Goal: Task Accomplishment & Management: Manage account settings

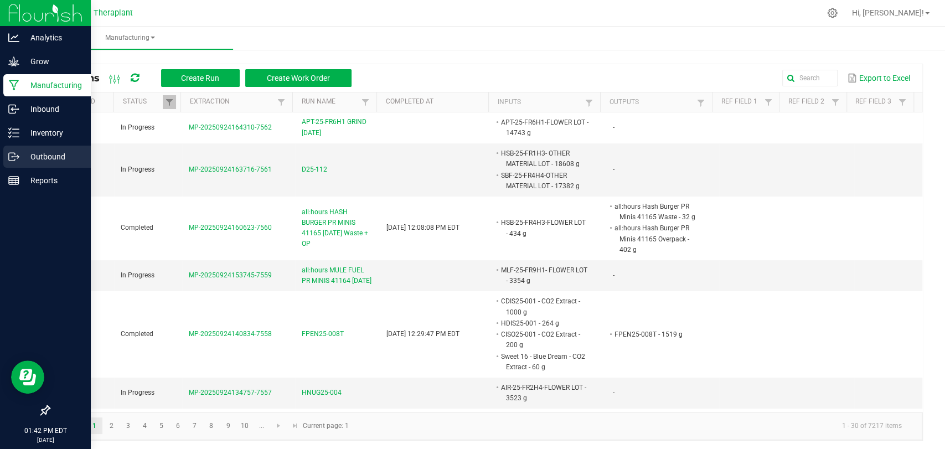
click at [33, 156] on p "Outbound" at bounding box center [52, 156] width 66 height 13
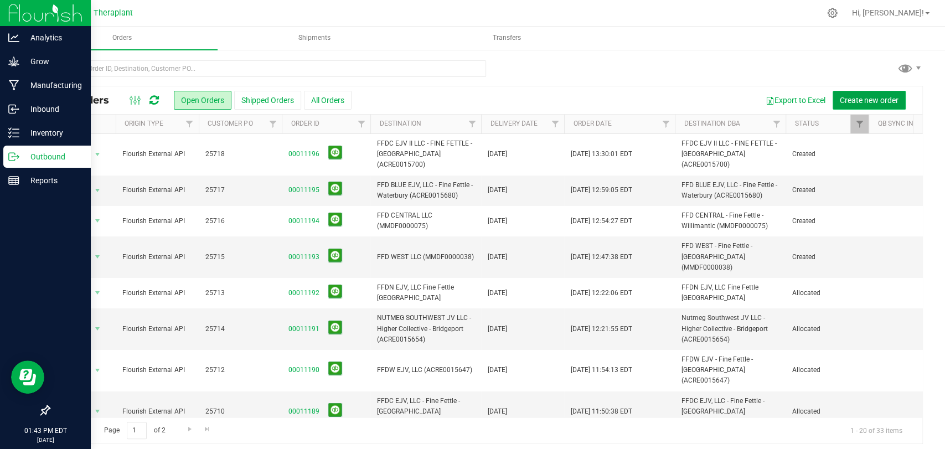
click at [864, 98] on span "Create new order" at bounding box center [869, 100] width 59 height 9
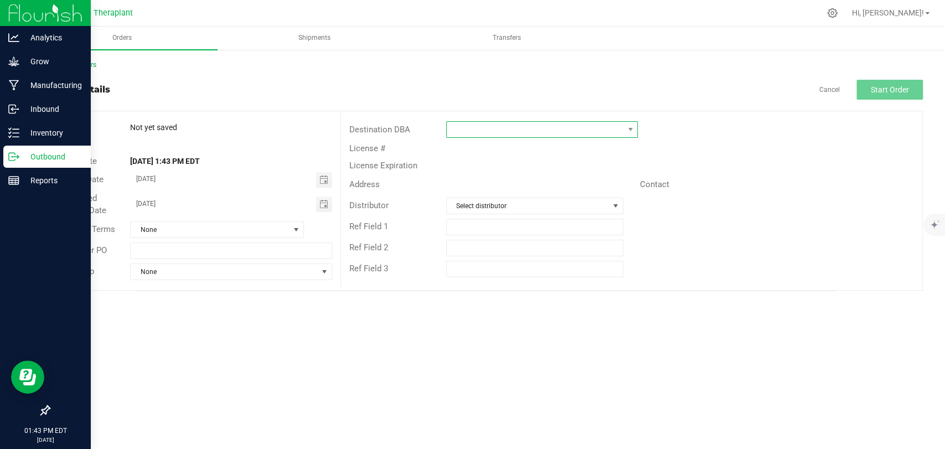
click at [453, 136] on span at bounding box center [535, 130] width 177 height 16
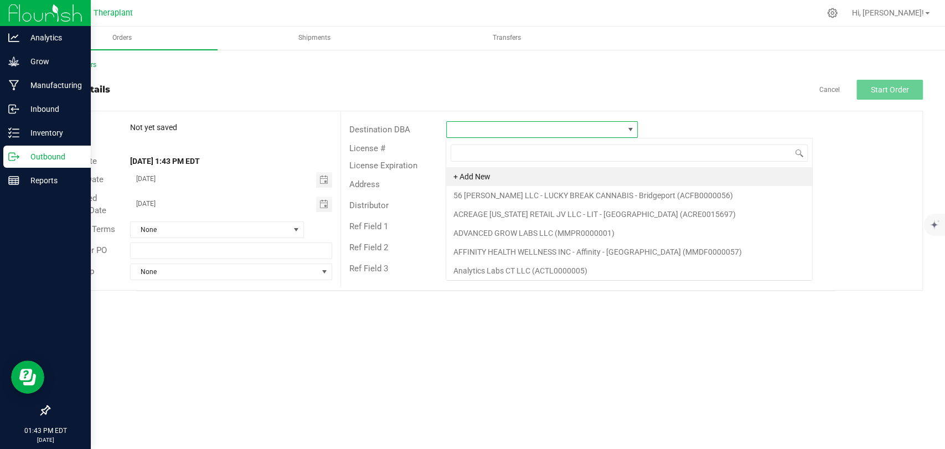
scroll to position [16, 192]
type input "o"
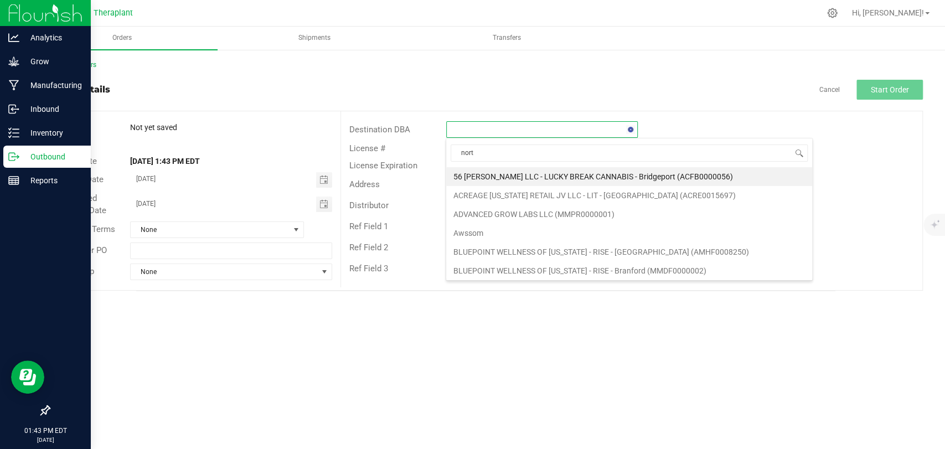
type input "north"
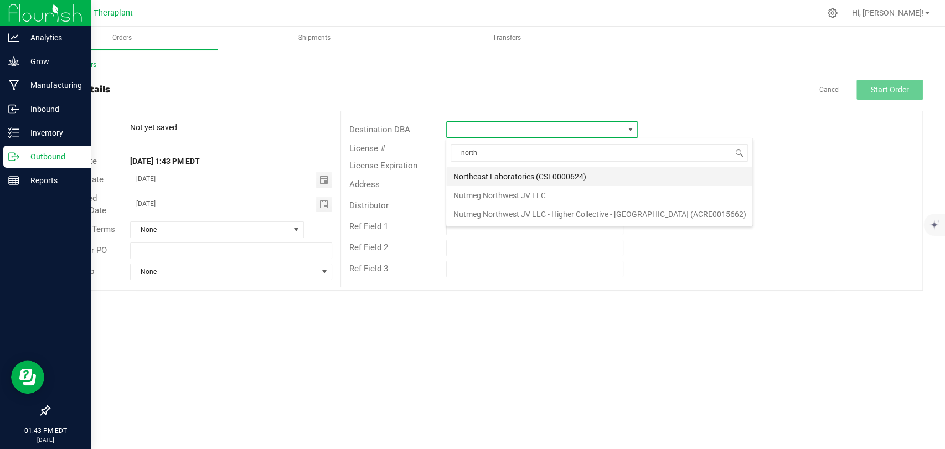
click at [518, 180] on li "Northeast Laboratories (CSL0000624)" at bounding box center [599, 176] width 306 height 19
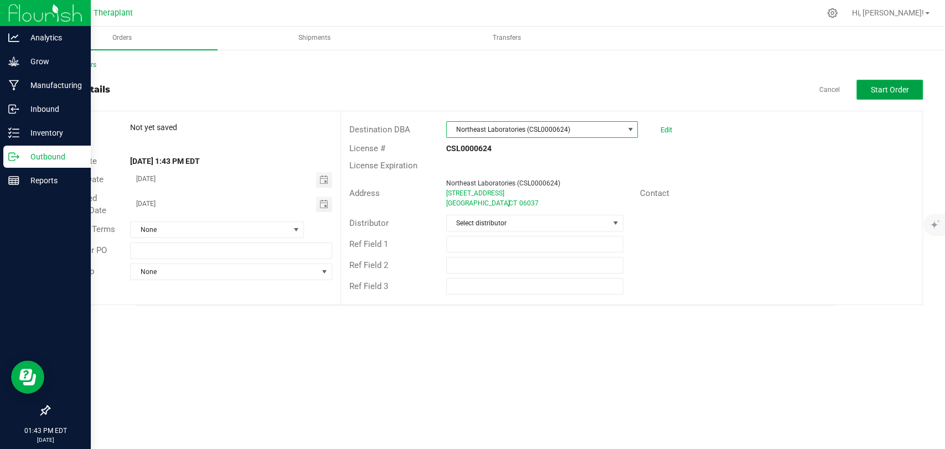
click at [908, 86] on span "Start Order" at bounding box center [890, 89] width 38 height 9
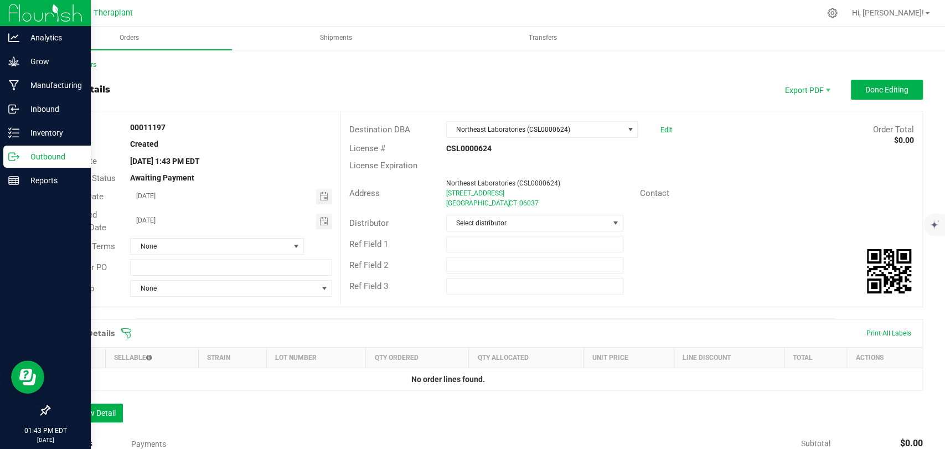
scroll to position [165, 0]
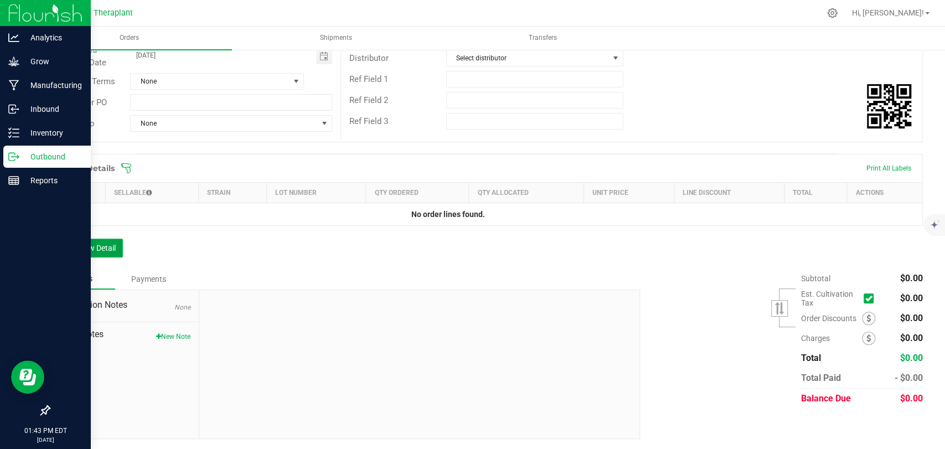
click at [105, 239] on button "Add New Detail" at bounding box center [86, 248] width 74 height 19
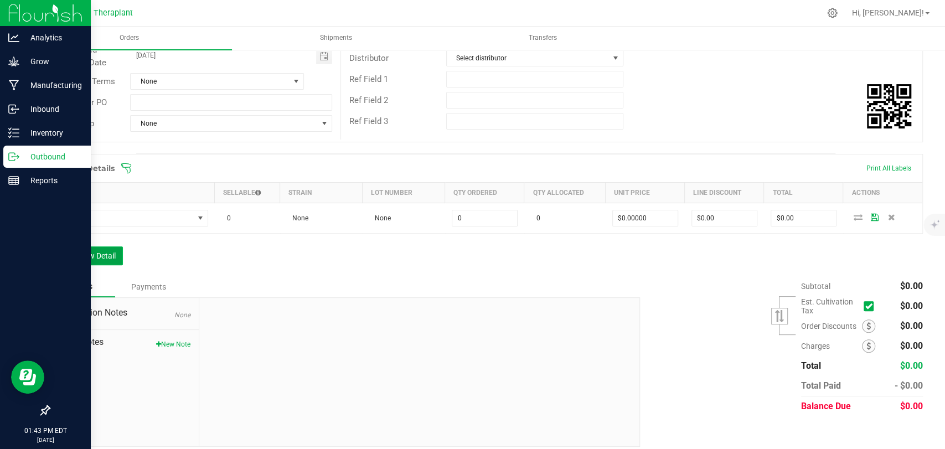
click at [104, 253] on button "Add New Detail" at bounding box center [86, 255] width 74 height 19
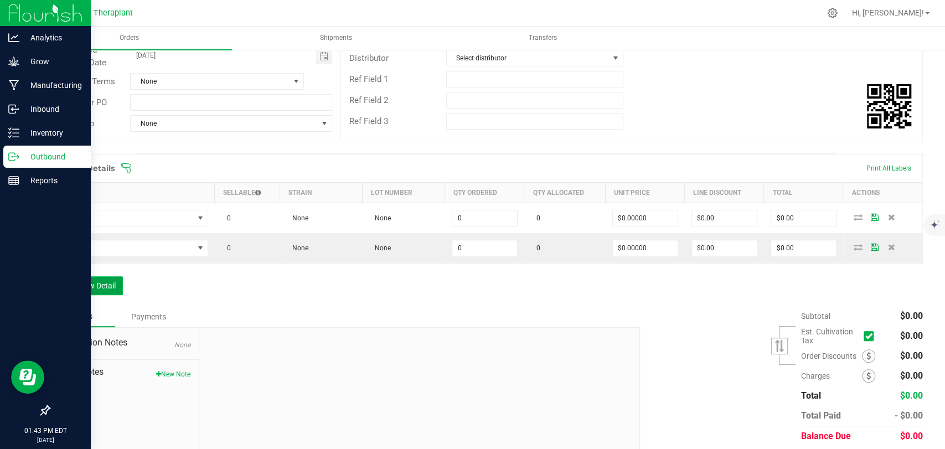
click at [100, 276] on button "Add New Detail" at bounding box center [86, 285] width 74 height 19
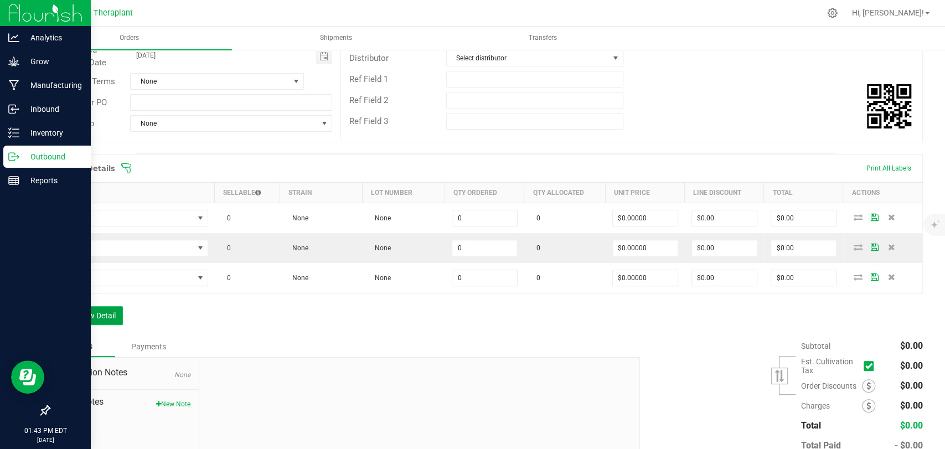
click at [94, 307] on button "Add New Detail" at bounding box center [86, 315] width 74 height 19
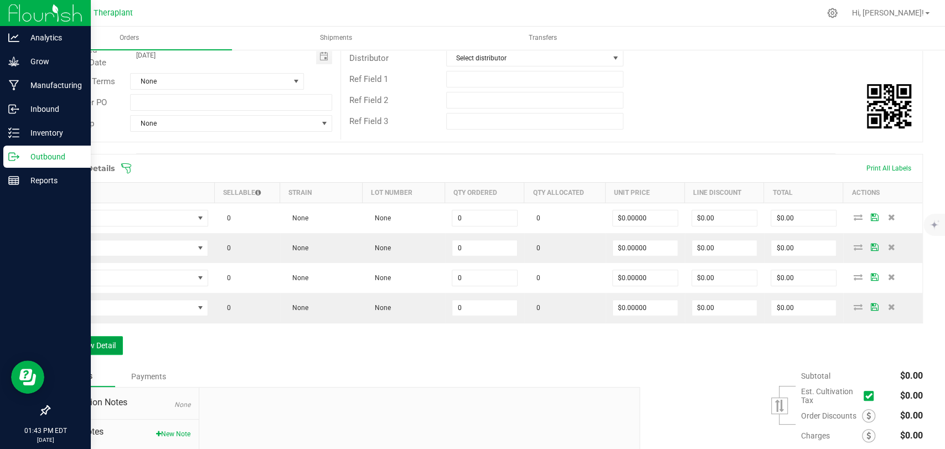
click at [94, 338] on button "Add New Detail" at bounding box center [86, 345] width 74 height 19
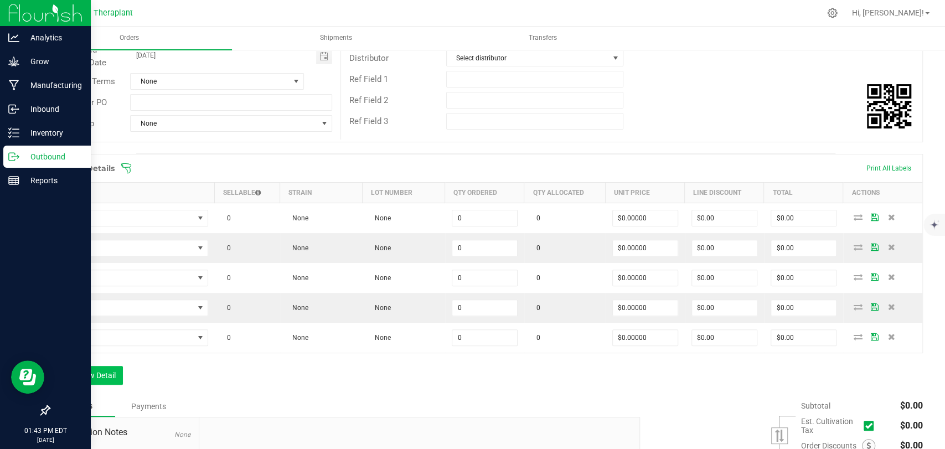
click at [95, 365] on div "Order Details Print All Labels Item Sellable Strain Lot Number Qty Ordered Qty …" at bounding box center [486, 275] width 874 height 242
click at [104, 375] on button "Add New Detail" at bounding box center [86, 375] width 74 height 19
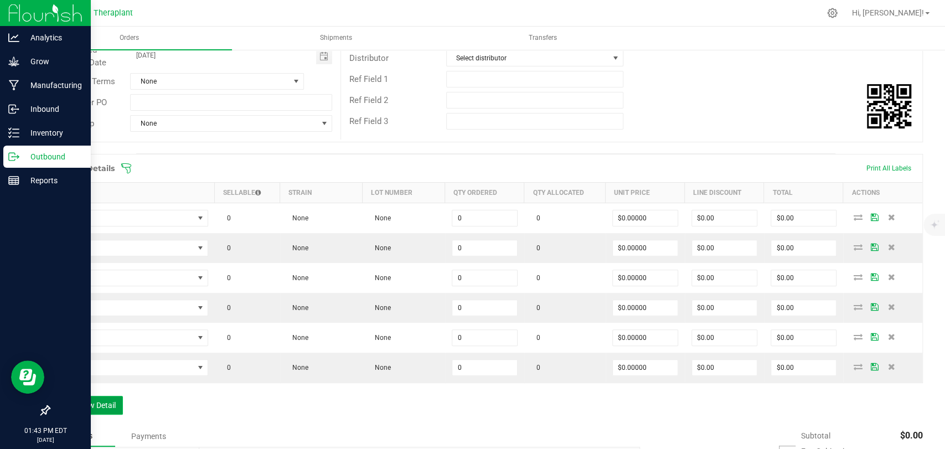
click at [101, 400] on button "Add New Detail" at bounding box center [86, 405] width 74 height 19
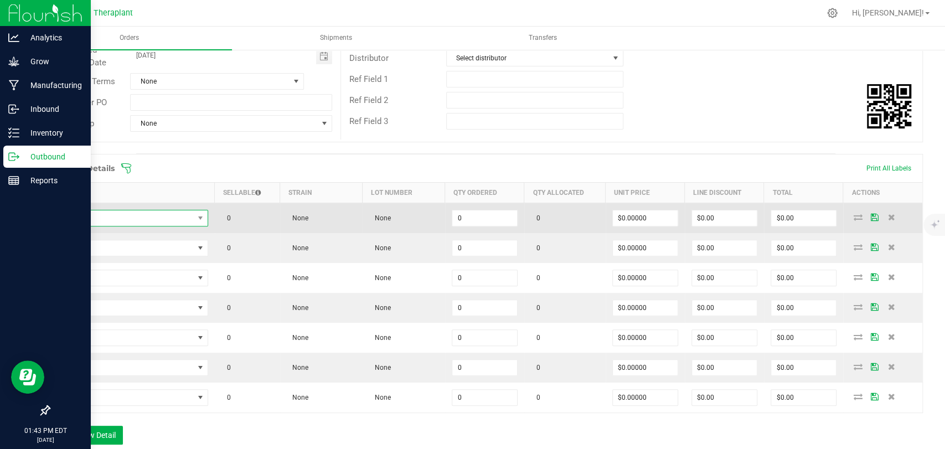
click at [127, 217] on span "NO DATA FOUND" at bounding box center [125, 218] width 137 height 16
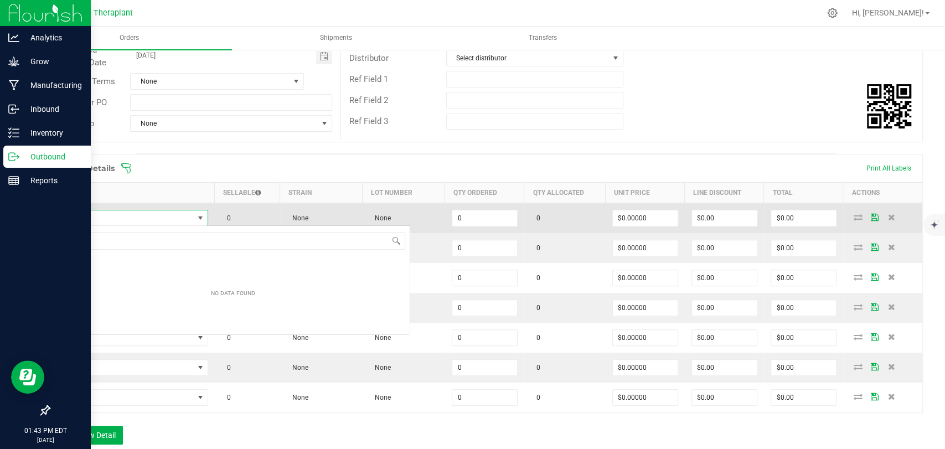
scroll to position [16, 150]
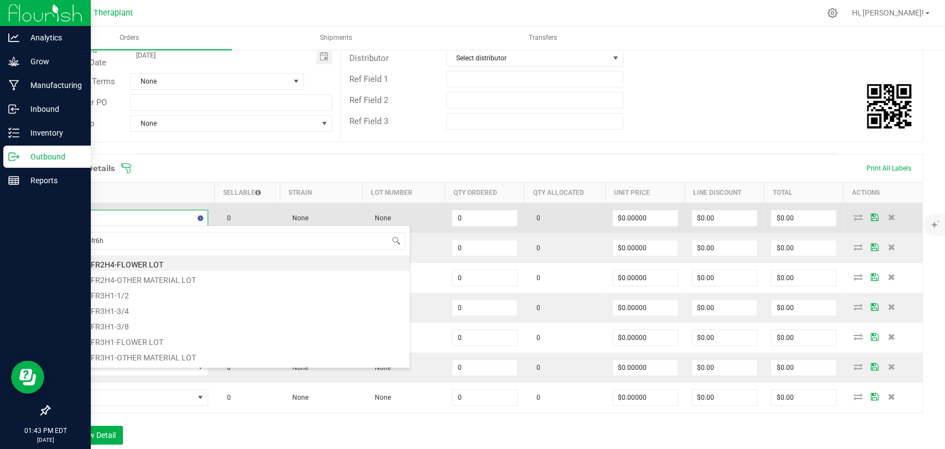
type input "sgl-25-fr6h2"
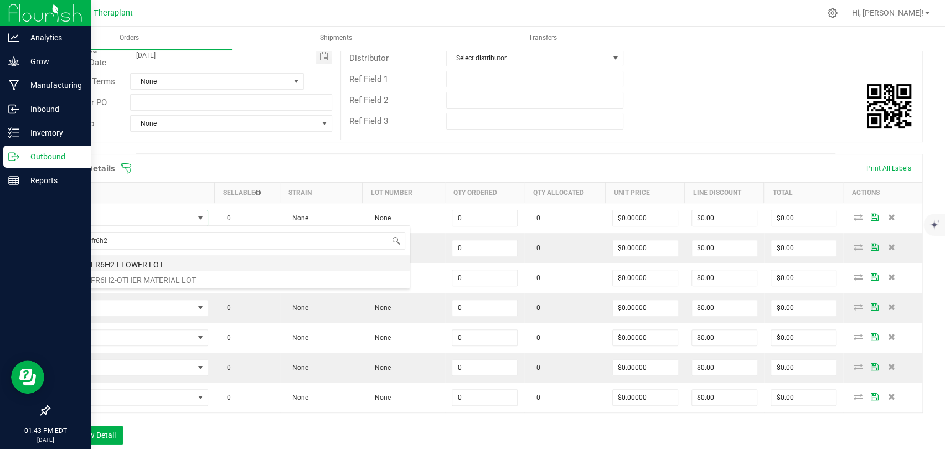
click at [125, 256] on li "SGL-25-FR6H2-FLOWER LOT" at bounding box center [232, 263] width 353 height 16
type input "0.0000 g"
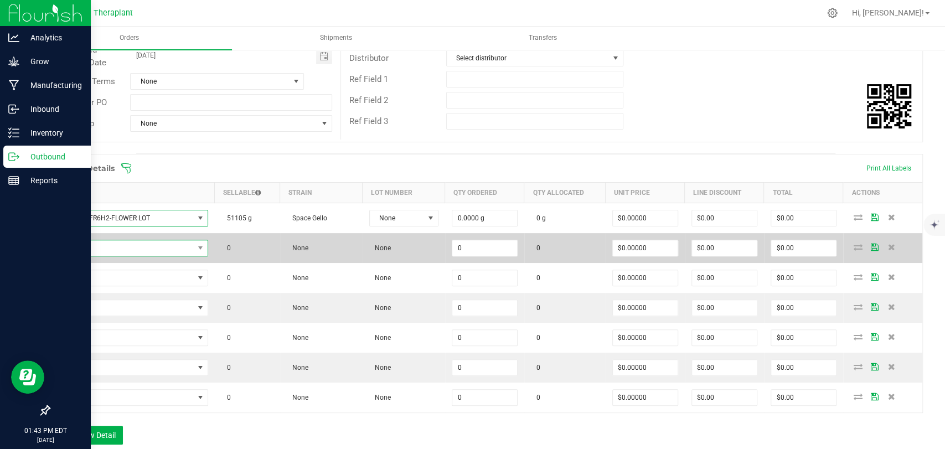
click at [124, 249] on span "NO DATA FOUND" at bounding box center [125, 248] width 137 height 16
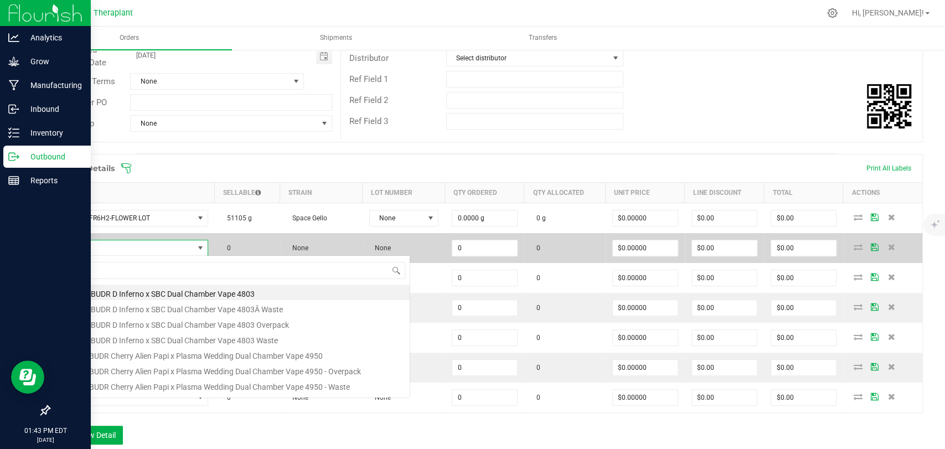
scroll to position [16, 148]
type input "sgl-25-fr6"
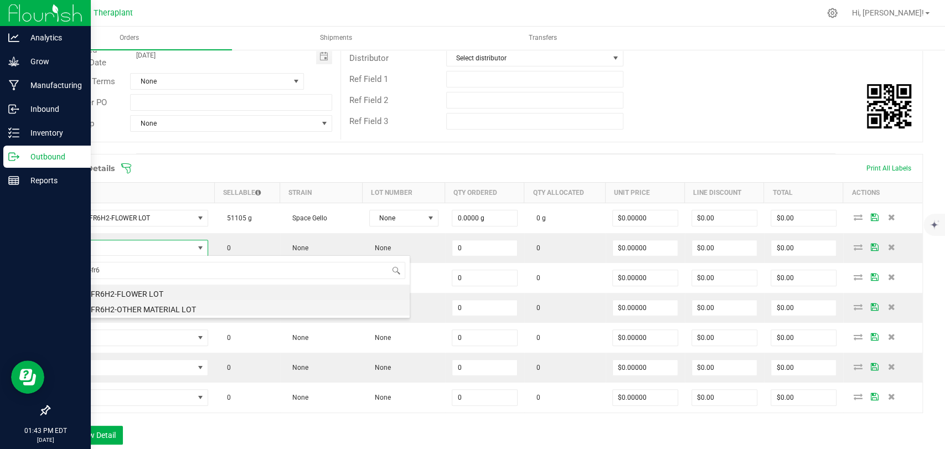
click at [137, 311] on li "SGL-25-FR6H2-OTHER MATERIAL LOT" at bounding box center [232, 308] width 353 height 16
type input "0.0000 g"
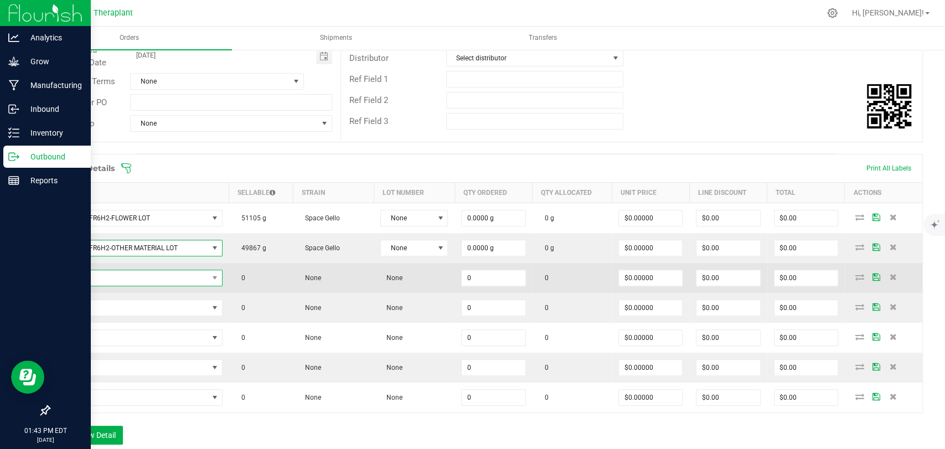
click at [125, 277] on span "NO DATA FOUND" at bounding box center [132, 278] width 151 height 16
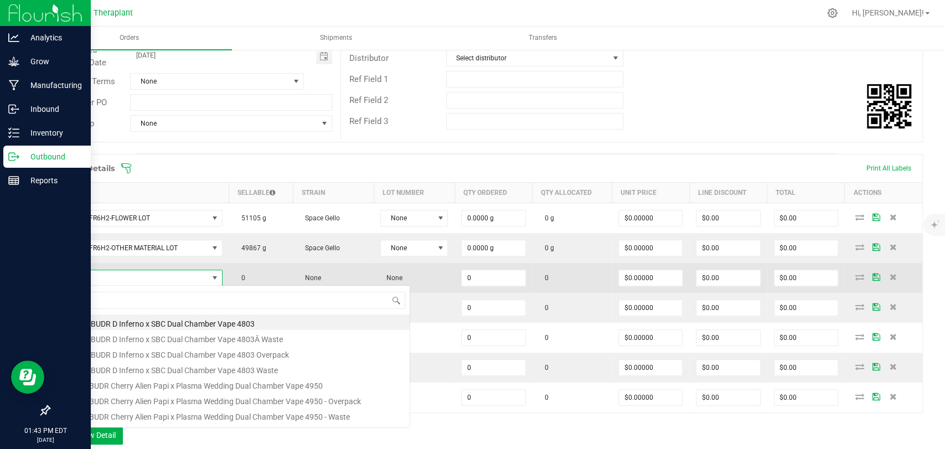
scroll to position [16, 163]
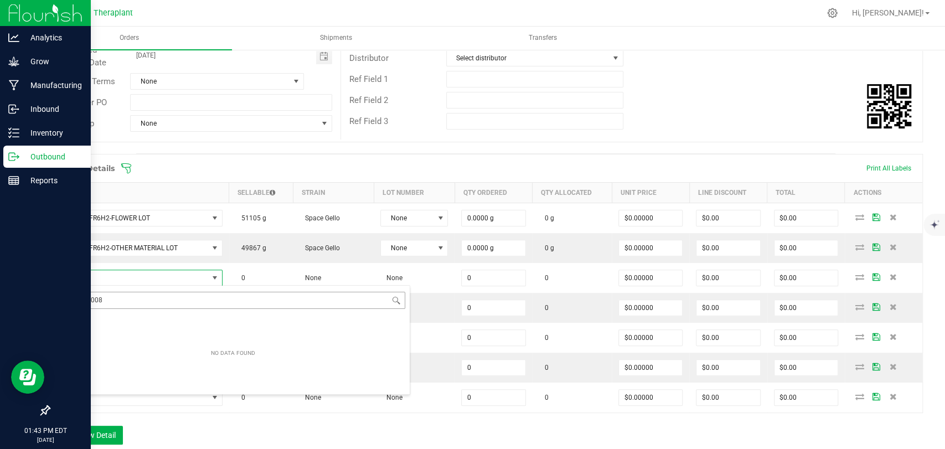
click at [76, 300] on input "fpn25-008" at bounding box center [233, 300] width 344 height 17
type input "fpen25-008"
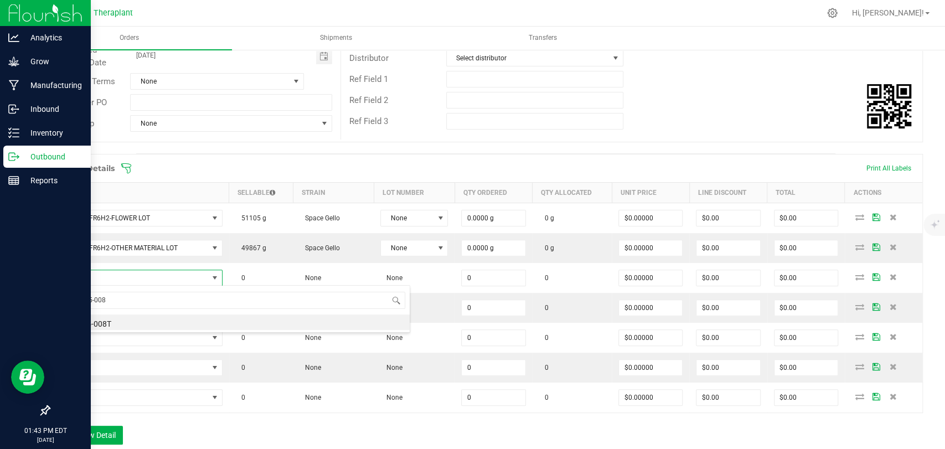
click at [115, 322] on li "FPEN25-008T" at bounding box center [232, 323] width 353 height 16
type input "0.0000 g"
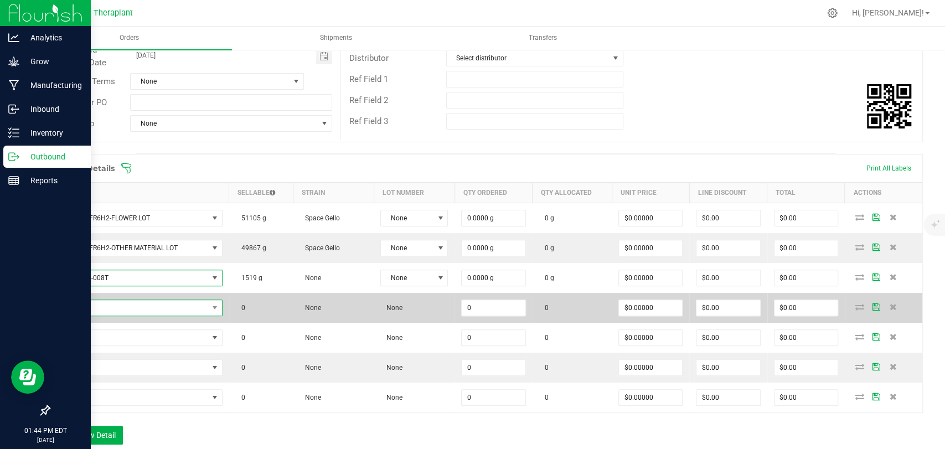
click at [150, 309] on span "NO DATA FOUND" at bounding box center [132, 308] width 151 height 16
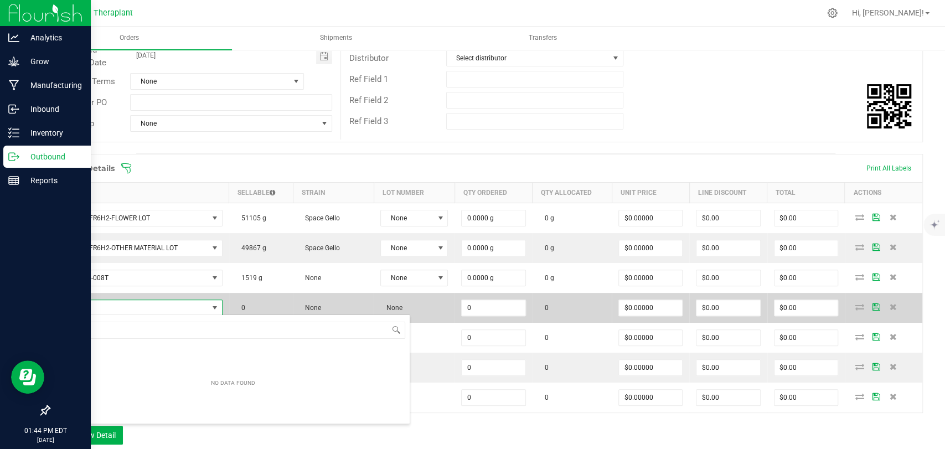
type input "41165"
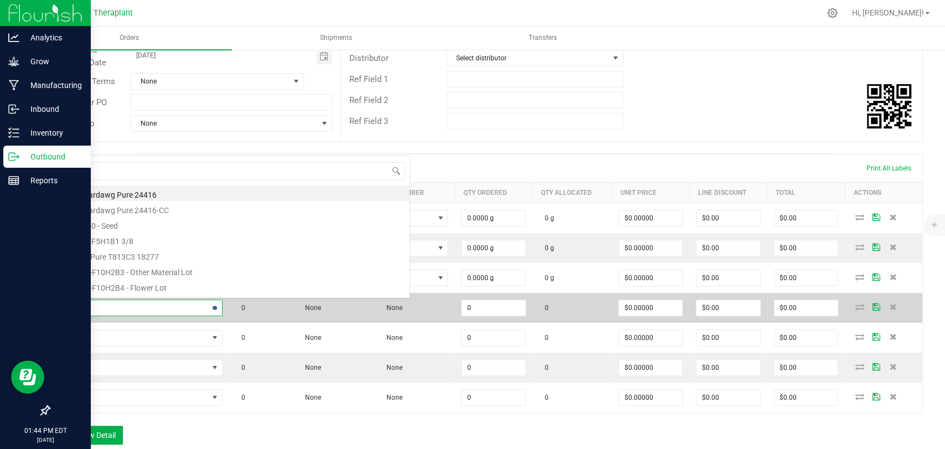
scroll to position [0, 0]
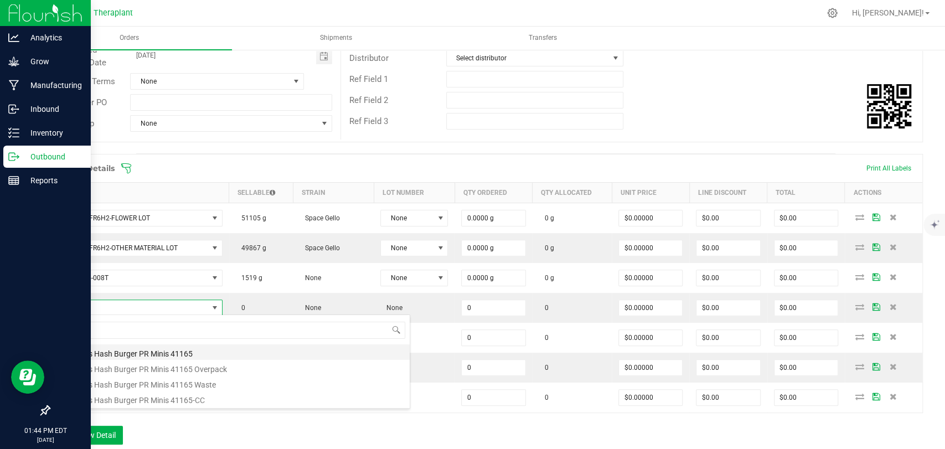
click at [138, 349] on li "all:hours Hash Burger PR Minis 41165" at bounding box center [232, 352] width 353 height 16
type input "0 ea"
type input "$14.50000"
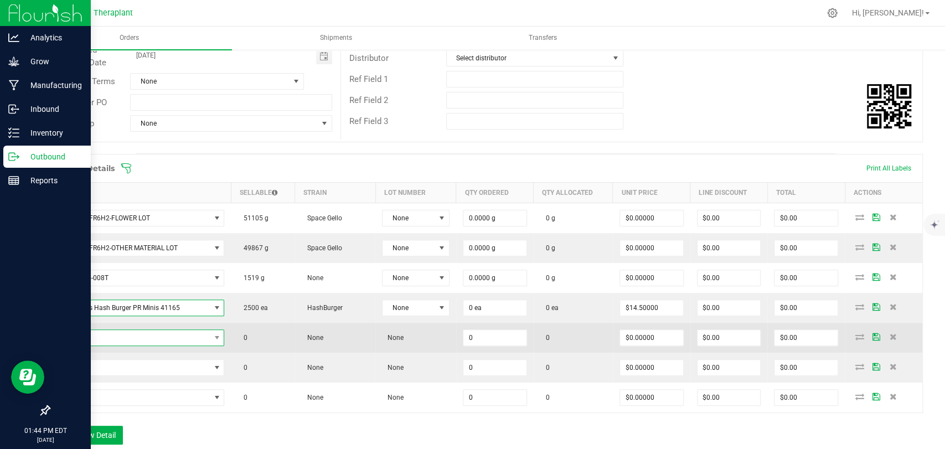
click at [138, 341] on span "NO DATA FOUND" at bounding box center [133, 338] width 153 height 16
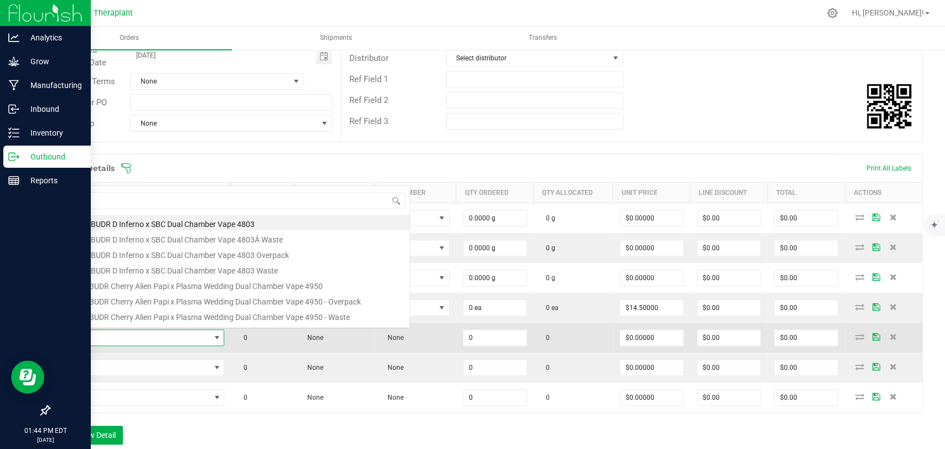
scroll to position [16, 163]
type input "41277"
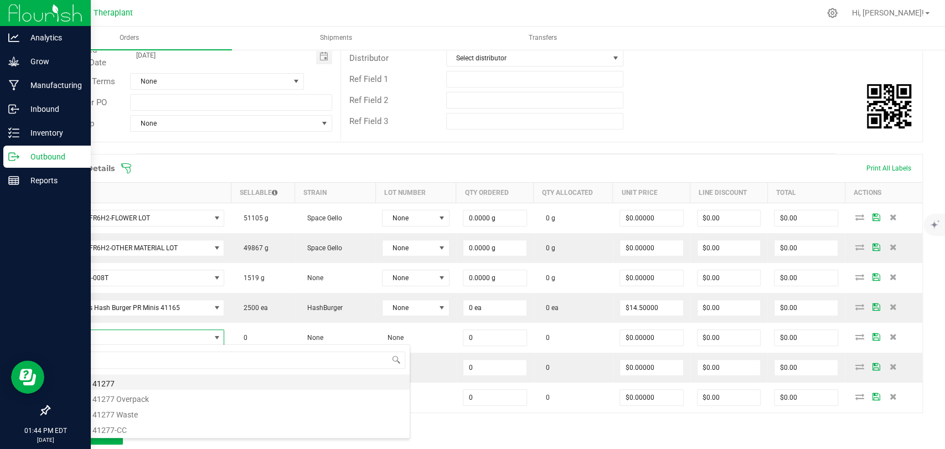
click at [120, 386] on li "Green G 41277" at bounding box center [232, 382] width 353 height 16
type input "0 ea"
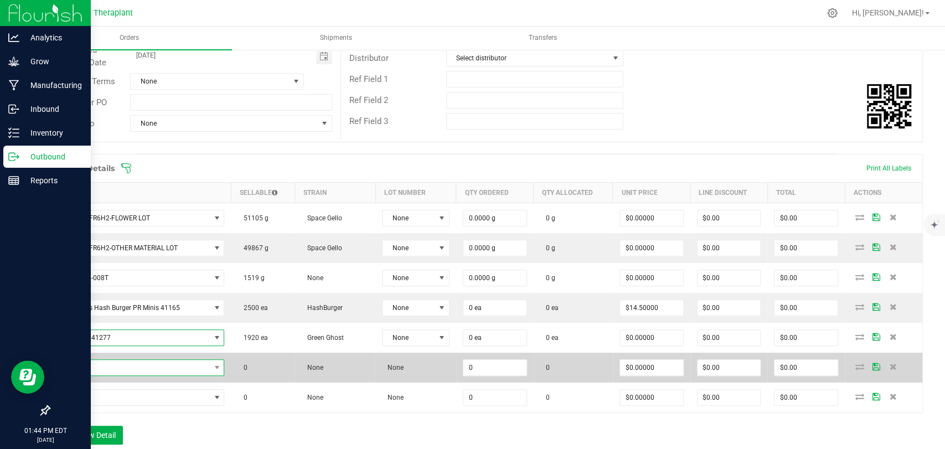
click at [120, 373] on span "NO DATA FOUND" at bounding box center [133, 368] width 153 height 16
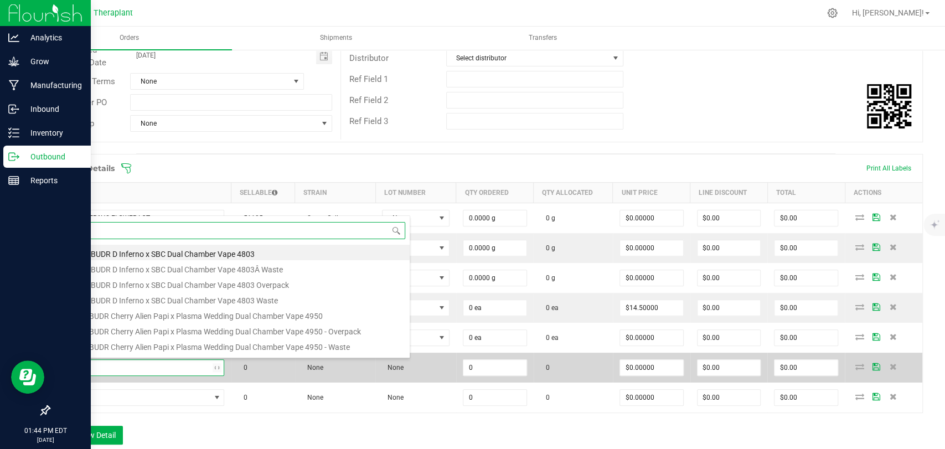
type input "41334"
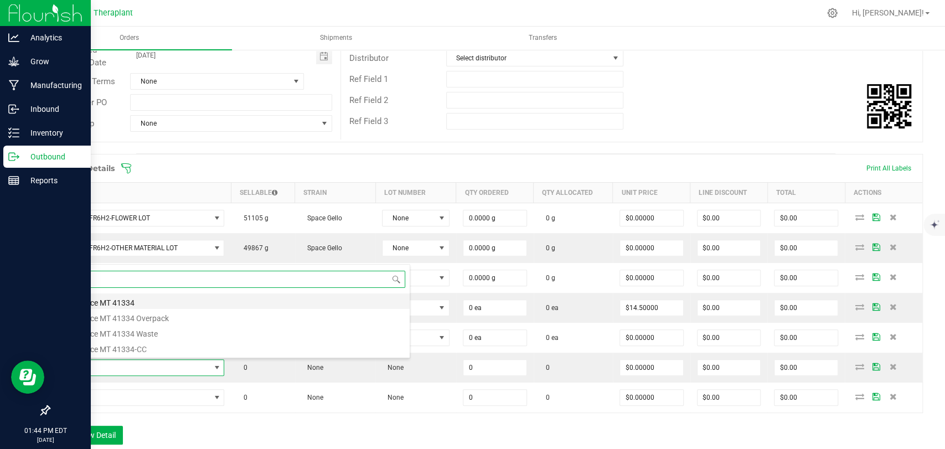
click at [124, 300] on li "Ghst Face MT 41334" at bounding box center [232, 301] width 353 height 16
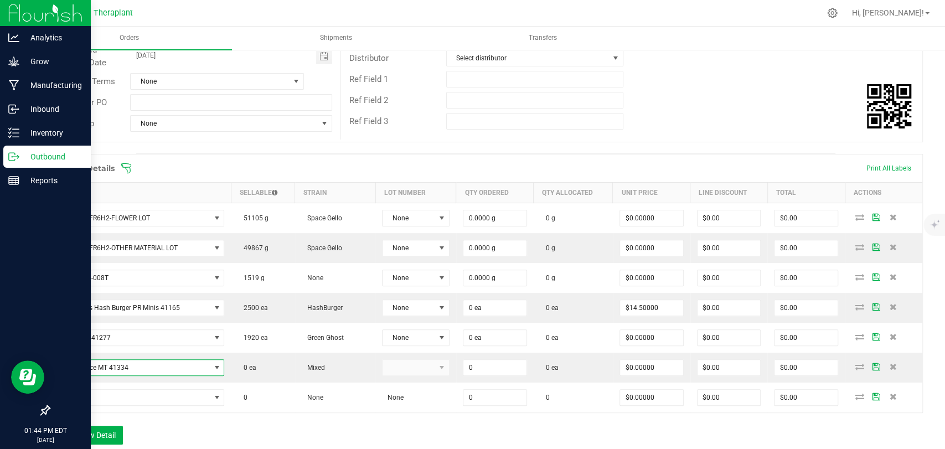
type input "0 ea"
type input "$36.00000"
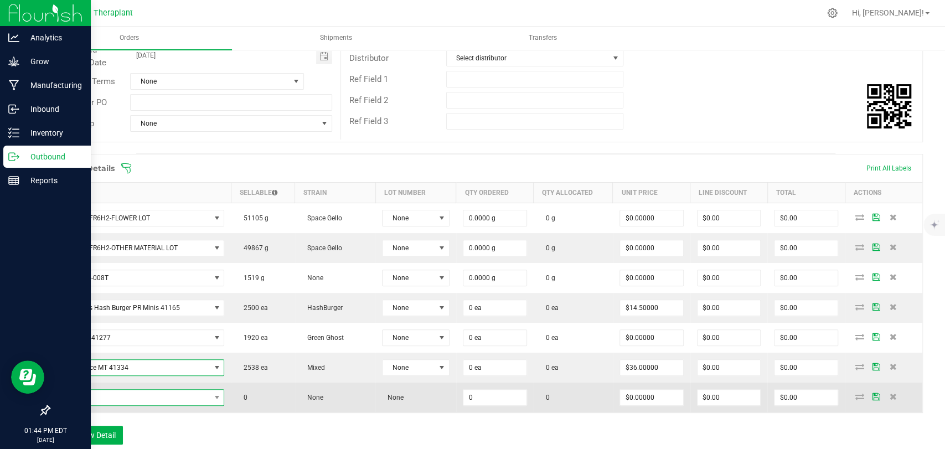
click at [137, 392] on span "NO DATA FOUND" at bounding box center [133, 398] width 153 height 16
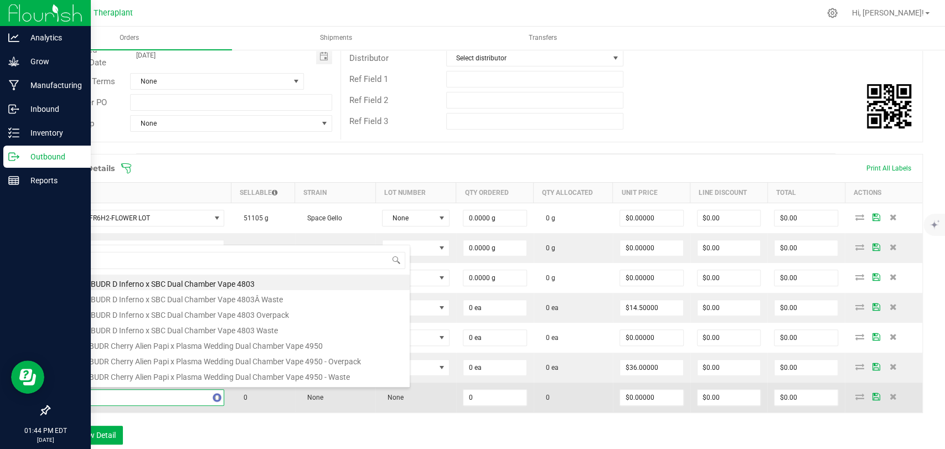
type input "41333"
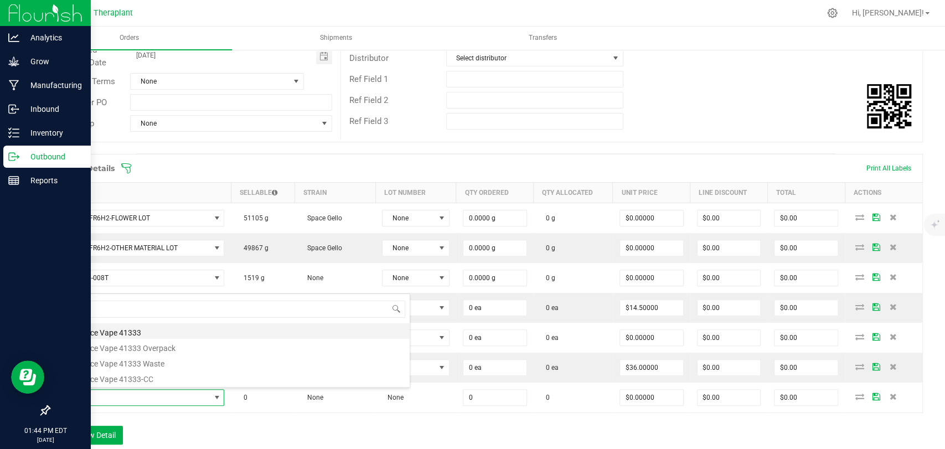
click at [140, 327] on li "Ghst Face Vape 41333" at bounding box center [232, 331] width 353 height 16
type input "0 ea"
type input "$20.00000"
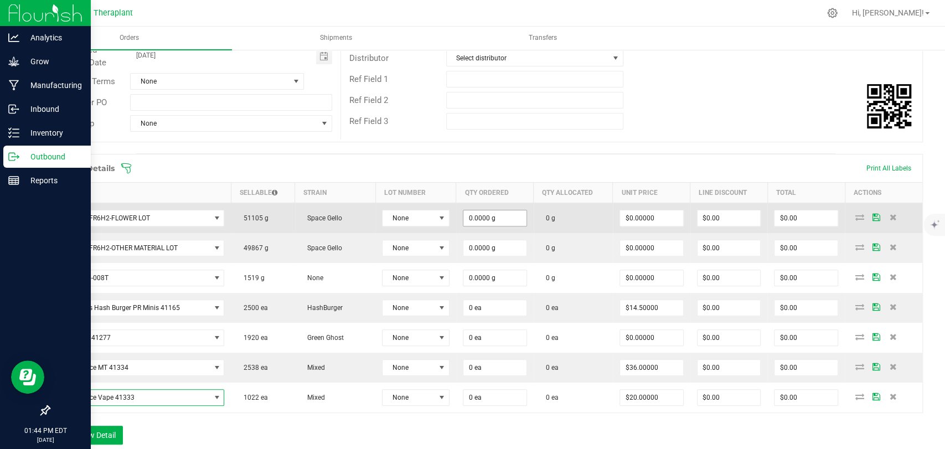
click at [474, 218] on input "0.0000 g" at bounding box center [495, 218] width 63 height 16
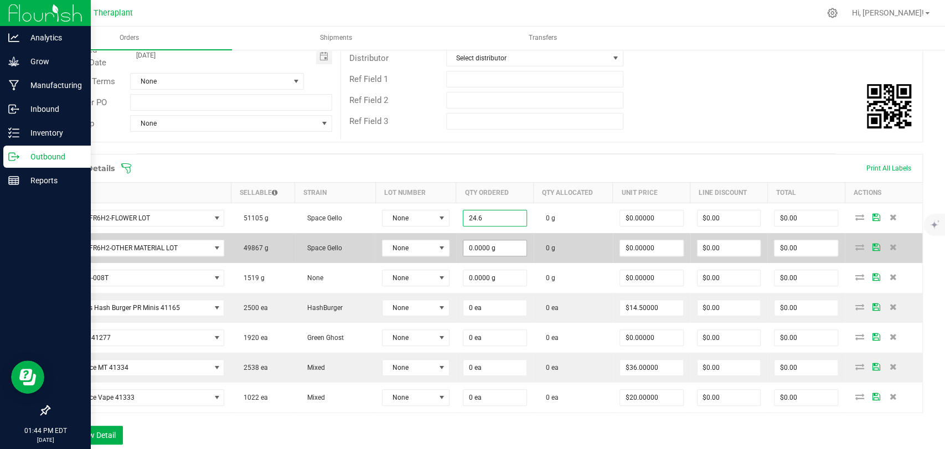
type input "24.6000 g"
click at [482, 240] on input "0" at bounding box center [495, 248] width 63 height 16
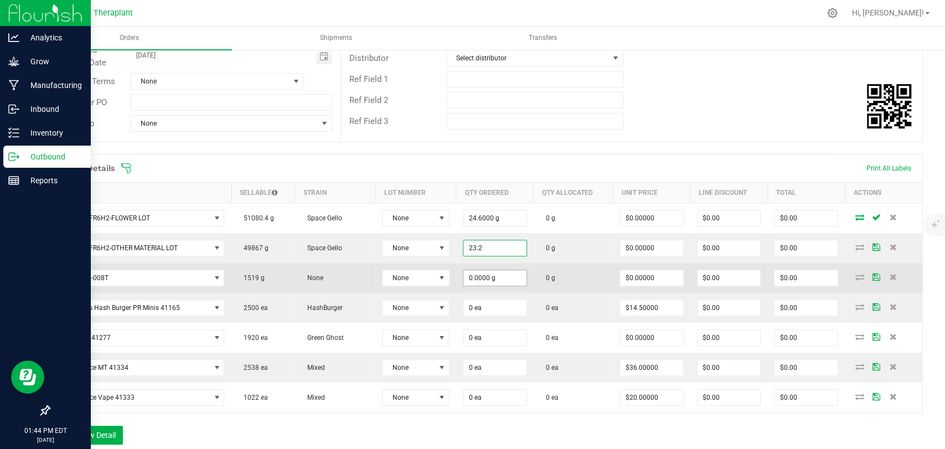
click at [483, 279] on input "0.0000 g" at bounding box center [495, 278] width 63 height 16
type input "23.2000 g"
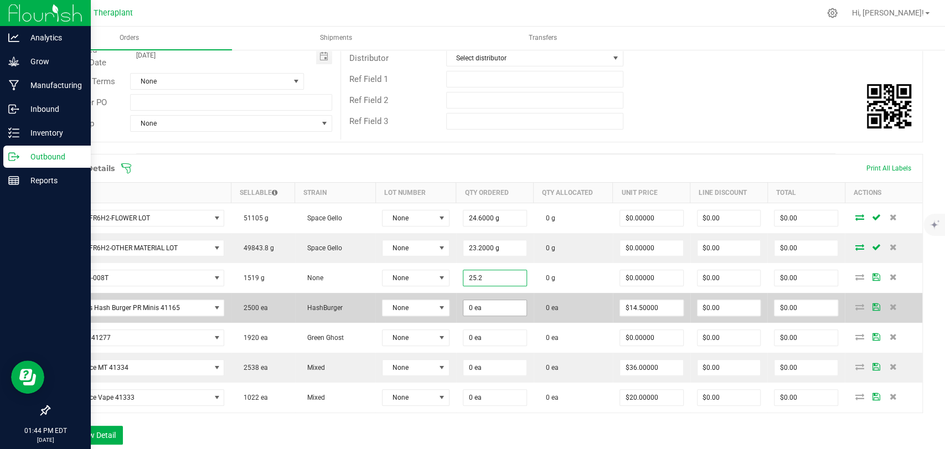
click at [477, 307] on input "0 ea" at bounding box center [495, 308] width 63 height 16
type input "25.2000 g"
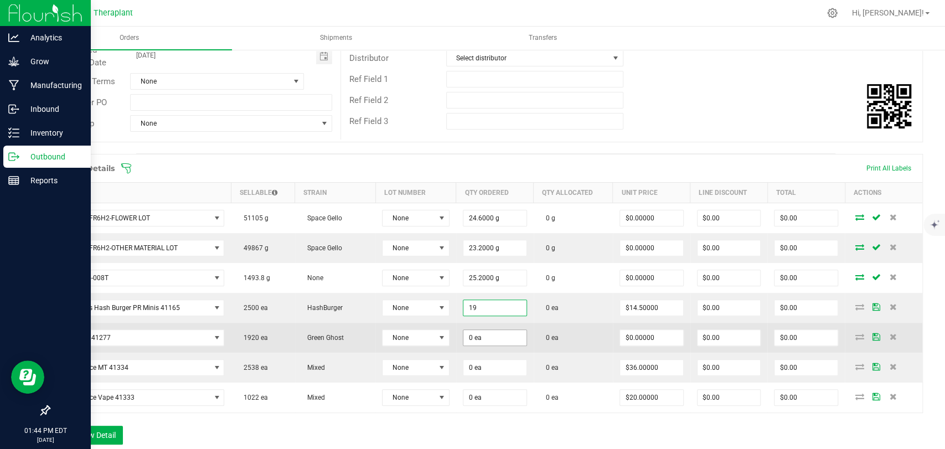
type input "19 ea"
type input "$275.50"
click at [476, 330] on input "0" at bounding box center [495, 338] width 63 height 16
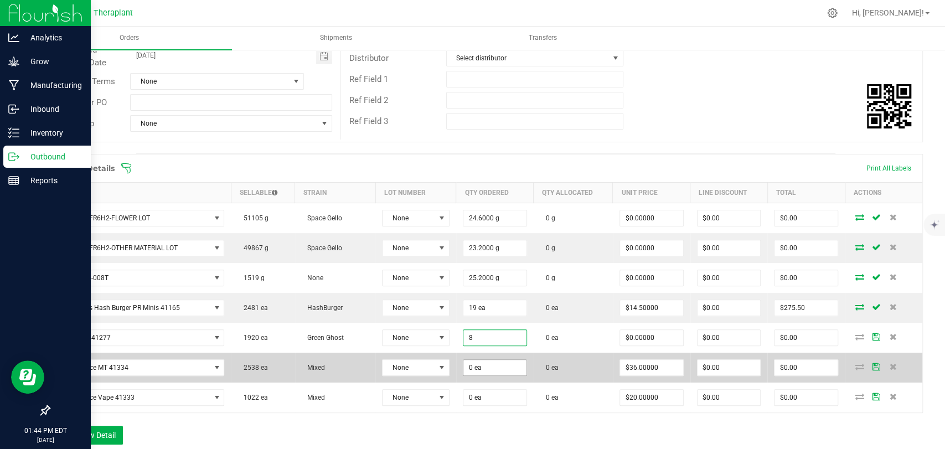
click at [472, 360] on input "0 ea" at bounding box center [495, 368] width 63 height 16
type input "8 ea"
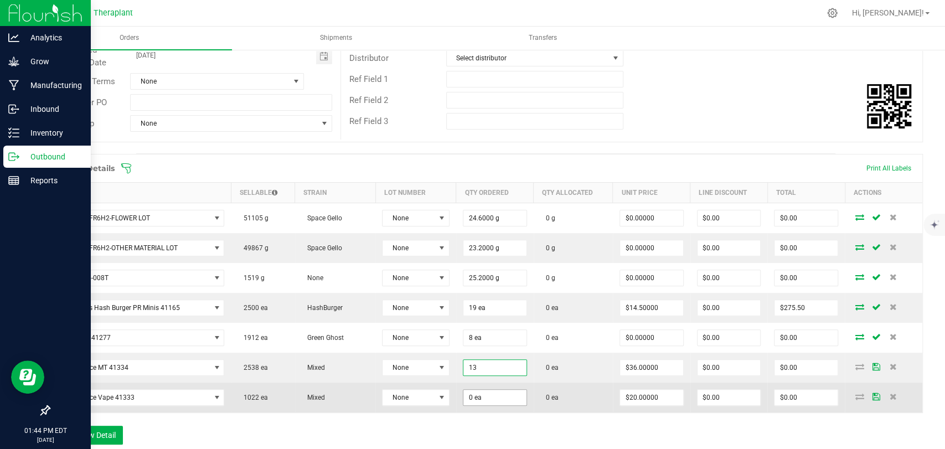
click at [482, 393] on input "0 ea" at bounding box center [495, 398] width 63 height 16
type input "13 ea"
type input "$468.00"
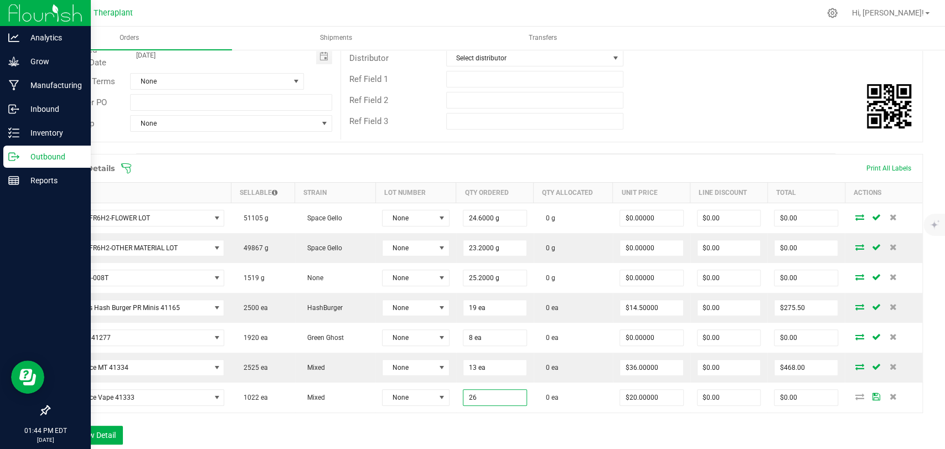
click at [491, 432] on div "Order Details Print All Labels Item Sellable Strain Lot Number Qty Ordered Qty …" at bounding box center [486, 305] width 874 height 302
type input "26 ea"
type input "$520.00"
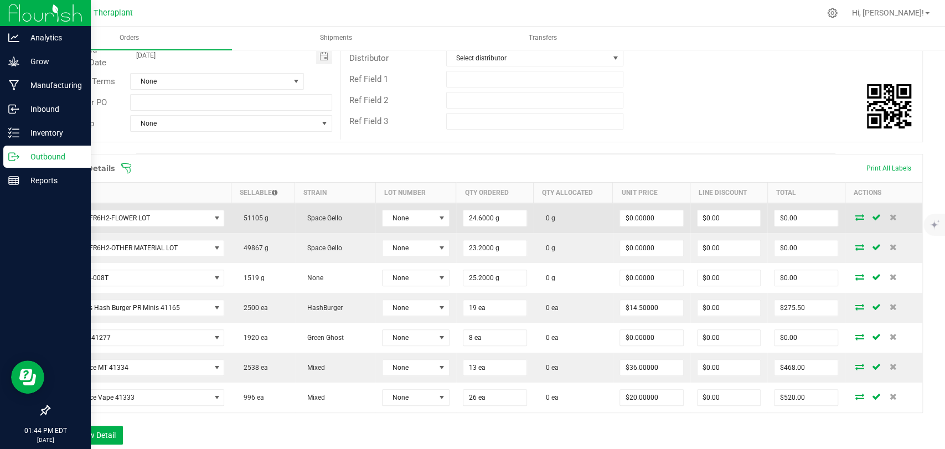
click at [856, 218] on icon at bounding box center [860, 217] width 9 height 7
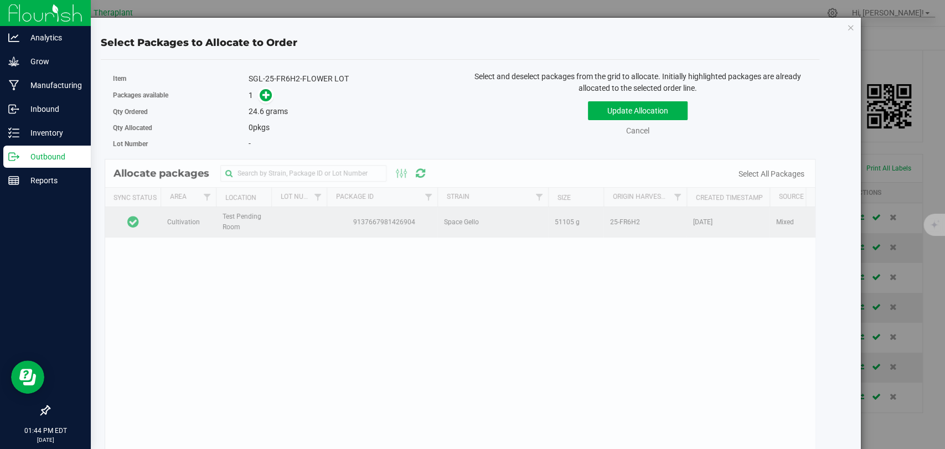
click at [147, 213] on td at bounding box center [132, 222] width 55 height 30
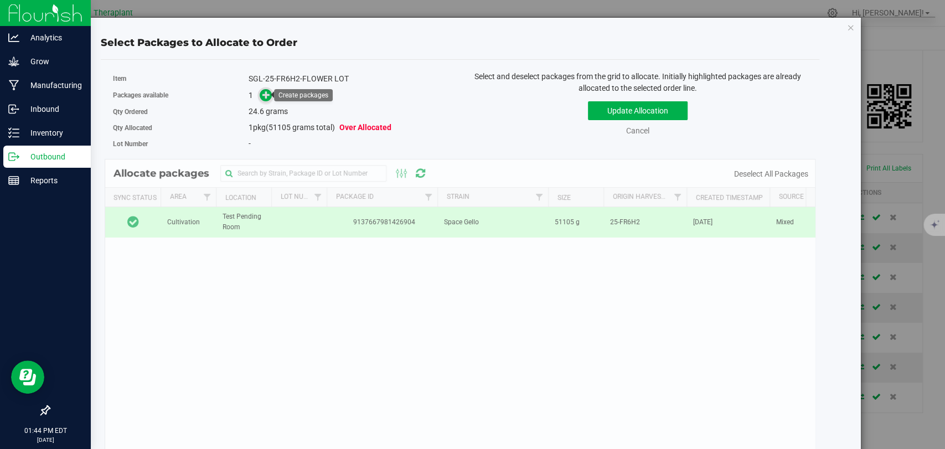
click at [263, 94] on icon at bounding box center [266, 95] width 8 height 8
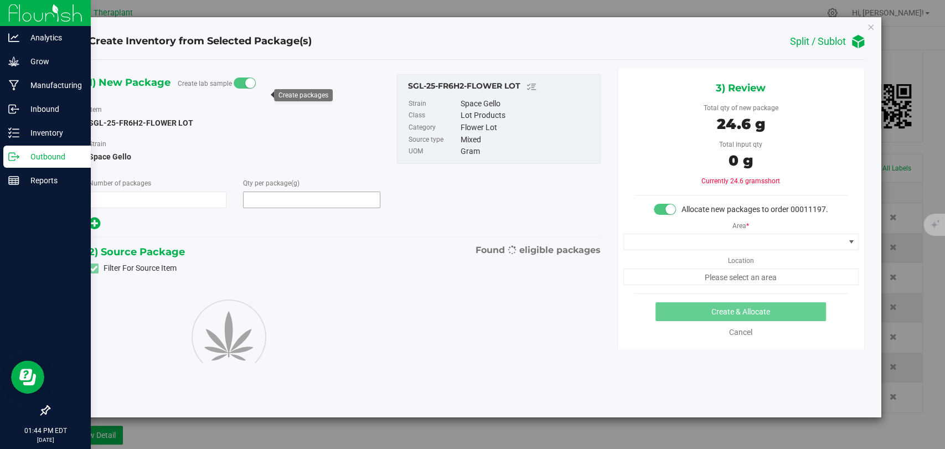
type input "1"
type input "24.6000"
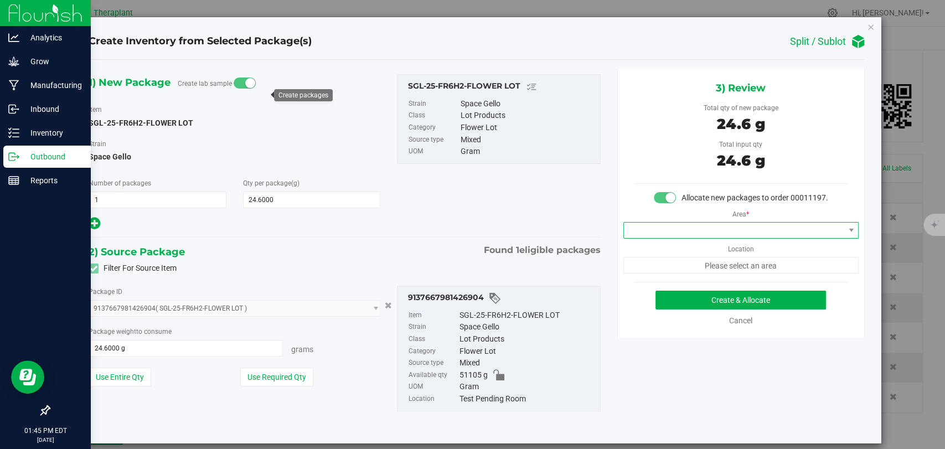
click at [700, 238] on span at bounding box center [734, 231] width 220 height 16
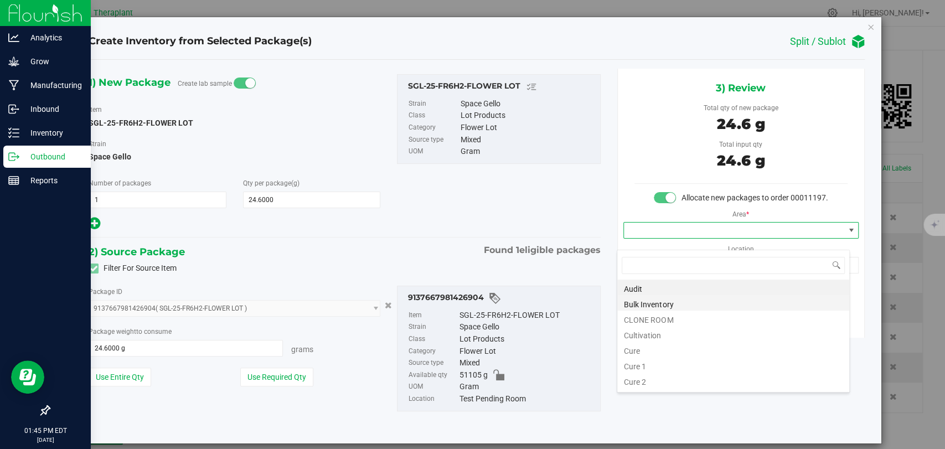
scroll to position [16, 233]
click at [660, 304] on li "Bulk Inventory" at bounding box center [733, 303] width 232 height 16
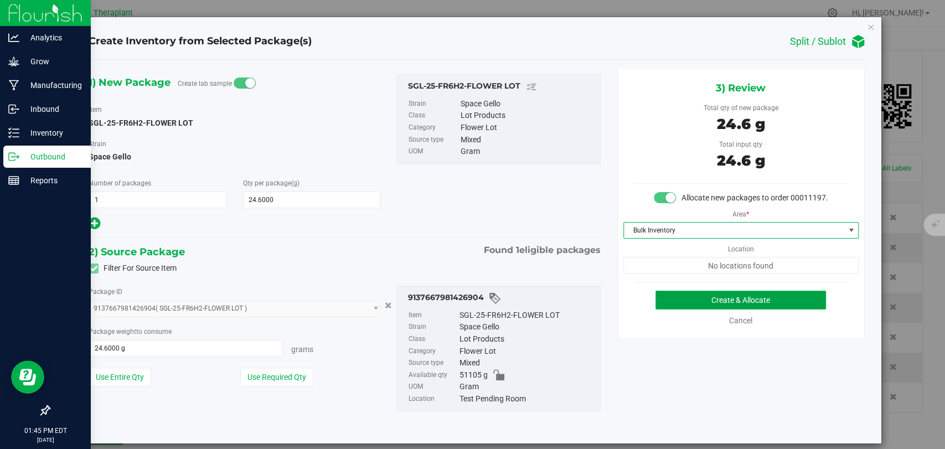
click at [692, 305] on button "Create & Allocate" at bounding box center [741, 300] width 171 height 19
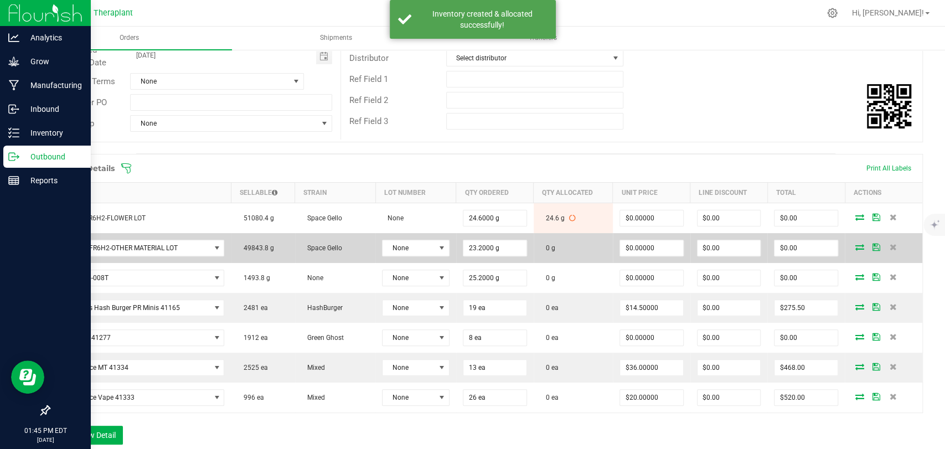
click at [856, 249] on icon at bounding box center [860, 247] width 9 height 7
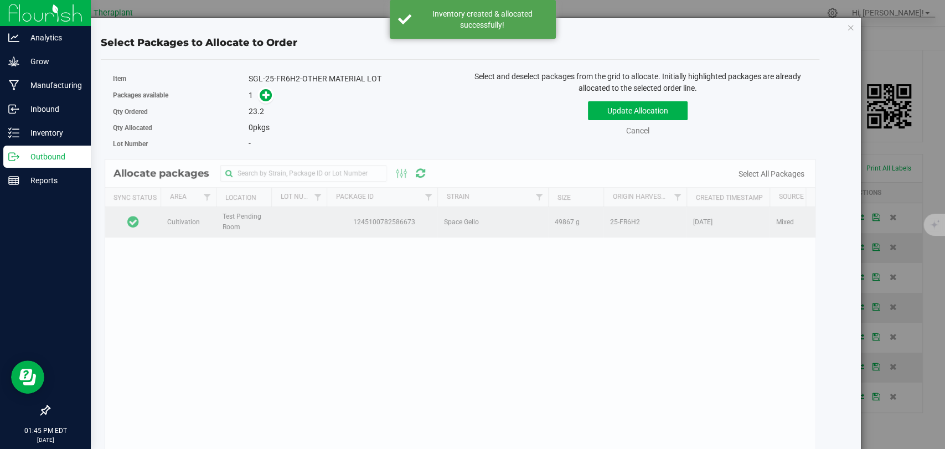
click at [149, 221] on td at bounding box center [132, 222] width 55 height 30
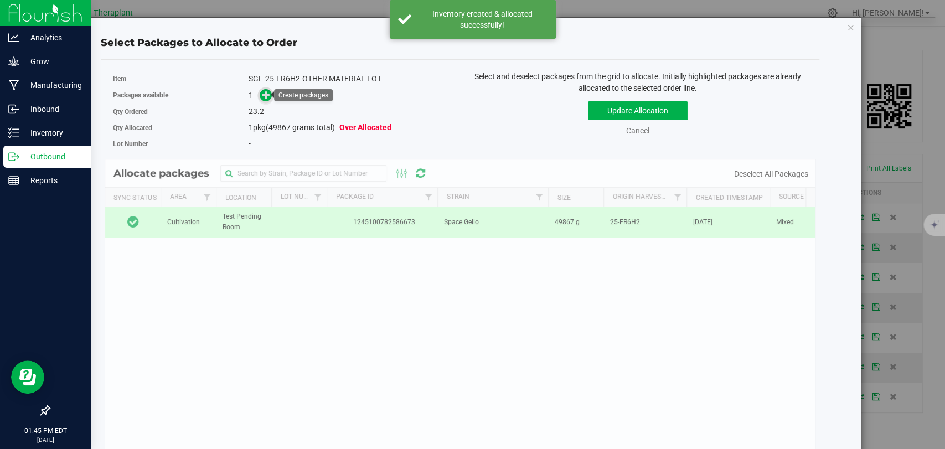
click at [264, 94] on icon at bounding box center [266, 95] width 8 height 8
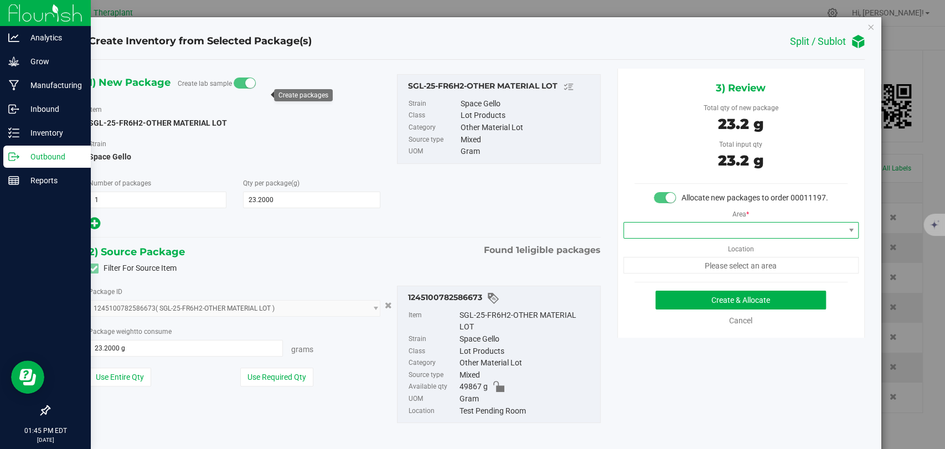
click at [702, 238] on span at bounding box center [734, 231] width 220 height 16
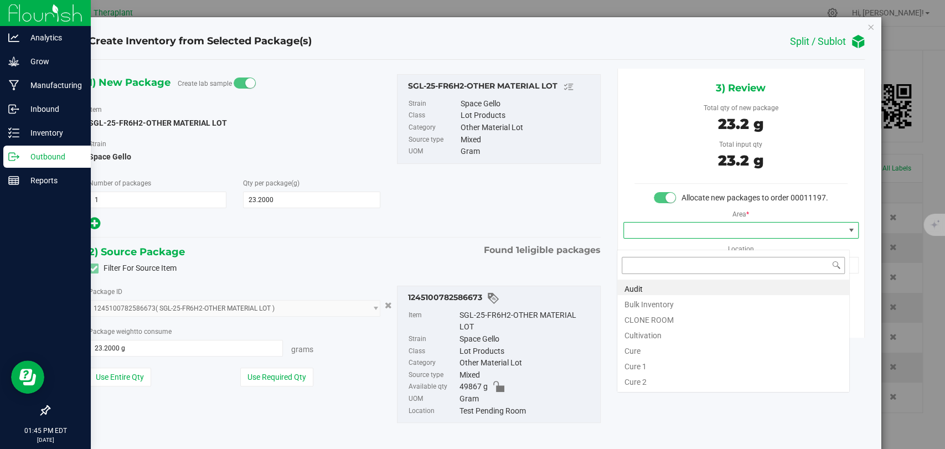
scroll to position [16, 233]
click at [653, 300] on li "Bulk Inventory" at bounding box center [733, 303] width 232 height 16
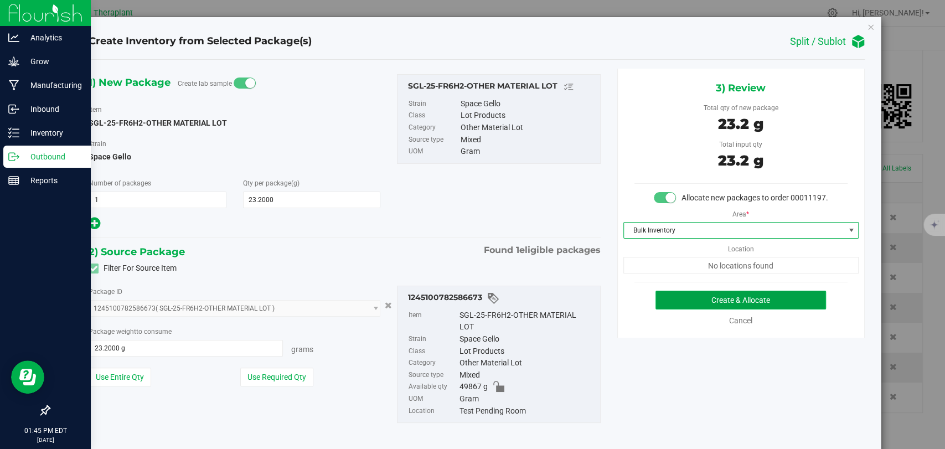
click at [709, 306] on button "Create & Allocate" at bounding box center [741, 300] width 171 height 19
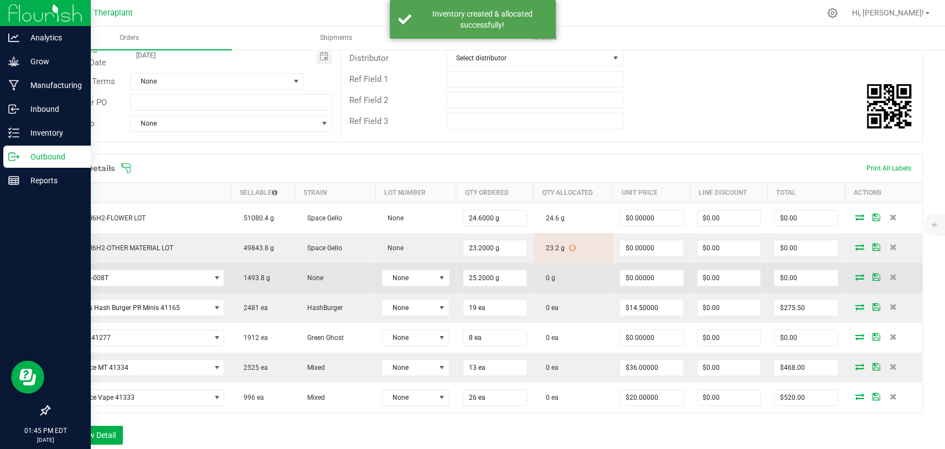
click at [856, 276] on icon at bounding box center [860, 277] width 9 height 7
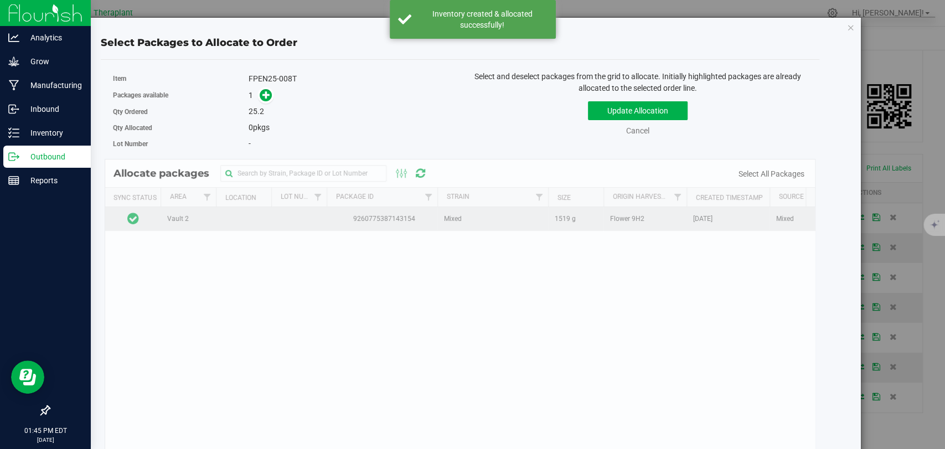
click at [153, 220] on td at bounding box center [132, 219] width 55 height 24
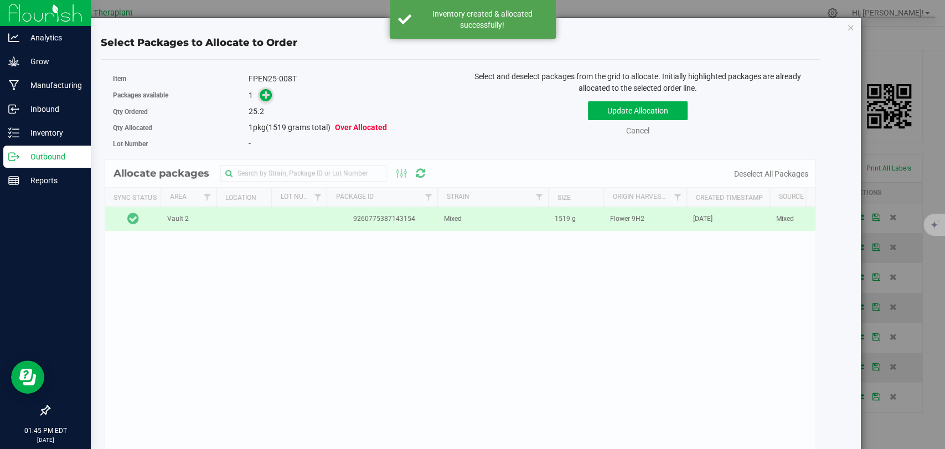
click at [265, 99] on icon at bounding box center [266, 95] width 8 height 8
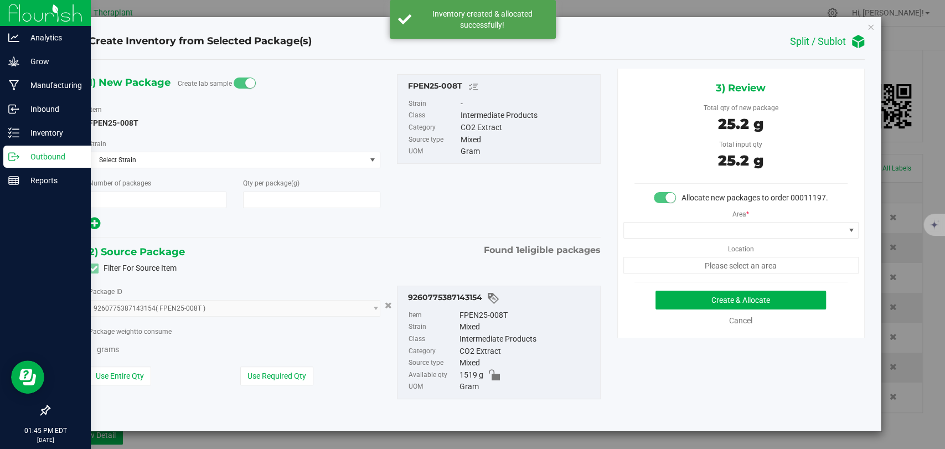
type input "1"
type input "25.2000"
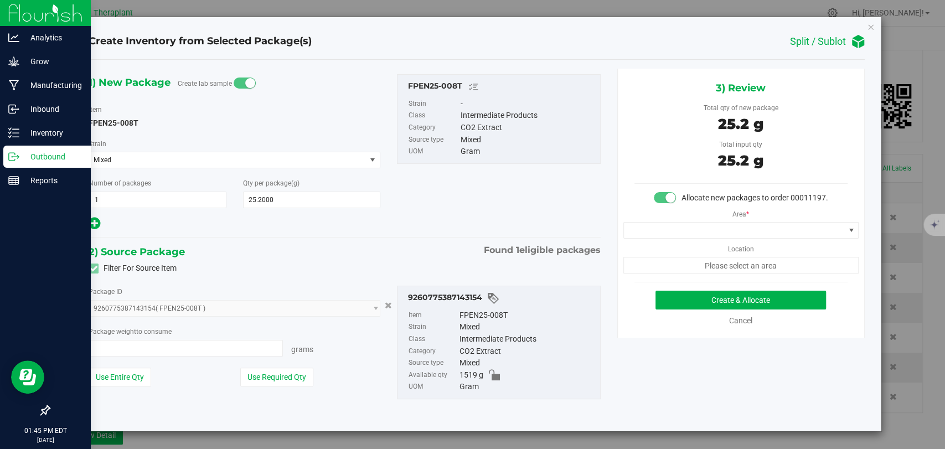
type input "25.2000 g"
click at [714, 218] on div "Area * Location Please select an area" at bounding box center [741, 239] width 246 height 70
click at [706, 228] on span at bounding box center [734, 231] width 220 height 16
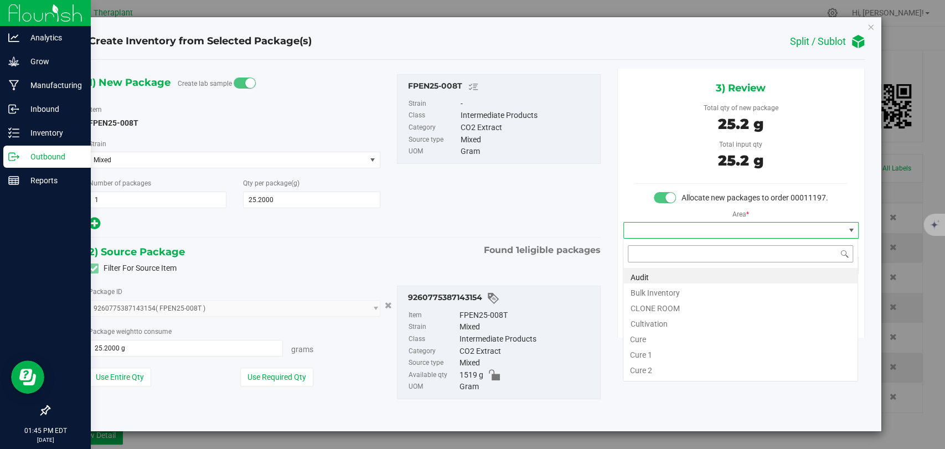
scroll to position [16, 235]
click at [665, 292] on li "Bulk Inventory" at bounding box center [741, 292] width 234 height 16
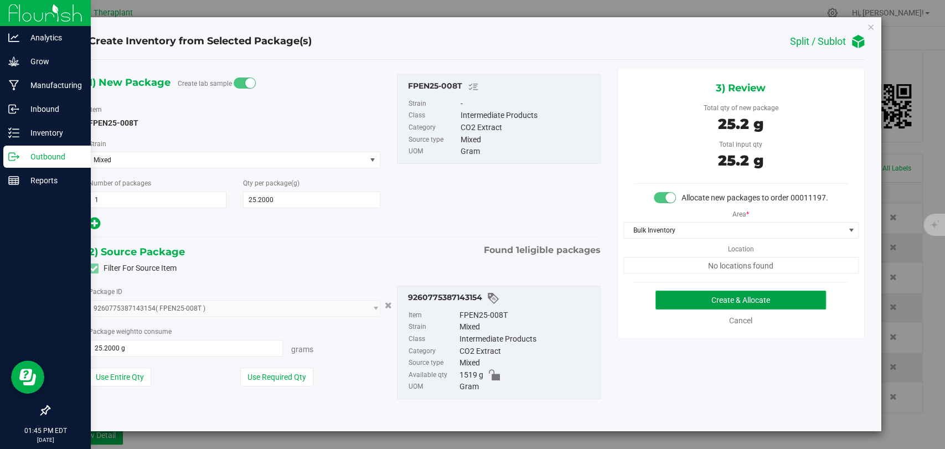
click at [723, 297] on button "Create & Allocate" at bounding box center [741, 300] width 171 height 19
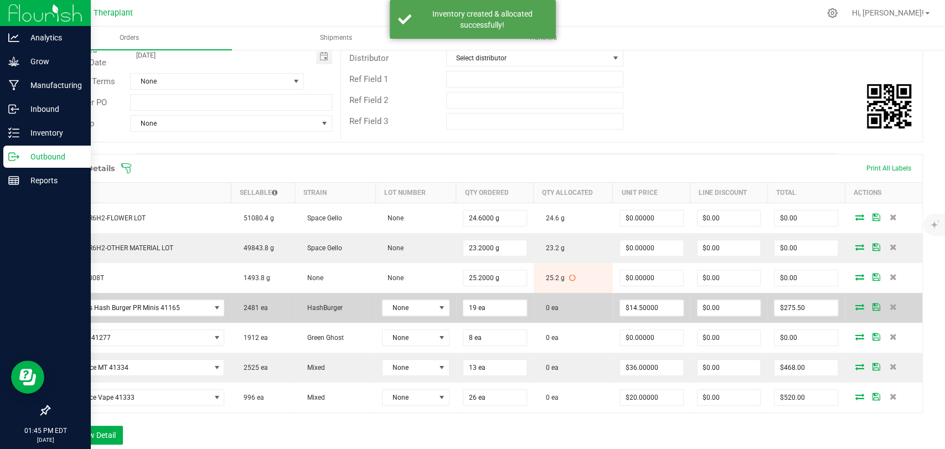
click at [856, 308] on icon at bounding box center [860, 306] width 9 height 7
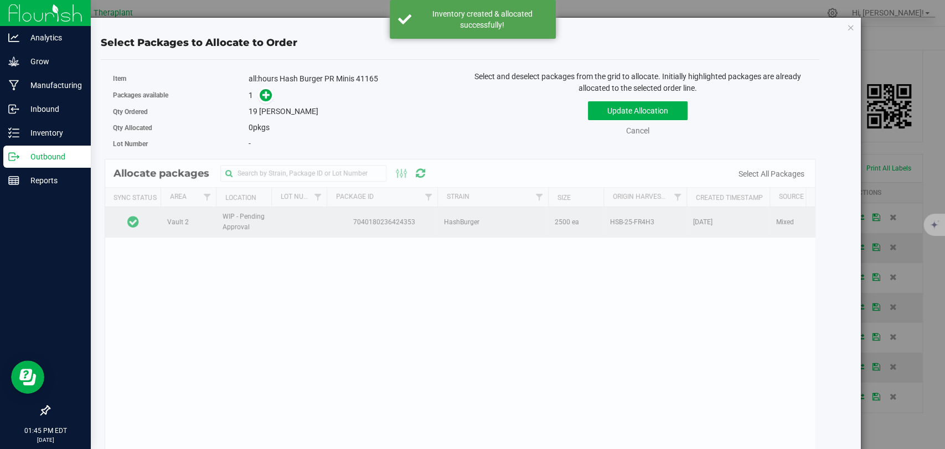
click at [147, 219] on td at bounding box center [132, 222] width 55 height 30
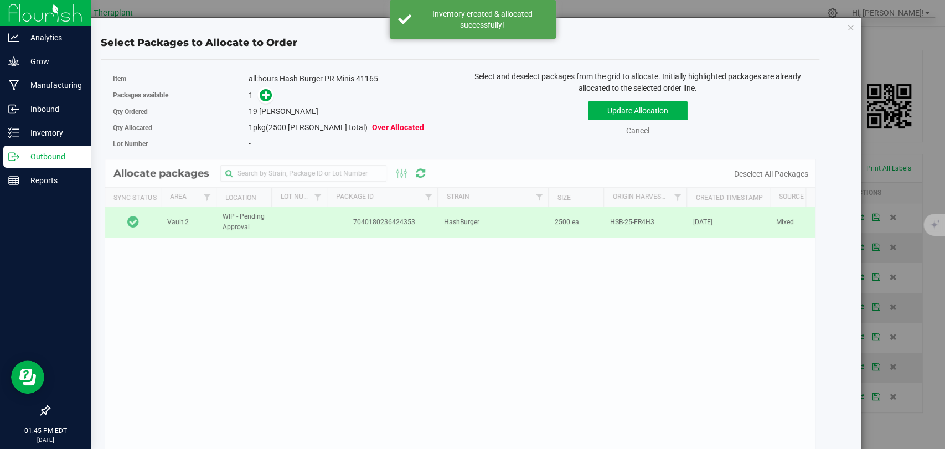
click at [270, 92] on div "1" at bounding box center [350, 95] width 203 height 13
click at [266, 93] on icon at bounding box center [266, 94] width 9 height 9
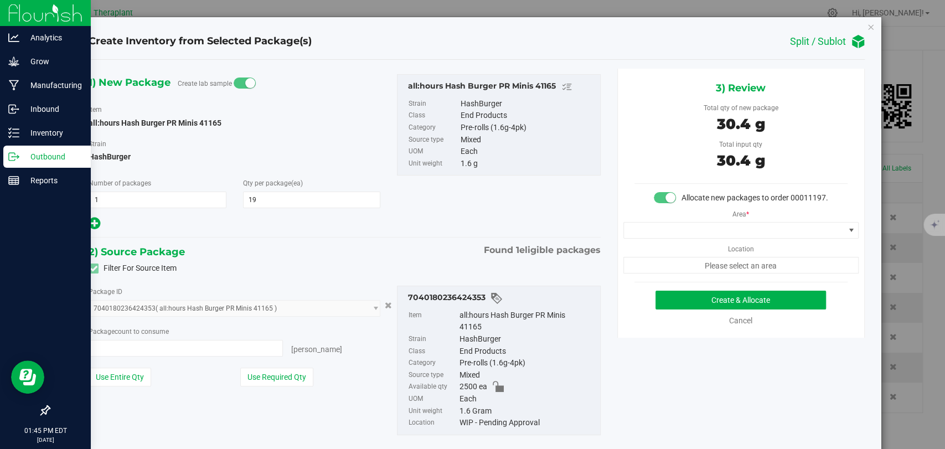
type input "19 ea"
click at [700, 236] on span at bounding box center [734, 231] width 220 height 16
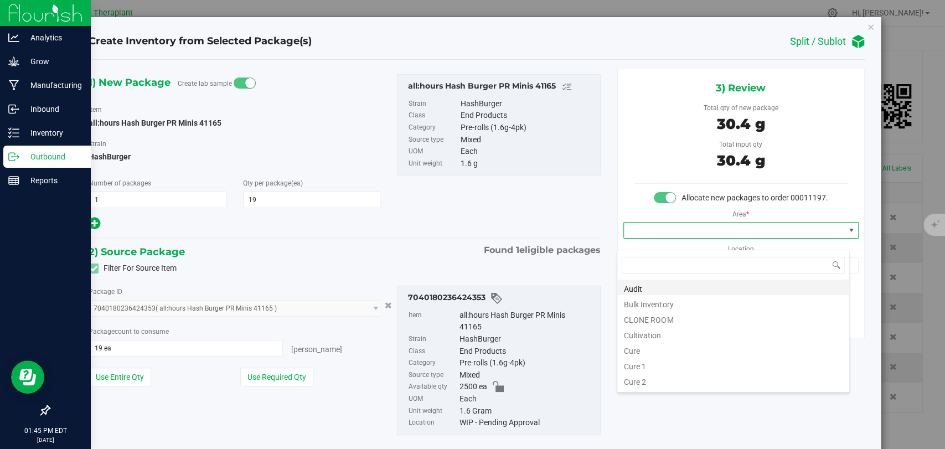
scroll to position [16, 233]
click at [654, 299] on li "Bulk Inventory" at bounding box center [733, 303] width 232 height 16
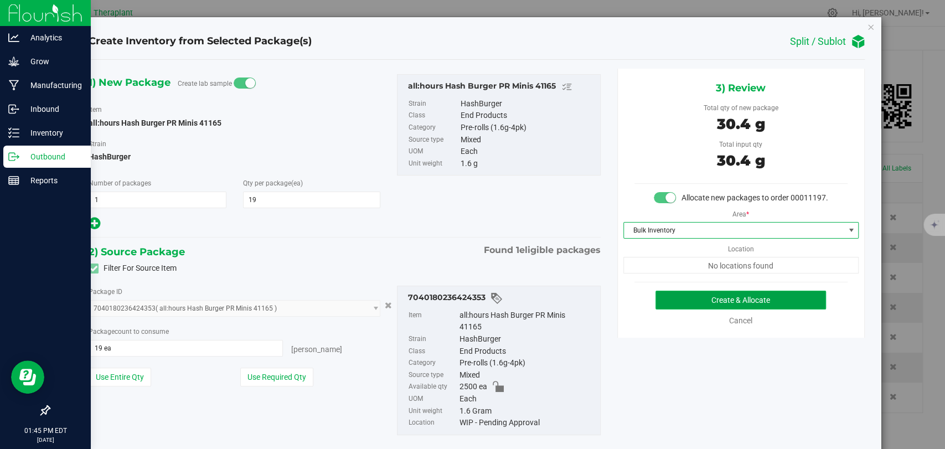
click at [708, 307] on button "Create & Allocate" at bounding box center [741, 300] width 171 height 19
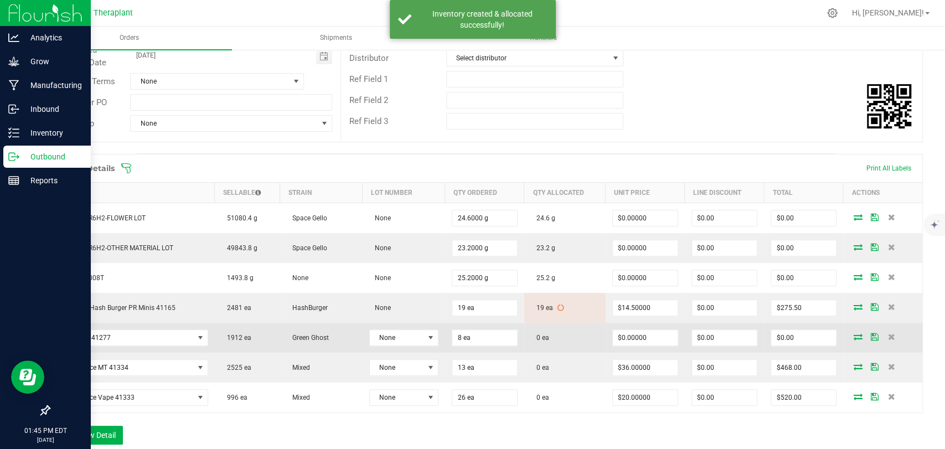
click at [854, 337] on icon at bounding box center [858, 336] width 9 height 7
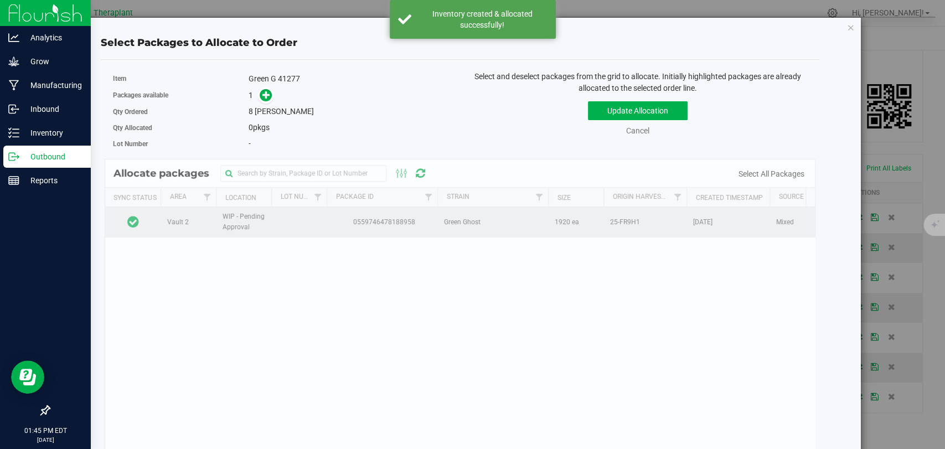
click at [151, 218] on td at bounding box center [132, 222] width 55 height 30
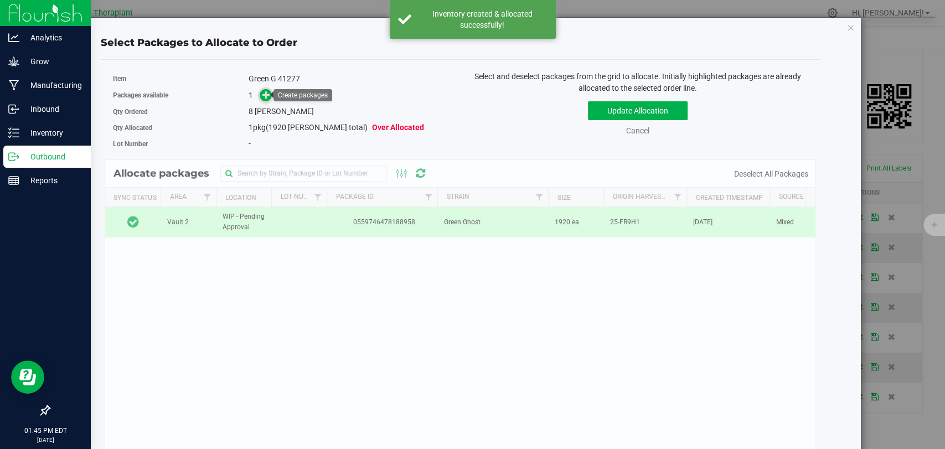
click at [267, 94] on icon at bounding box center [266, 95] width 8 height 8
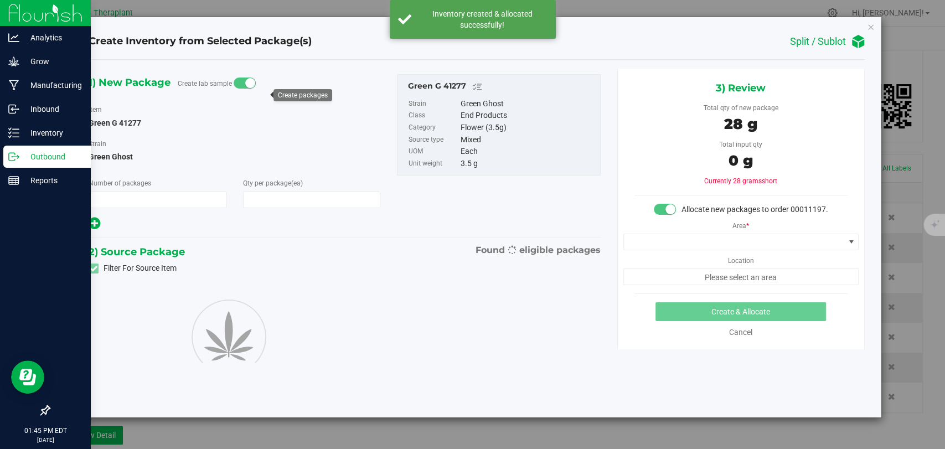
type input "1"
type input "8"
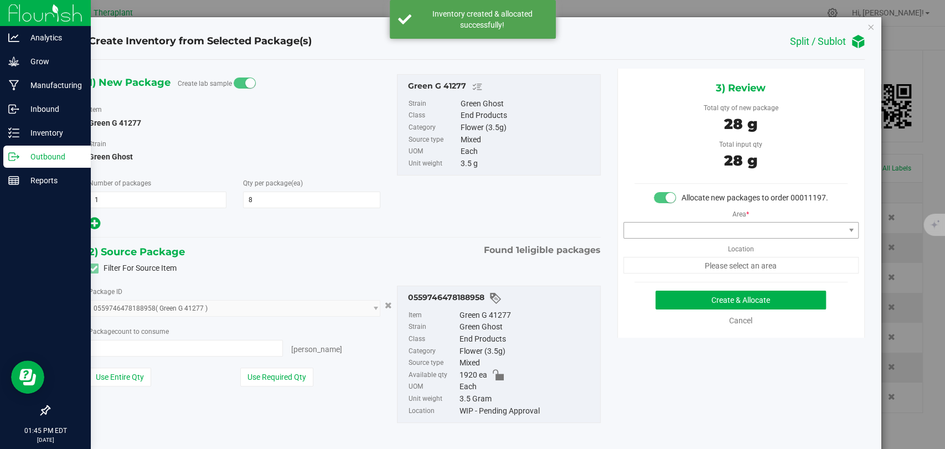
type input "8 ea"
click at [694, 238] on span at bounding box center [734, 231] width 220 height 16
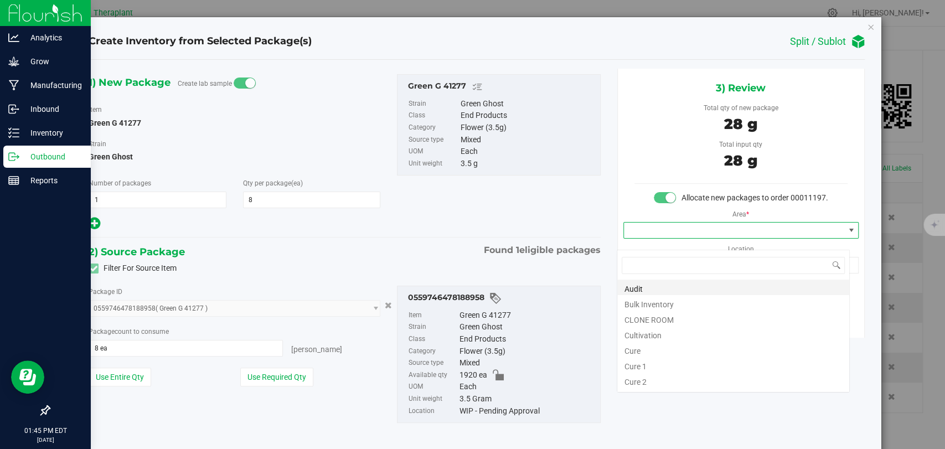
scroll to position [16, 233]
click at [660, 301] on li "Bulk Inventory" at bounding box center [733, 303] width 232 height 16
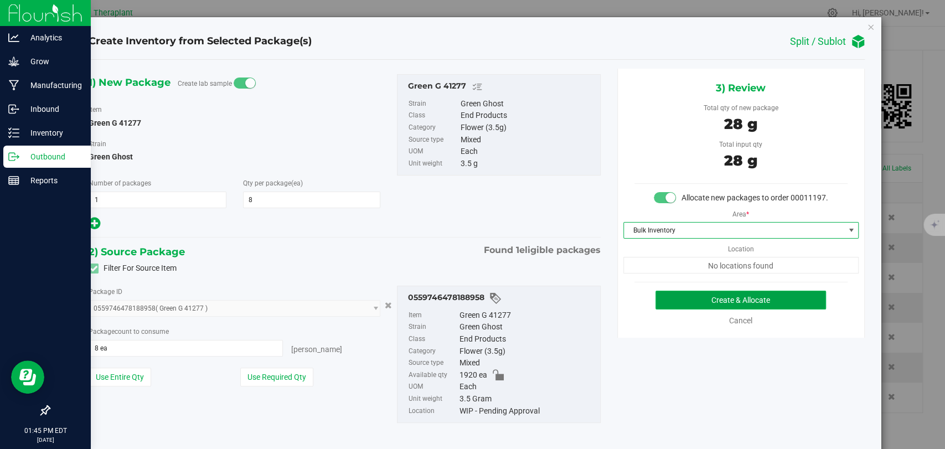
click at [702, 308] on button "Create & Allocate" at bounding box center [741, 300] width 171 height 19
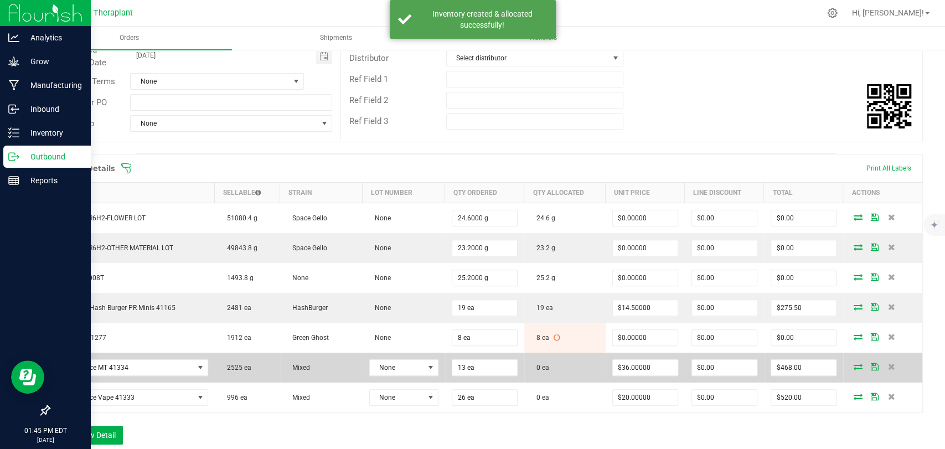
click at [854, 366] on icon at bounding box center [858, 366] width 9 height 7
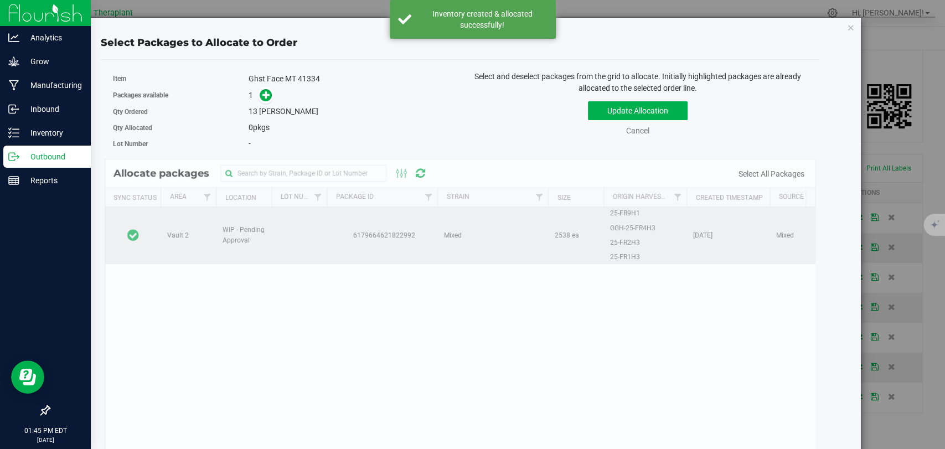
click at [152, 227] on td at bounding box center [132, 235] width 55 height 56
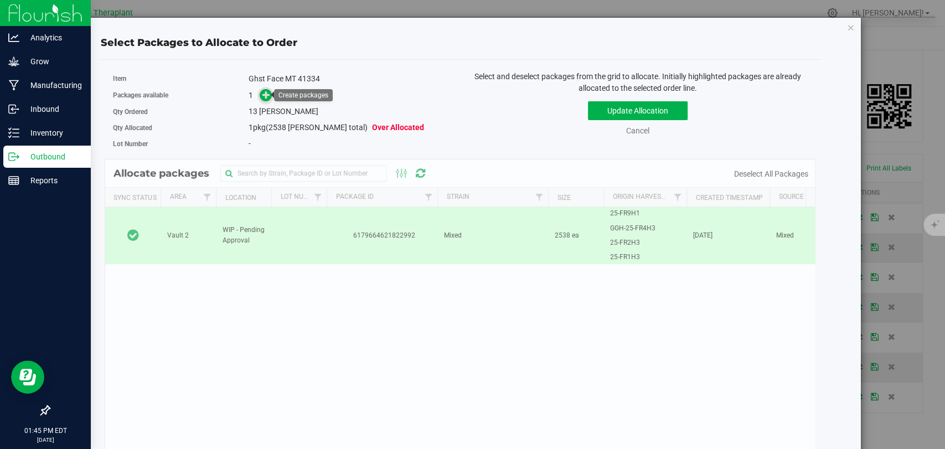
click at [264, 92] on icon at bounding box center [266, 95] width 8 height 8
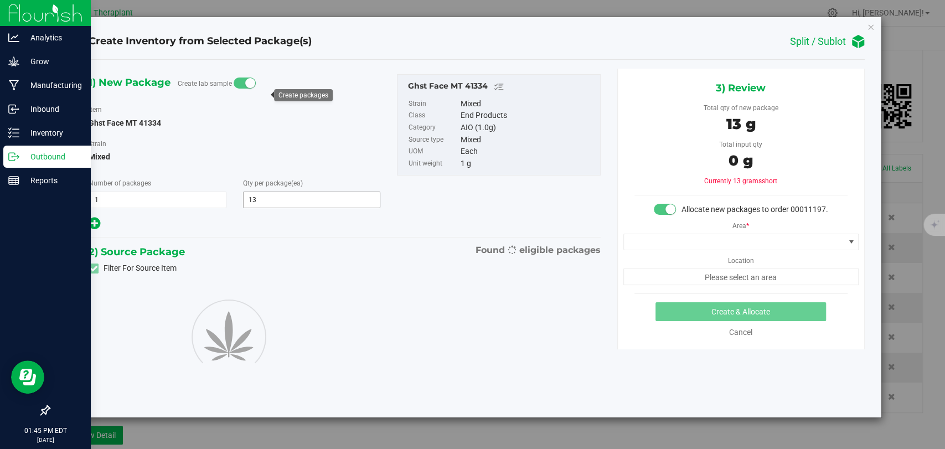
type input "13"
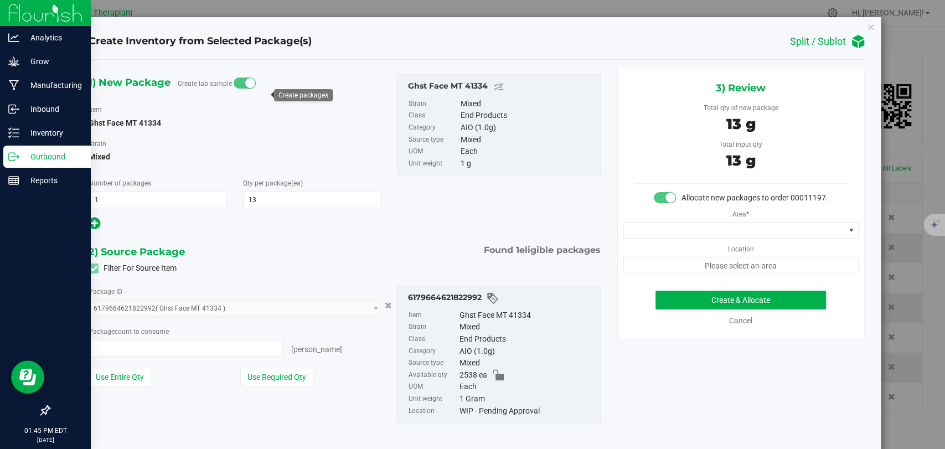
type input "13 ea"
click at [742, 238] on span at bounding box center [734, 231] width 220 height 16
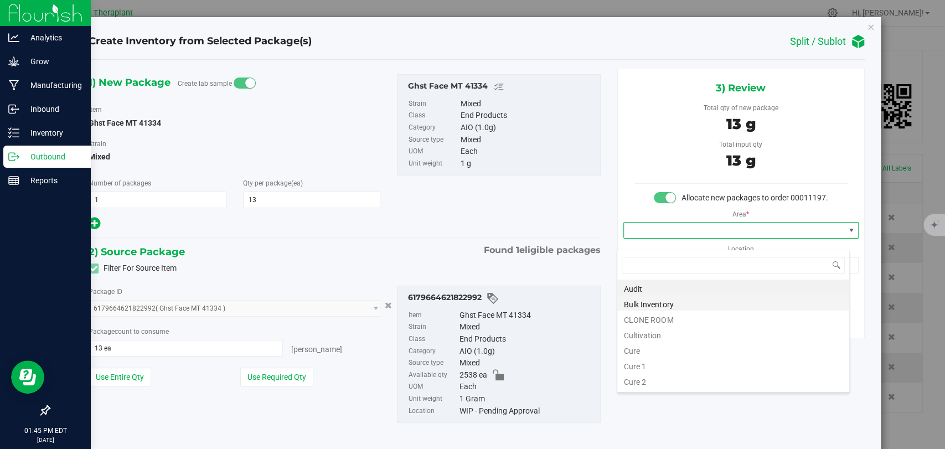
scroll to position [16, 233]
click at [658, 303] on li "Bulk Inventory" at bounding box center [733, 303] width 232 height 16
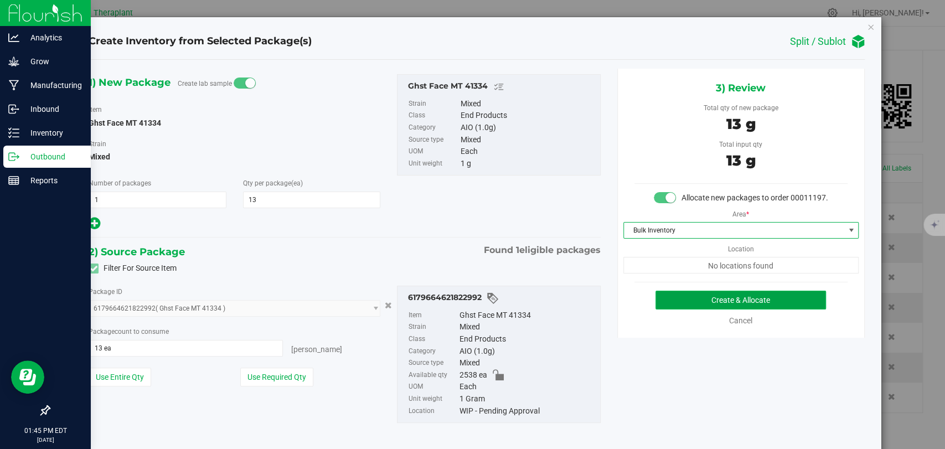
click at [727, 307] on button "Create & Allocate" at bounding box center [741, 300] width 171 height 19
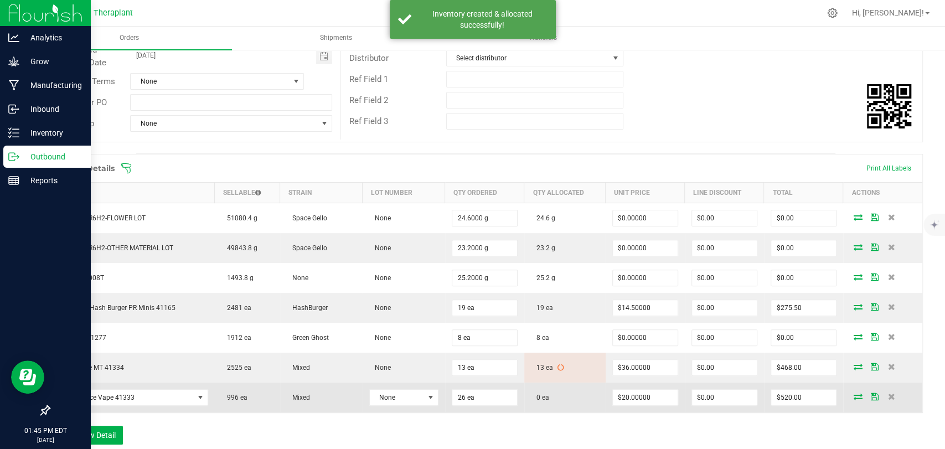
click at [854, 393] on icon at bounding box center [858, 396] width 9 height 7
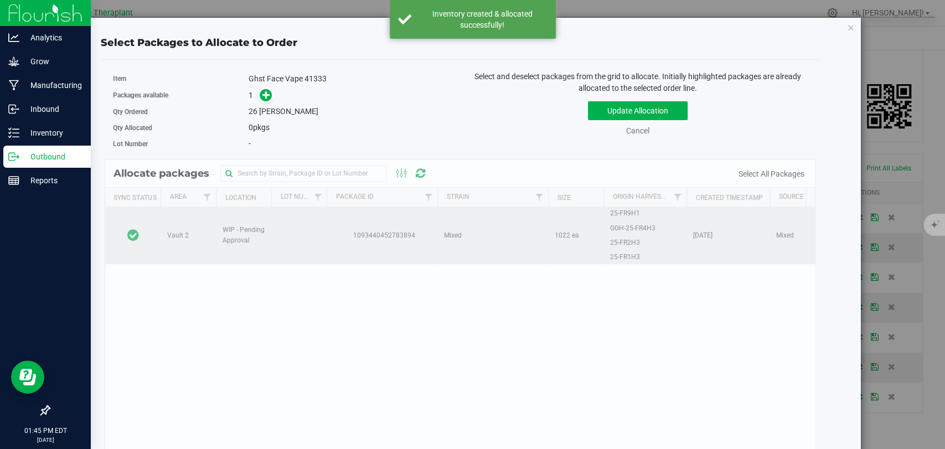
drag, startPoint x: 143, startPoint y: 218, endPoint x: 155, endPoint y: 207, distance: 16.5
click at [144, 218] on td at bounding box center [132, 235] width 55 height 56
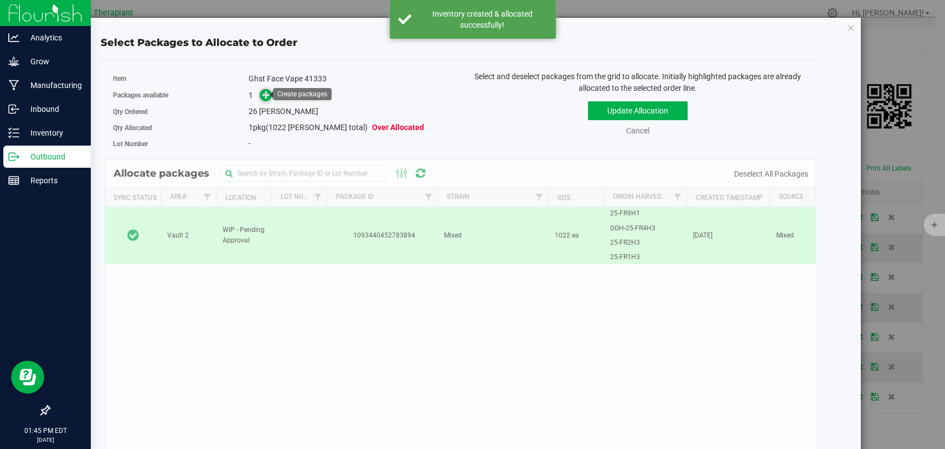
click at [262, 91] on icon at bounding box center [266, 95] width 8 height 8
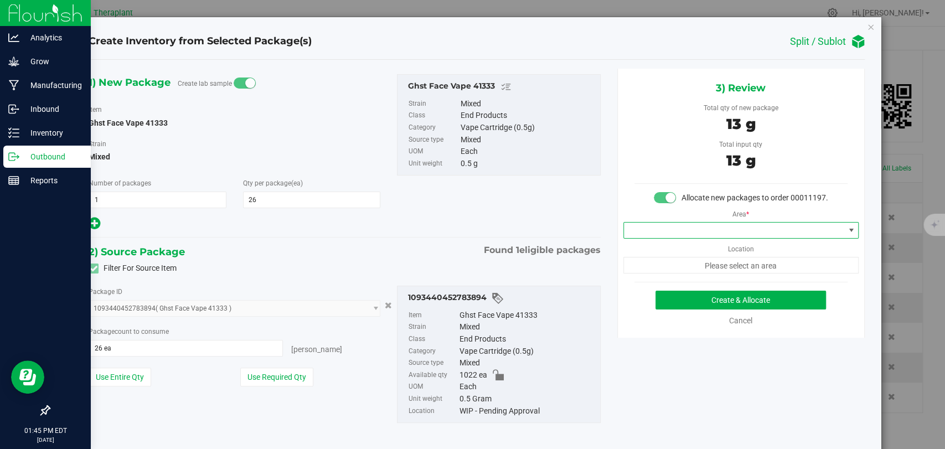
click at [654, 238] on span at bounding box center [734, 231] width 220 height 16
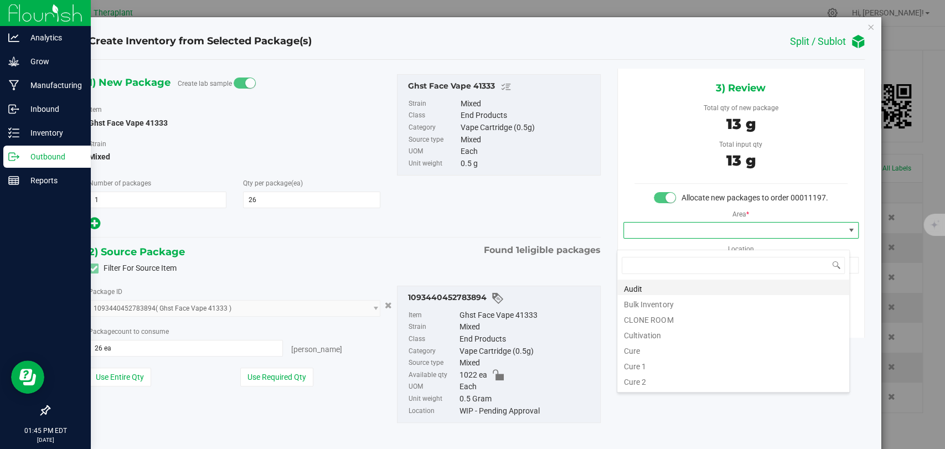
scroll to position [16, 233]
click at [655, 303] on li "Bulk Inventory" at bounding box center [733, 303] width 232 height 16
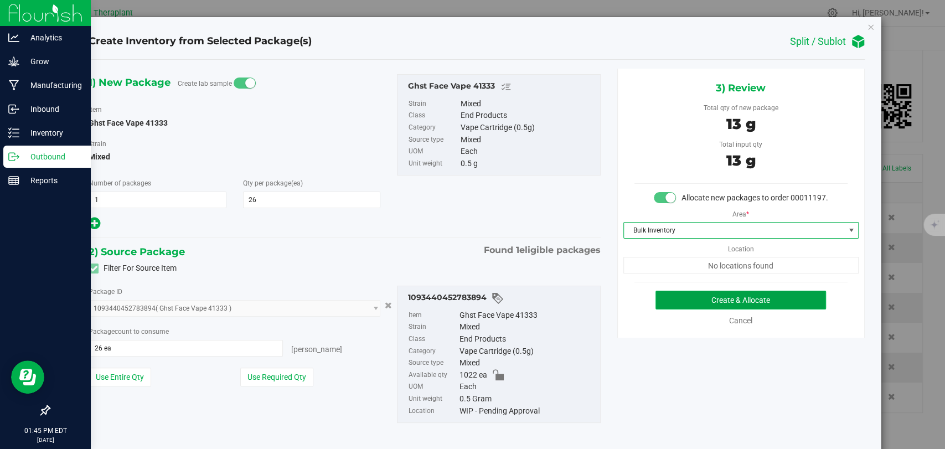
click at [713, 308] on button "Create & Allocate" at bounding box center [741, 300] width 171 height 19
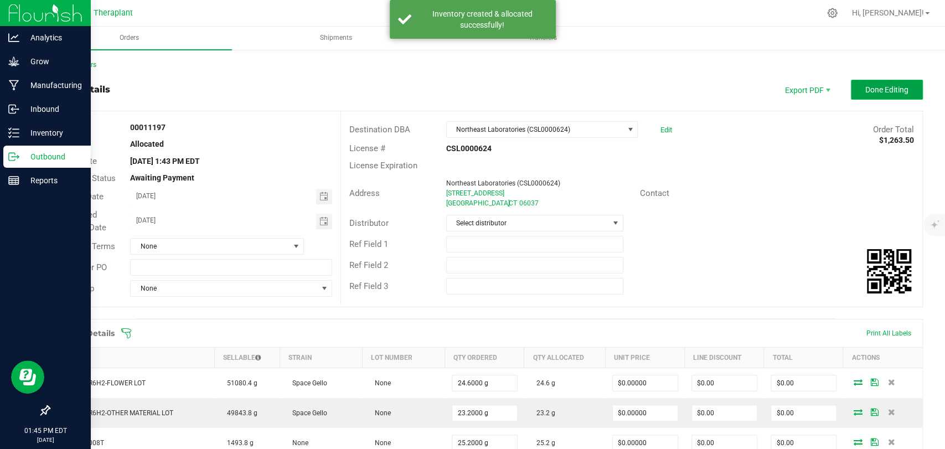
click at [864, 99] on button "Done Editing" at bounding box center [887, 90] width 72 height 20
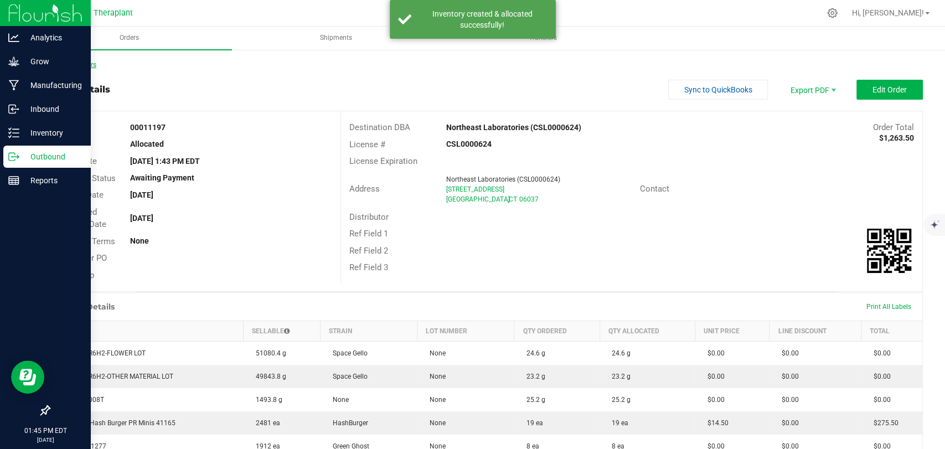
click at [79, 63] on link "Back to Orders" at bounding box center [73, 65] width 48 height 8
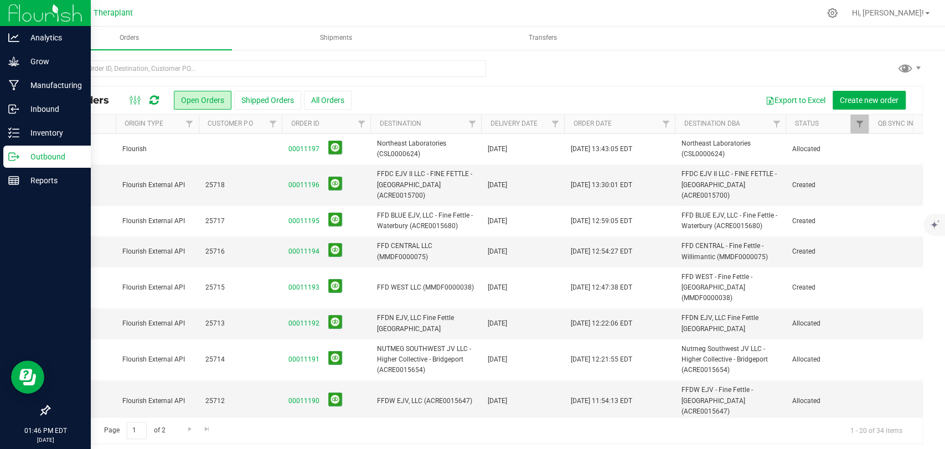
click at [179, 155] on td "Flourish" at bounding box center [157, 149] width 83 height 30
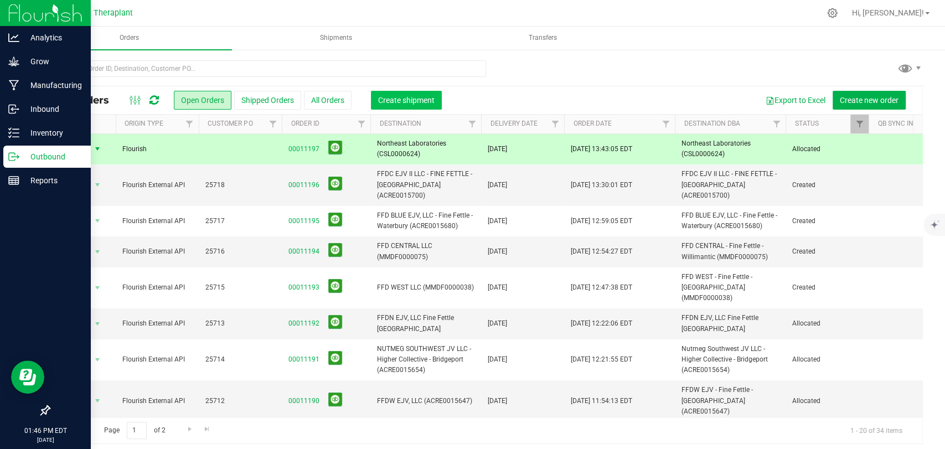
click at [420, 96] on span "Create shipment" at bounding box center [406, 100] width 56 height 9
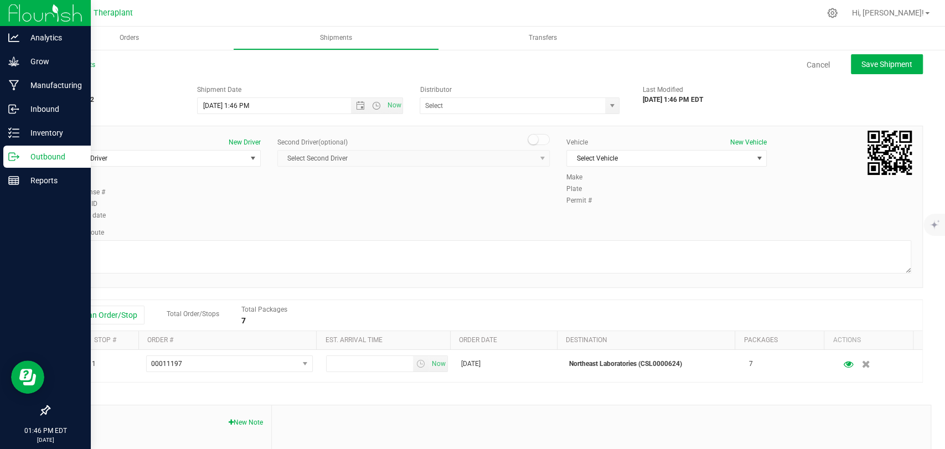
click at [152, 148] on div "Driver New Driver Select Driver Select Driver Diamond Addison Robert Annulli No…" at bounding box center [160, 156] width 200 height 38
click at [152, 155] on span "Select Driver" at bounding box center [154, 159] width 186 height 16
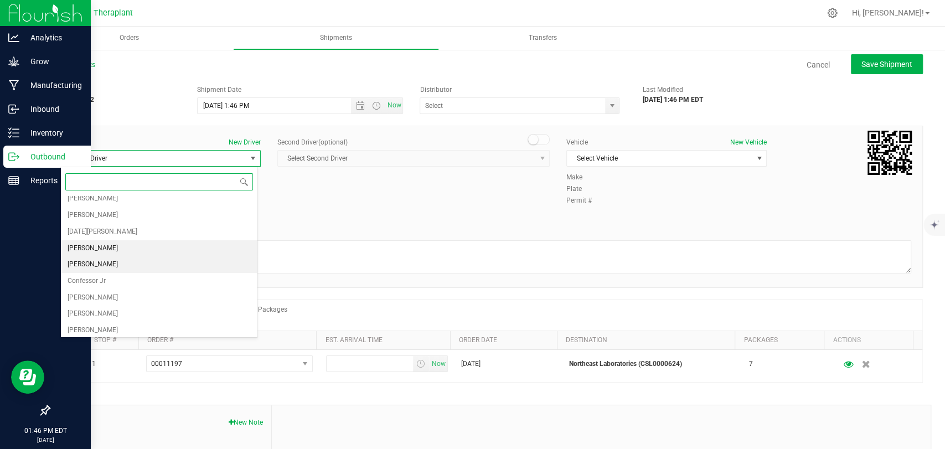
scroll to position [123, 0]
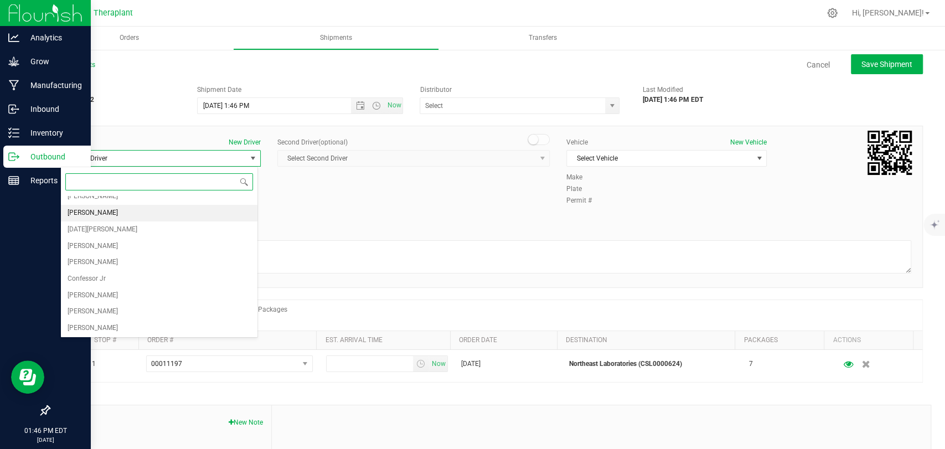
click at [110, 214] on span "Edward Cybulski" at bounding box center [93, 213] width 50 height 14
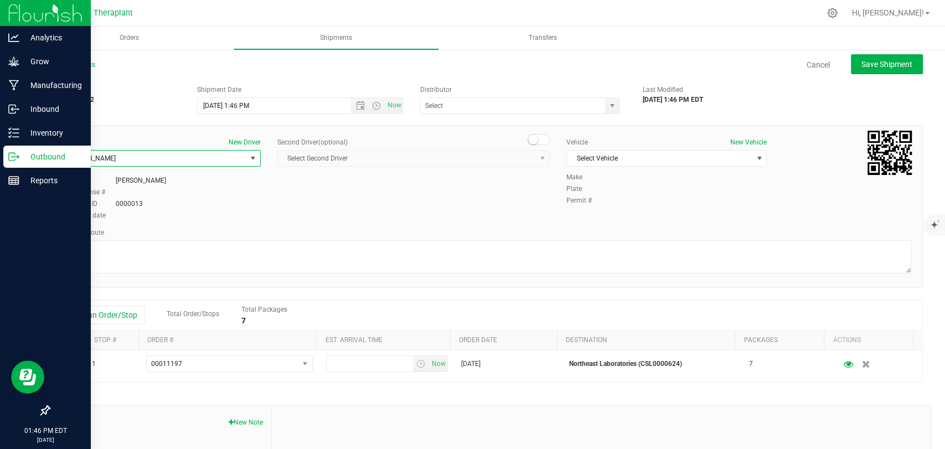
click at [533, 143] on span at bounding box center [539, 139] width 22 height 11
click at [524, 156] on span "Select Second Driver" at bounding box center [407, 159] width 258 height 16
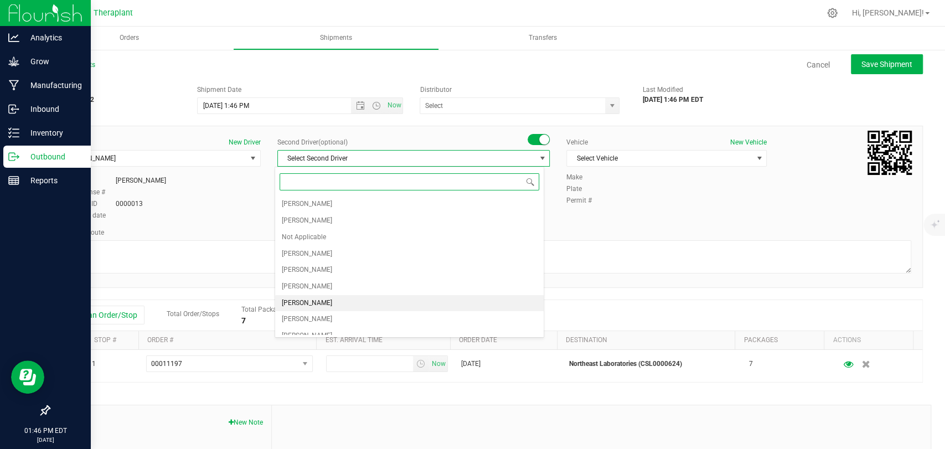
click at [315, 298] on span "Zachary Cannone" at bounding box center [307, 303] width 50 height 14
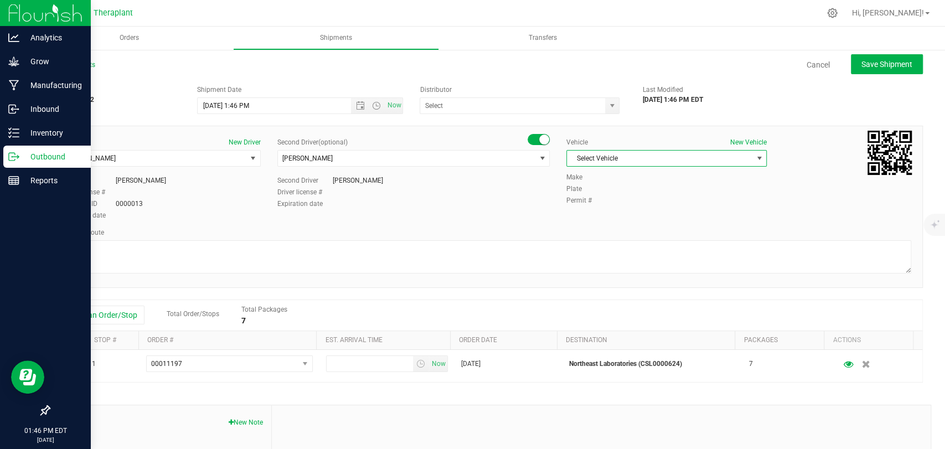
click at [615, 164] on span "Select Vehicle" at bounding box center [660, 159] width 186 height 16
click at [622, 288] on li "Northeast Laboratories Car" at bounding box center [660, 292] width 197 height 17
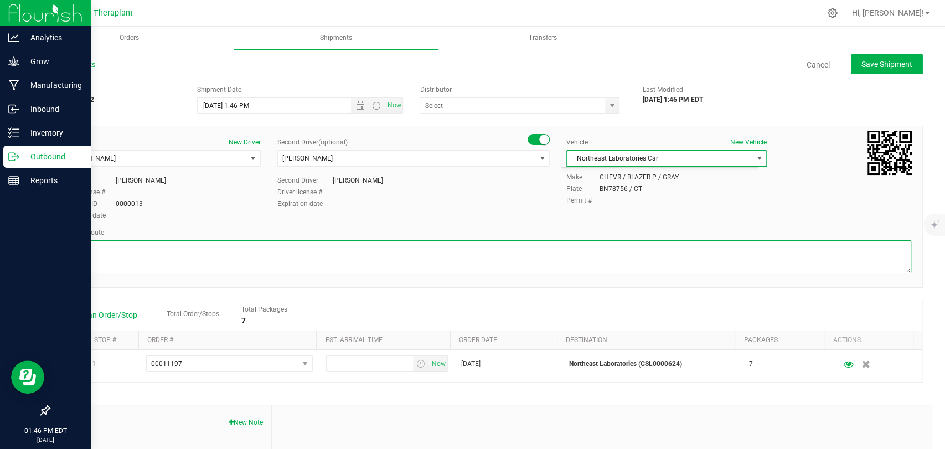
click at [500, 257] on textarea at bounding box center [485, 256] width 851 height 33
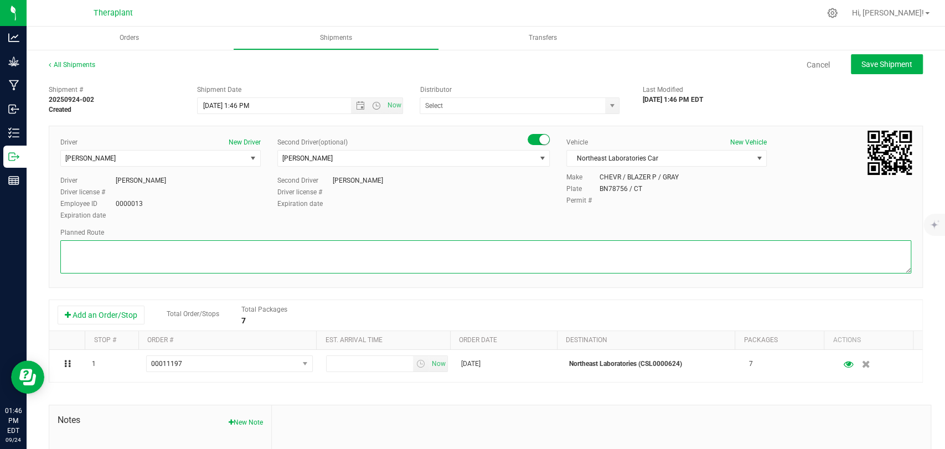
click at [159, 245] on textarea at bounding box center [485, 256] width 851 height 33
paste textarea "CT-8 S from CT-262, I-84 E, I-691 E, then I-91 N to State Hwy 411, Exit 23, Lef…"
click at [390, 254] on textarea at bounding box center [485, 256] width 851 height 33
type textarea "CT-8 S from CT-262, I-84 E, I-691 E, then I-91 N to State Hwy 411, Exit 23, Lef…"
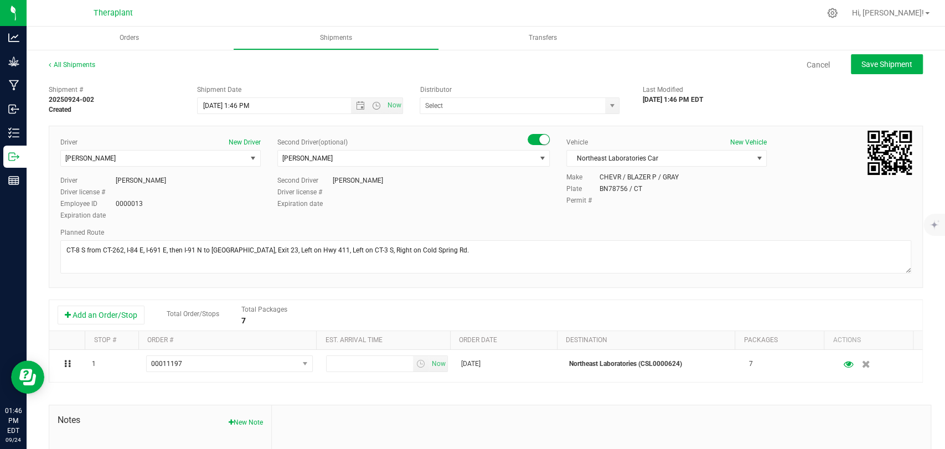
click at [424, 212] on div "Driver New Driver Edward Cybulski Select Driver Diamond Addison Robert Annulli …" at bounding box center [486, 179] width 868 height 85
click at [372, 101] on span "Open the time view" at bounding box center [376, 105] width 9 height 9
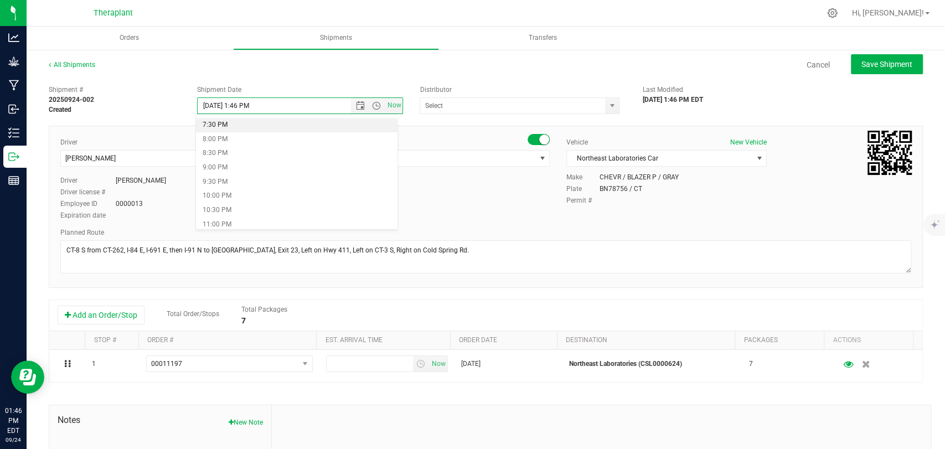
scroll to position [492, 0]
click at [218, 171] on li "7:00 PM" at bounding box center [297, 173] width 202 height 14
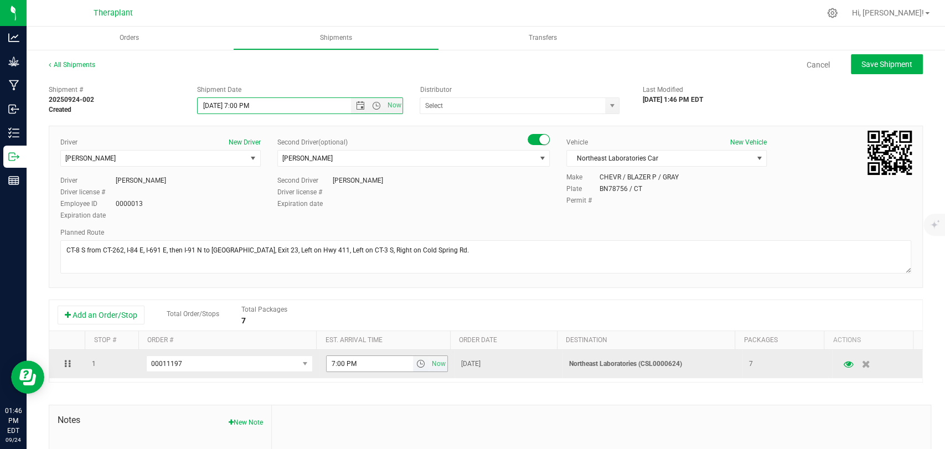
click at [416, 365] on span "select" at bounding box center [420, 363] width 9 height 9
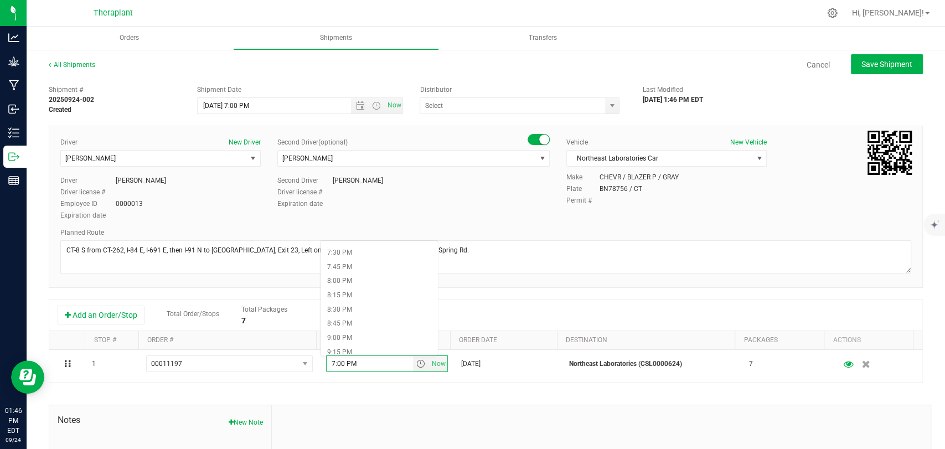
scroll to position [1108, 0]
click at [351, 251] on li "7:30 PM" at bounding box center [379, 252] width 117 height 14
click at [879, 66] on span "Save Shipment" at bounding box center [887, 64] width 51 height 9
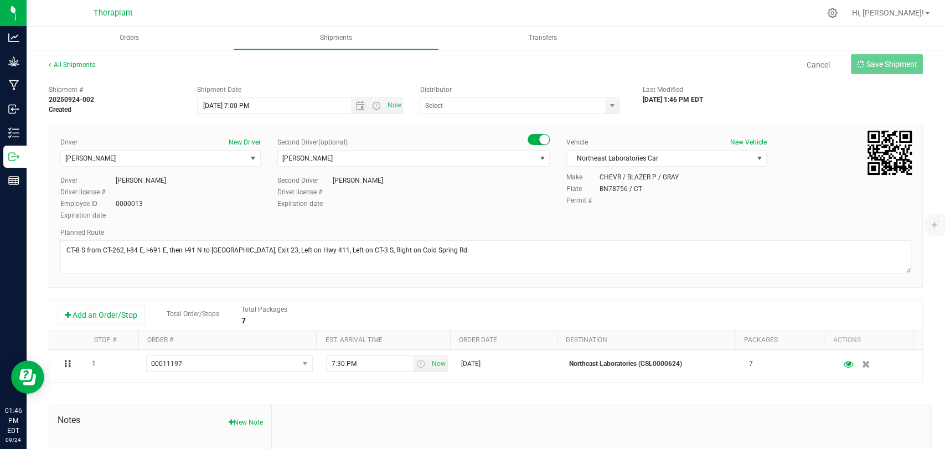
type input "9/24/2025 11:00 PM"
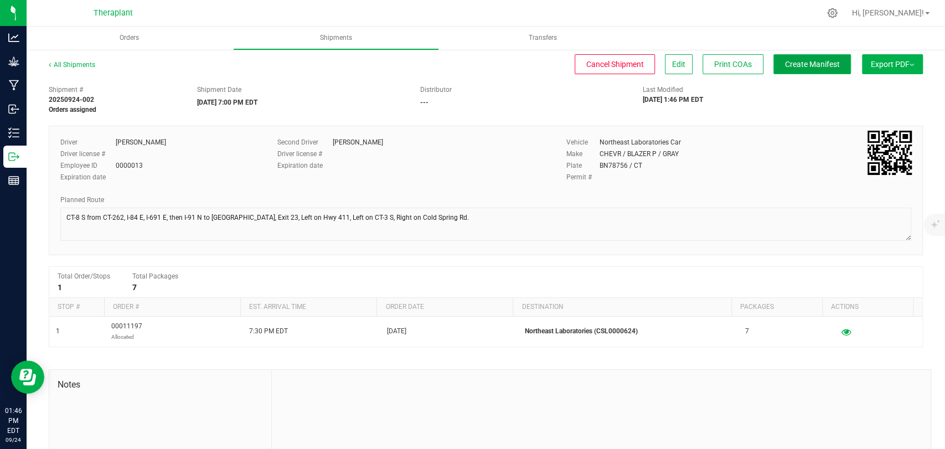
click at [824, 66] on span "Create Manifest" at bounding box center [812, 64] width 55 height 9
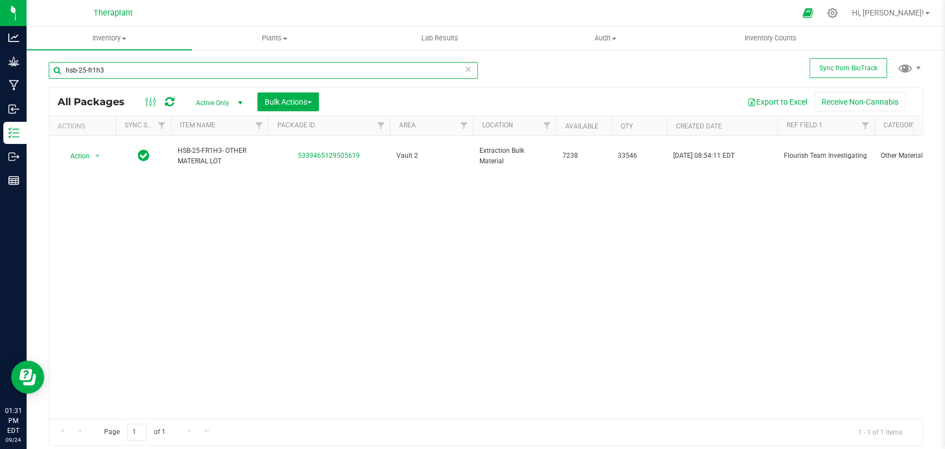
click at [219, 62] on input "hsb-25-fr1h3" at bounding box center [263, 70] width 429 height 17
type input "h"
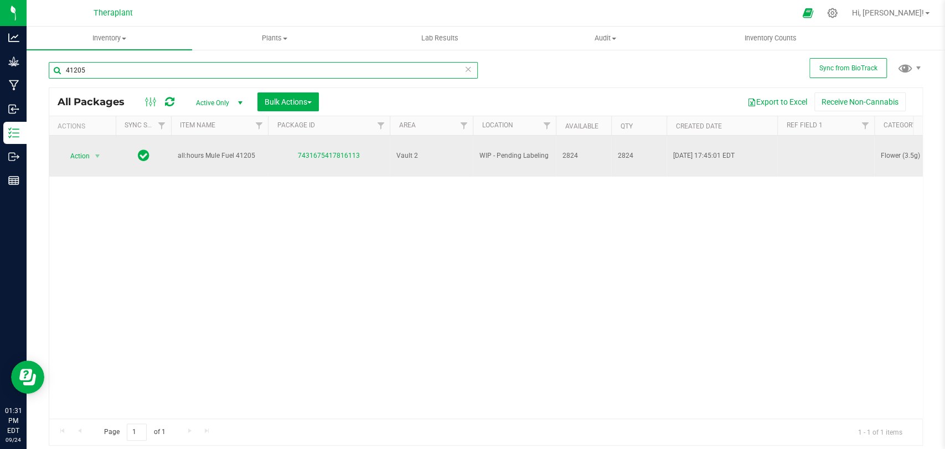
type input "41205"
click at [100, 156] on span "select" at bounding box center [98, 156] width 14 height 16
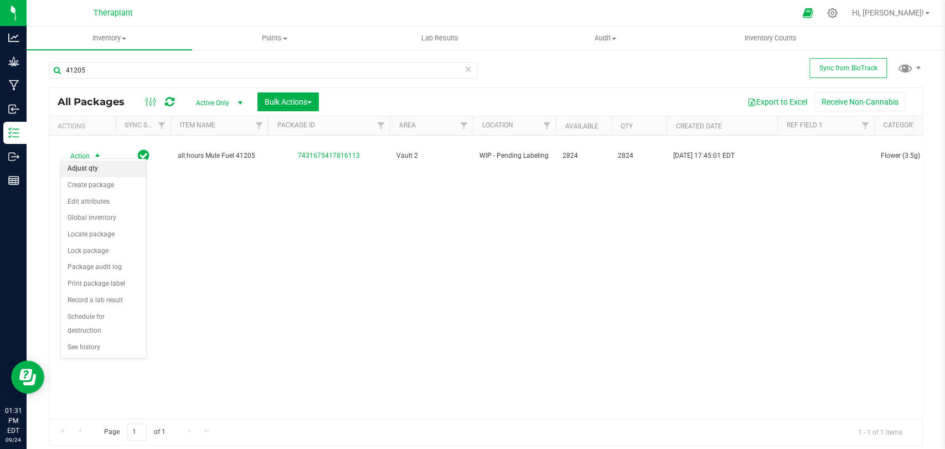
click at [97, 173] on li "Adjust qty" at bounding box center [103, 169] width 85 height 17
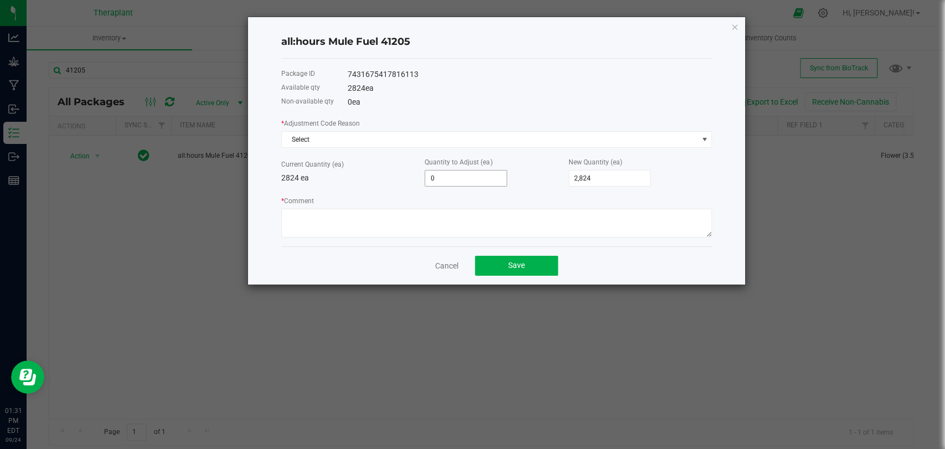
click at [451, 175] on input "0" at bounding box center [465, 179] width 81 height 16
type input "-1"
type input "2,823"
type input "-1"
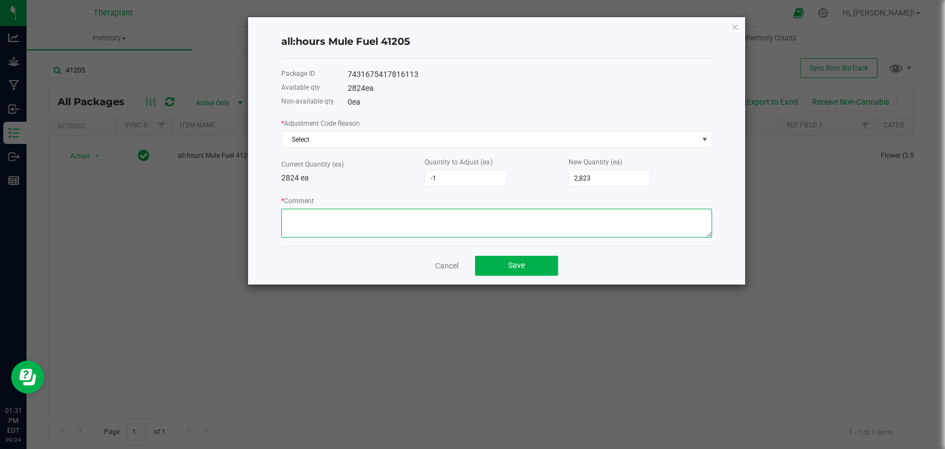
click at [430, 219] on textarea "* Comment" at bounding box center [496, 223] width 431 height 29
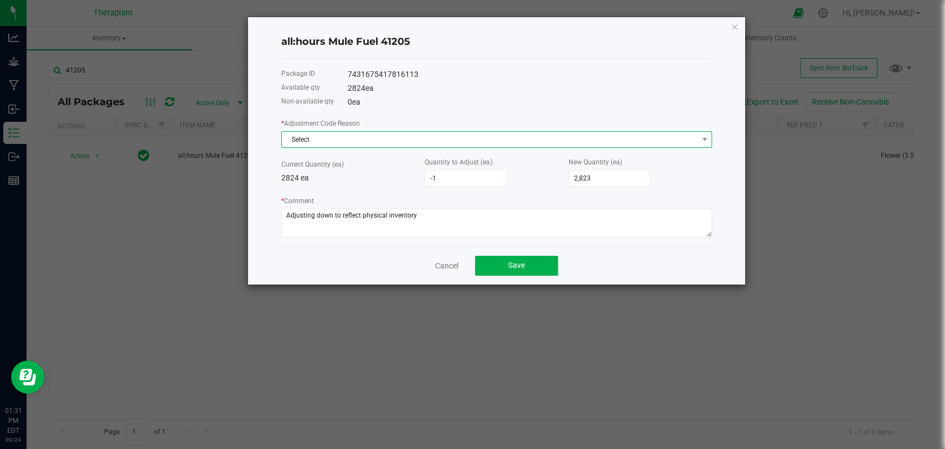
click at [316, 138] on span "Select" at bounding box center [490, 140] width 416 height 16
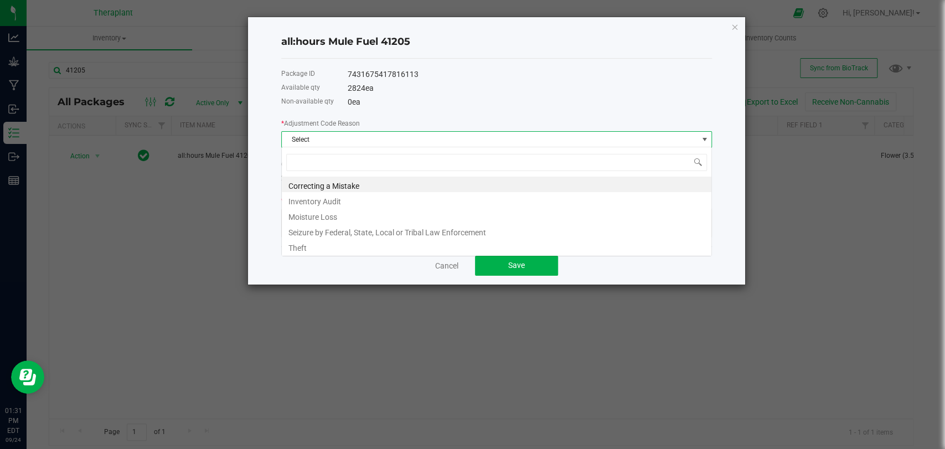
scroll to position [16, 430]
click at [313, 197] on li "Inventory Audit" at bounding box center [497, 200] width 430 height 16
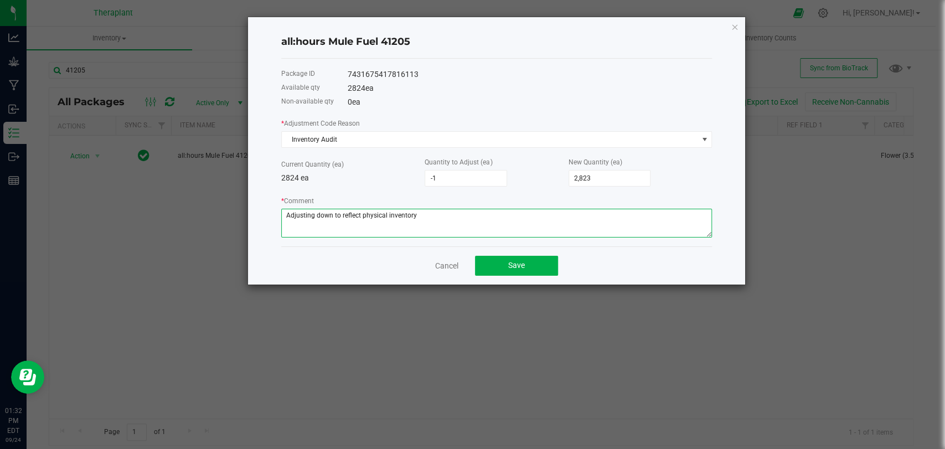
click at [418, 214] on textarea "* Comment" at bounding box center [496, 223] width 431 height 29
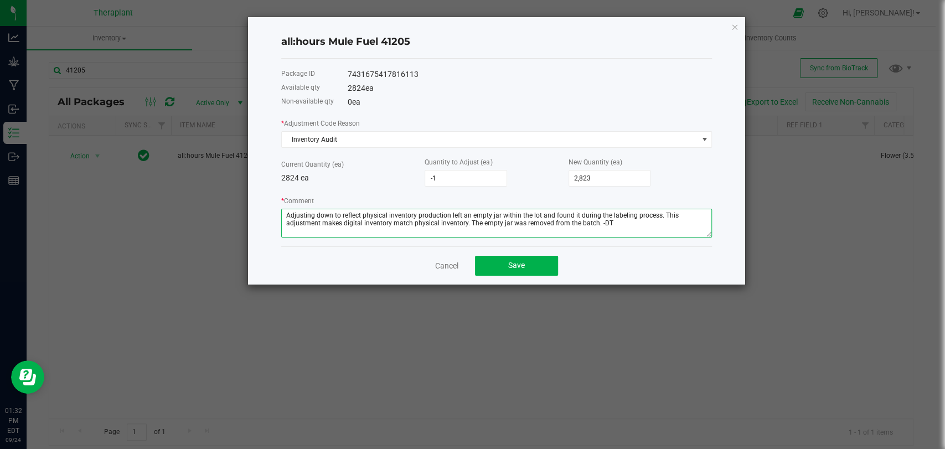
click at [413, 210] on textarea "* Comment" at bounding box center [496, 223] width 431 height 29
type textarea "Adjusting down to reflect physical inventory, production left an empty jar with…"
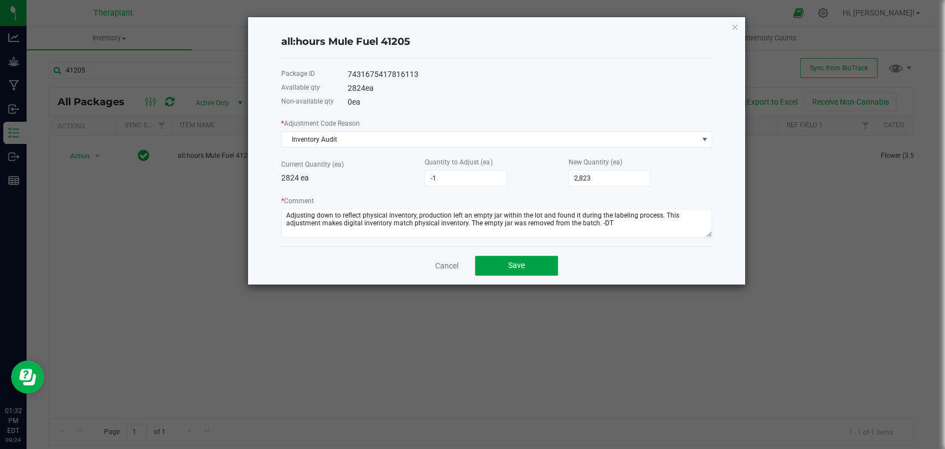
click at [515, 261] on span "Save" at bounding box center [516, 265] width 17 height 9
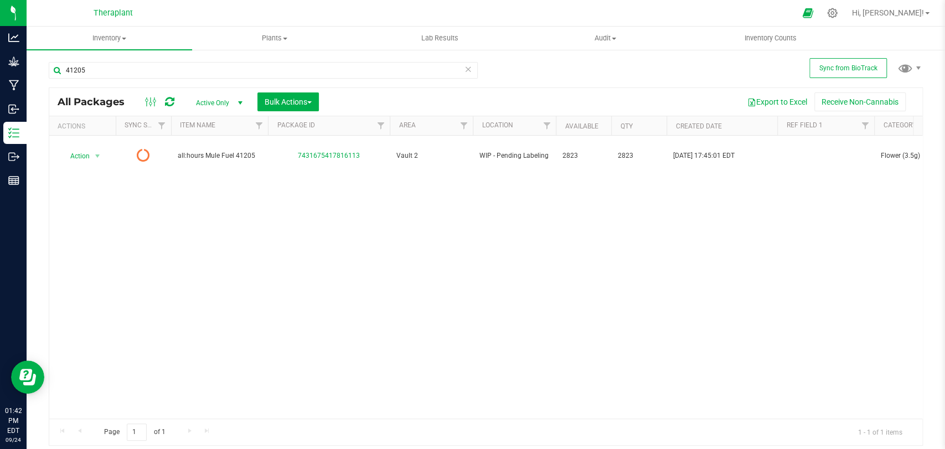
click at [171, 98] on icon at bounding box center [169, 101] width 9 height 11
click at [142, 68] on input "41205" at bounding box center [263, 70] width 429 height 17
type input "4"
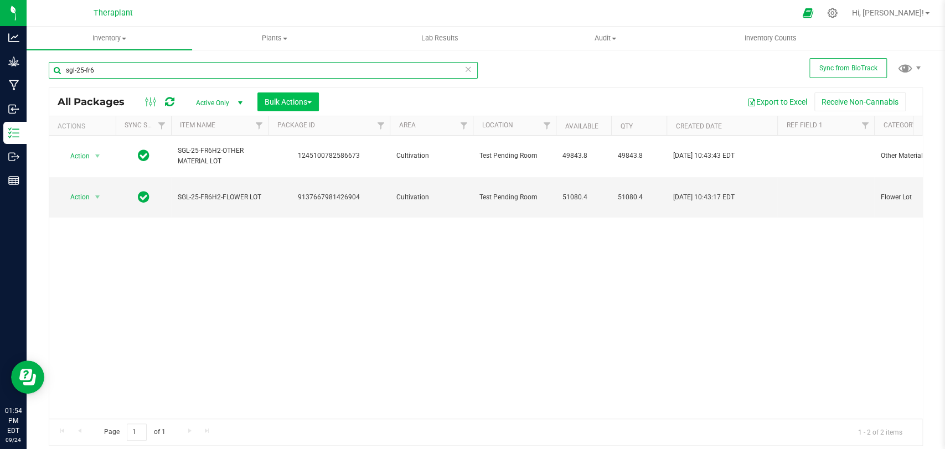
type input "sgl-25-fr6"
click at [298, 99] on span "Bulk Actions" at bounding box center [288, 101] width 47 height 9
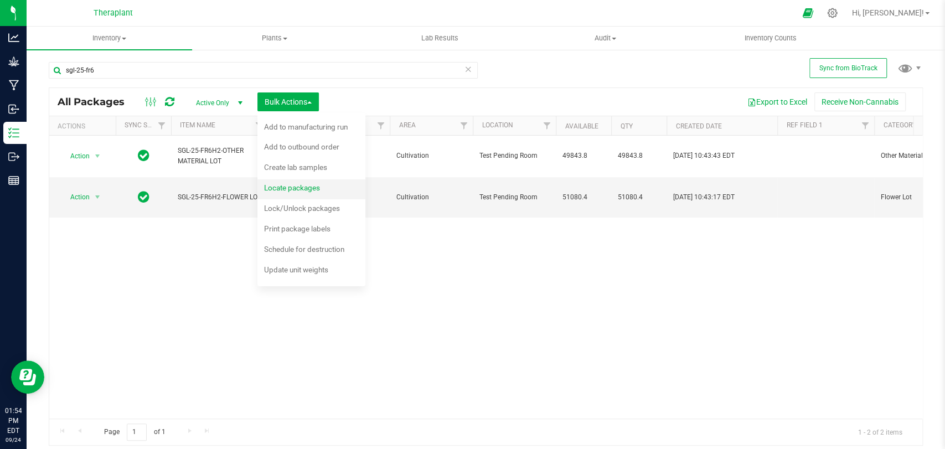
click at [291, 185] on span "Locate packages" at bounding box center [292, 187] width 56 height 9
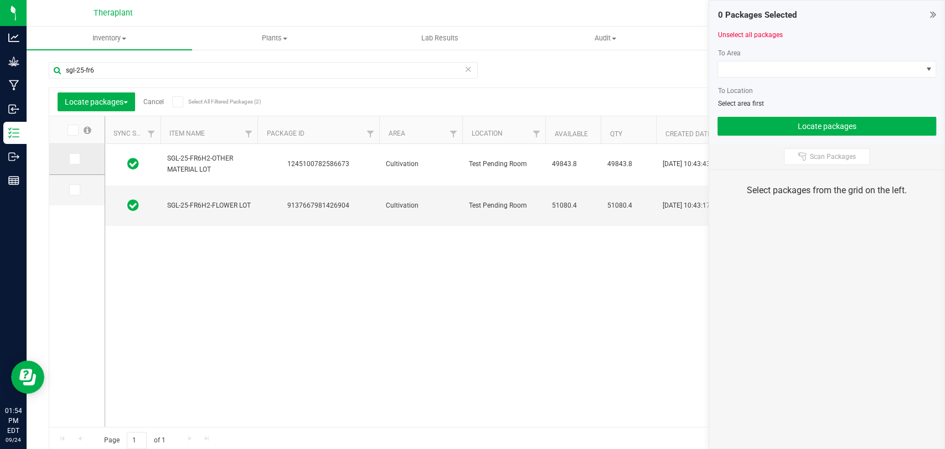
click at [73, 159] on icon at bounding box center [73, 159] width 7 height 0
click at [0, 0] on input "checkbox" at bounding box center [0, 0] width 0 height 0
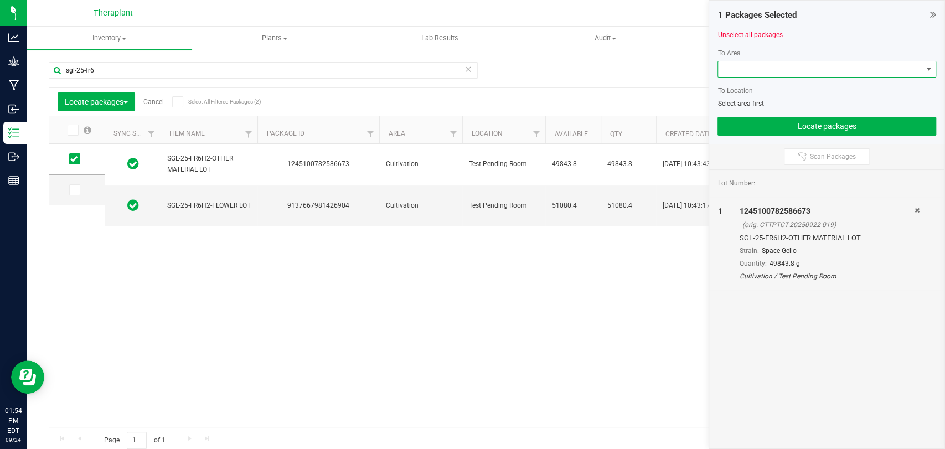
click at [772, 68] on span at bounding box center [820, 69] width 204 height 16
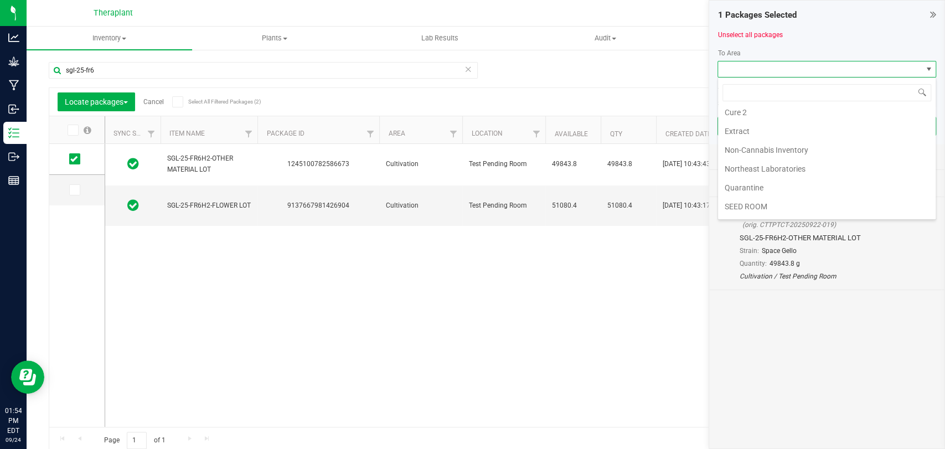
scroll to position [207, 0]
click at [746, 153] on li "Vault 2" at bounding box center [827, 154] width 218 height 19
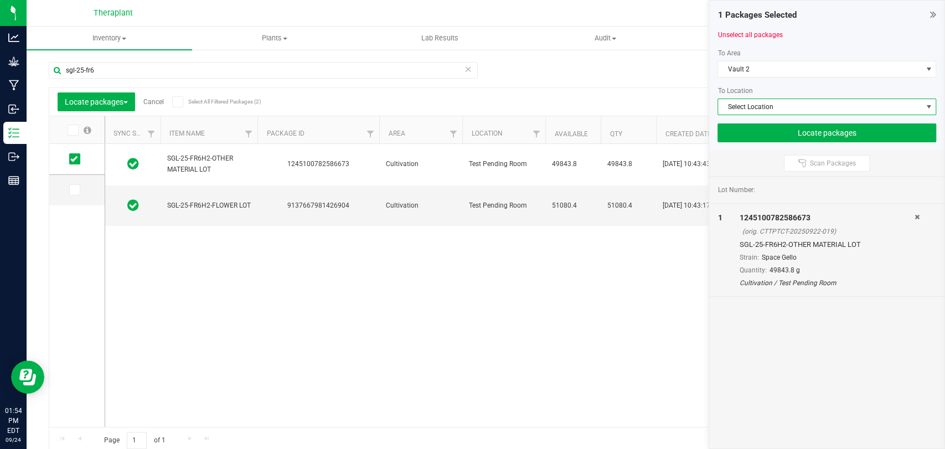
click at [749, 101] on span "Select Location" at bounding box center [820, 107] width 204 height 16
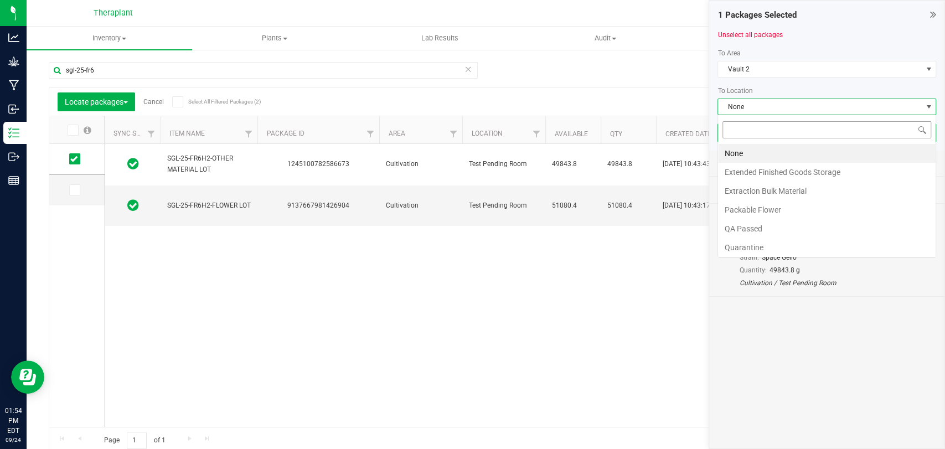
scroll to position [16, 219]
click at [767, 188] on li "Extraction Bulk Material" at bounding box center [827, 191] width 218 height 19
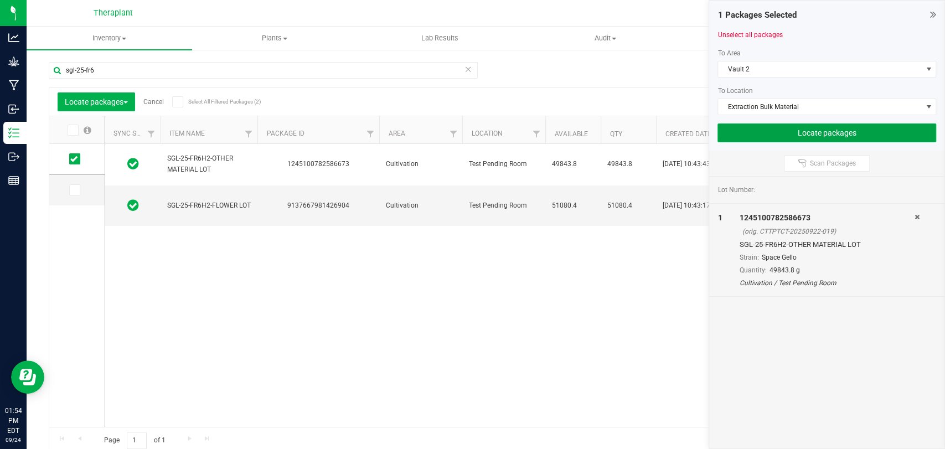
click at [775, 134] on button "Locate packages" at bounding box center [827, 132] width 219 height 19
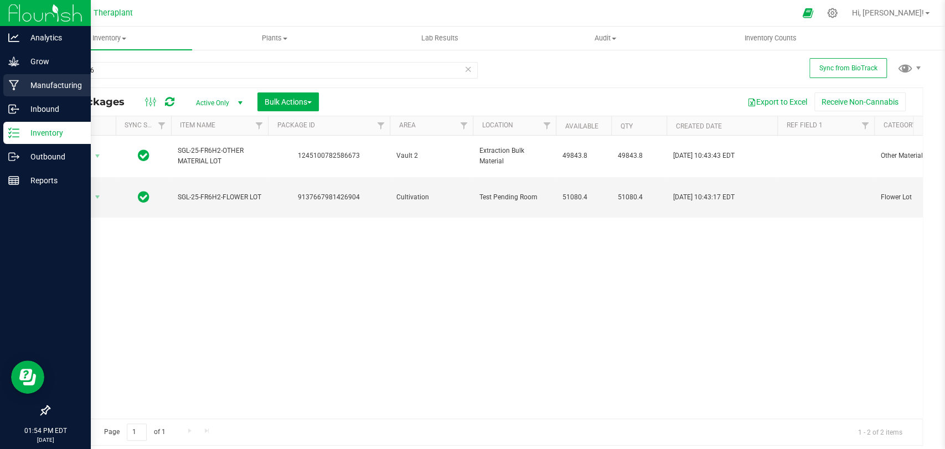
click at [17, 86] on icon at bounding box center [14, 85] width 11 height 11
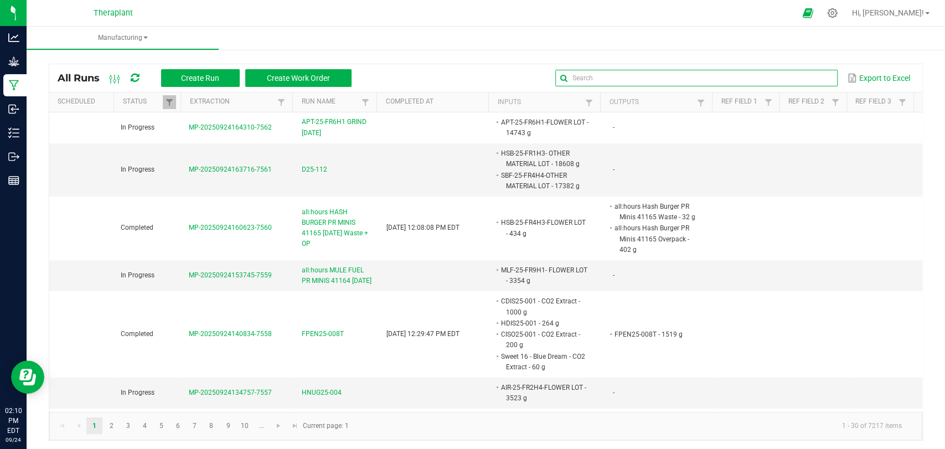
click at [816, 76] on global-search-input-ngx at bounding box center [696, 78] width 282 height 8
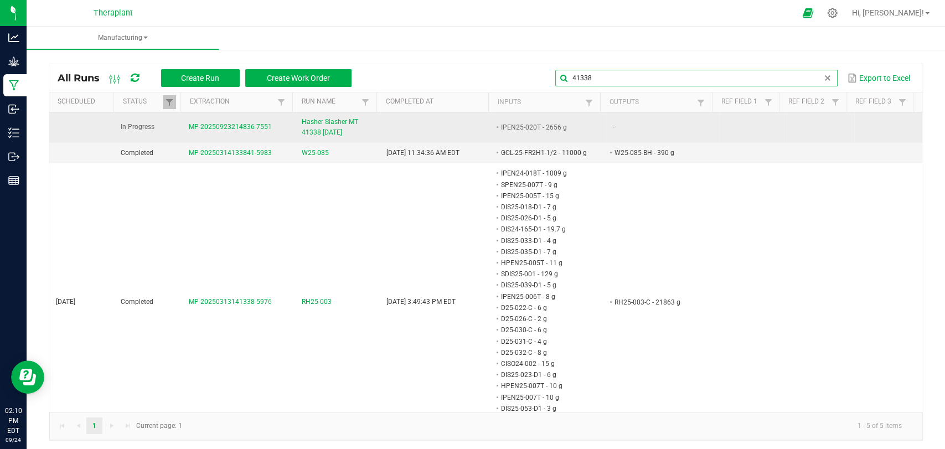
type input "41338"
click at [328, 125] on span "Hasher Slasher MT 41338 [DATE]" at bounding box center [337, 127] width 71 height 21
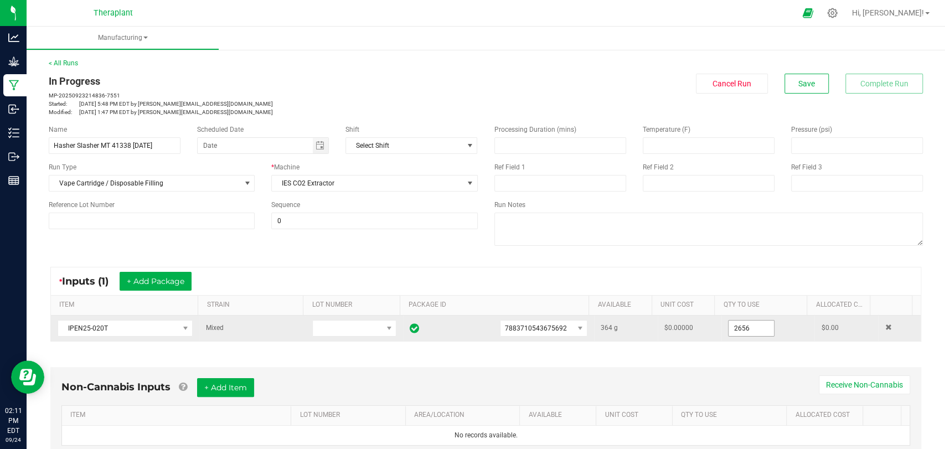
click at [729, 323] on input "2656" at bounding box center [751, 329] width 45 height 16
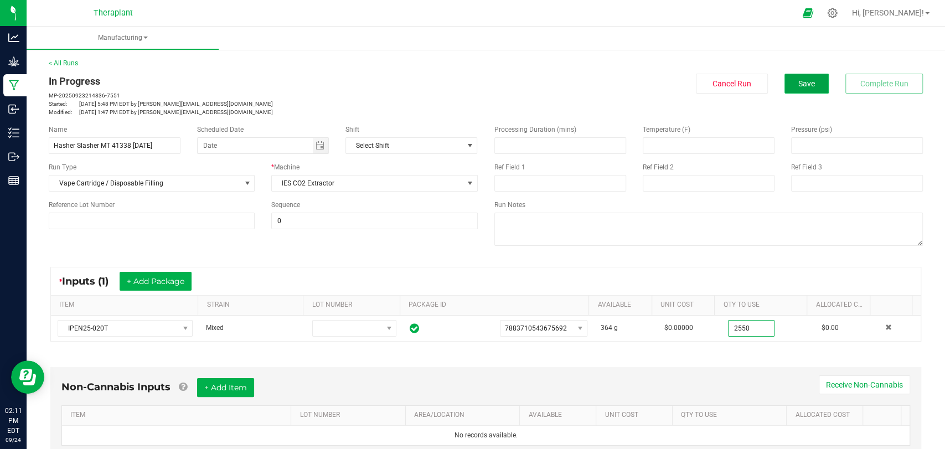
type input "2550.0000 g"
click at [802, 83] on span "Save" at bounding box center [807, 83] width 17 height 9
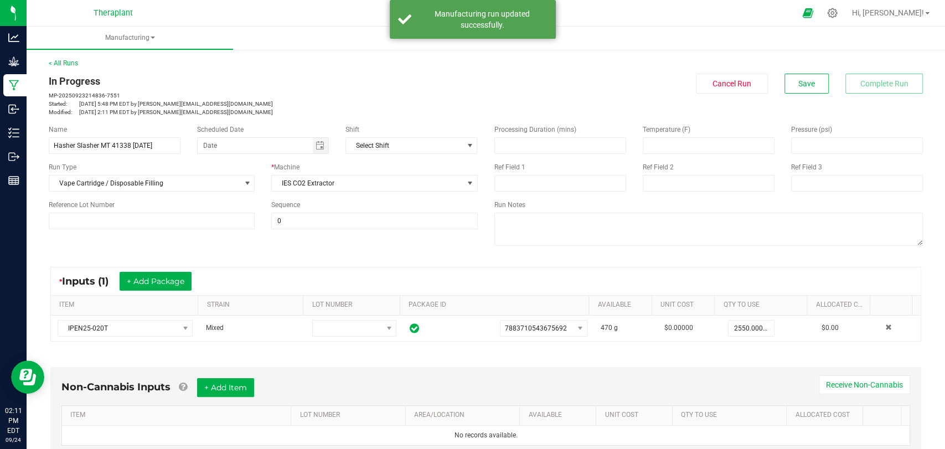
scroll to position [184, 0]
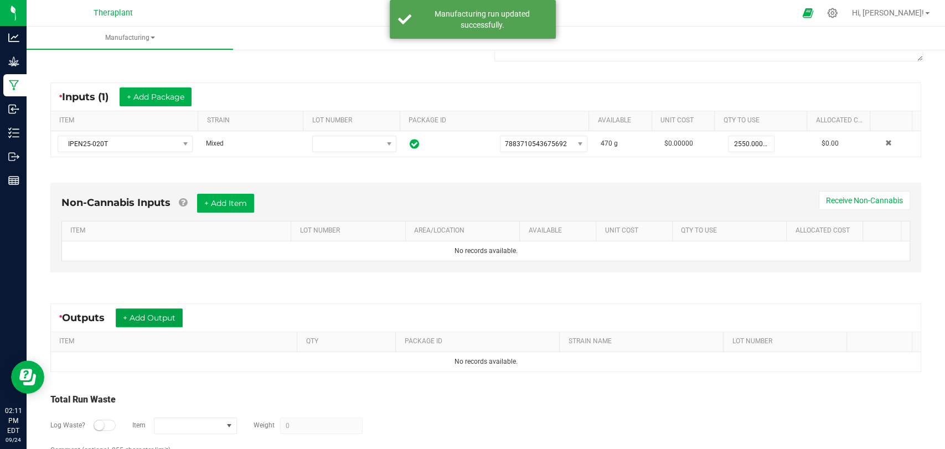
click at [146, 311] on button "+ Add Output" at bounding box center [149, 317] width 67 height 19
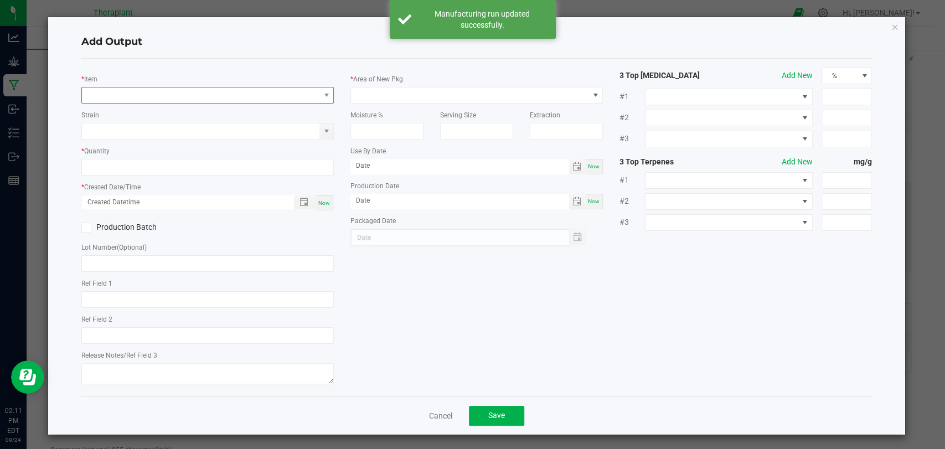
click at [146, 99] on span "NO DATA FOUND" at bounding box center [201, 95] width 238 height 16
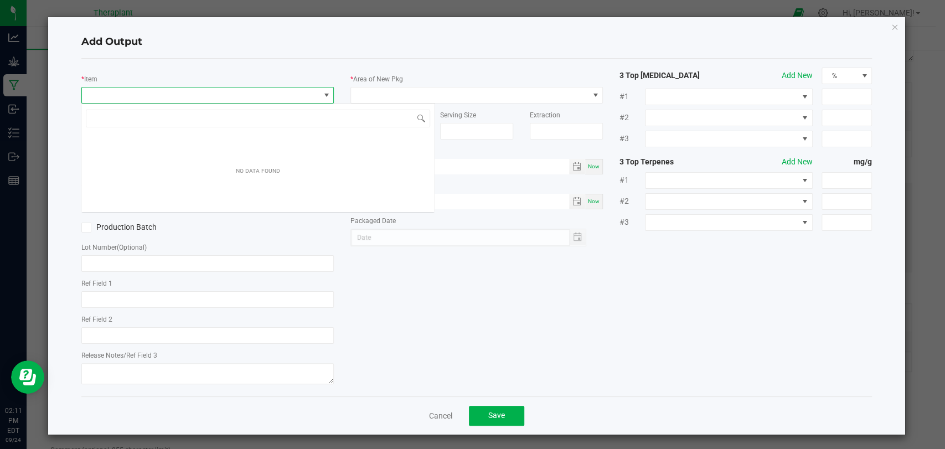
scroll to position [16, 249]
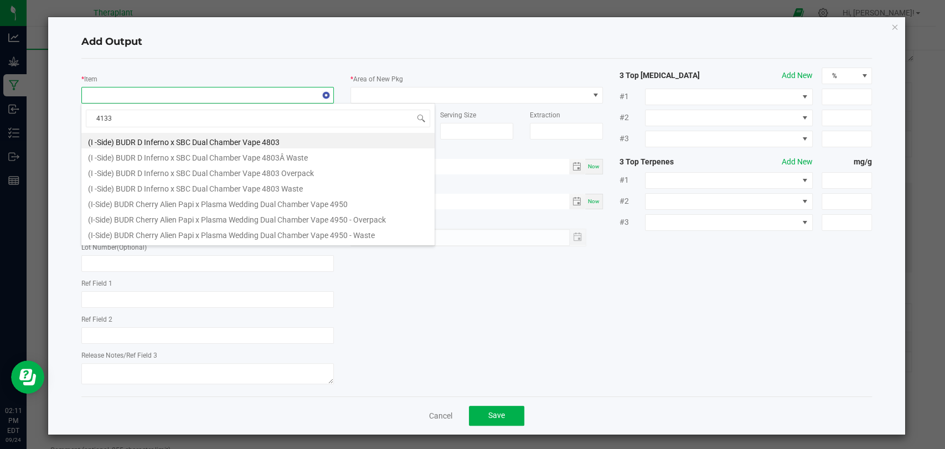
type input "41338"
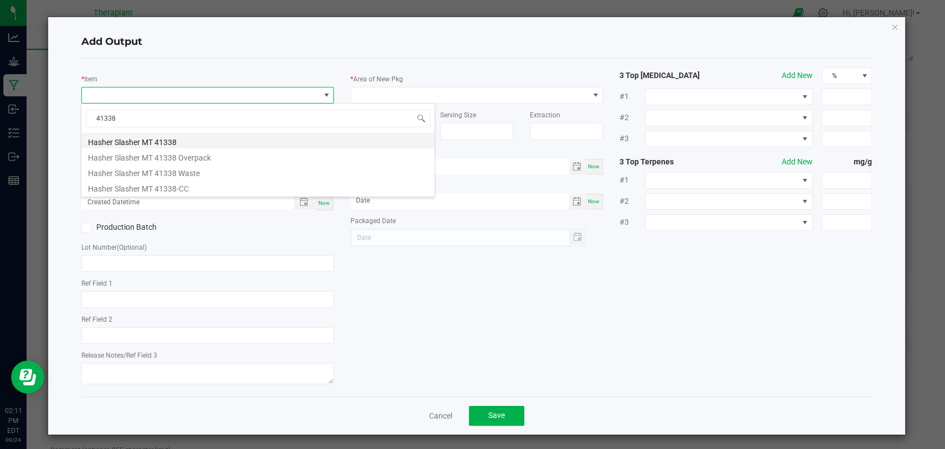
click at [156, 136] on li "Hasher Slasher MT 41338" at bounding box center [257, 141] width 353 height 16
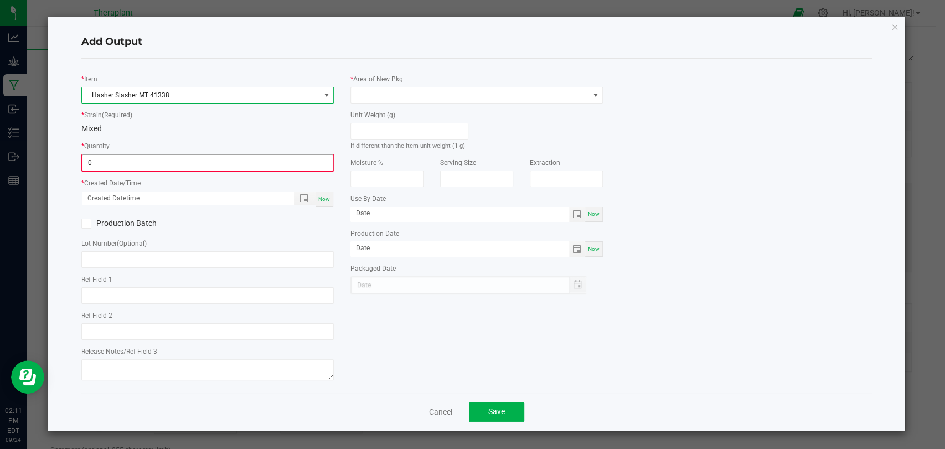
click at [148, 164] on input "0" at bounding box center [208, 163] width 250 height 16
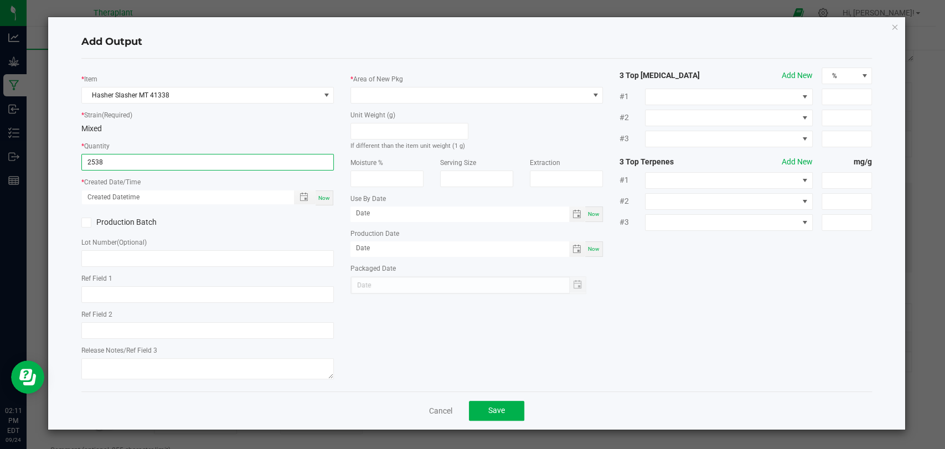
type input "2538 ea"
click at [329, 199] on span "Now" at bounding box center [324, 198] width 12 height 6
type input "[DATE] 2:11 PM"
type input "[DATE]"
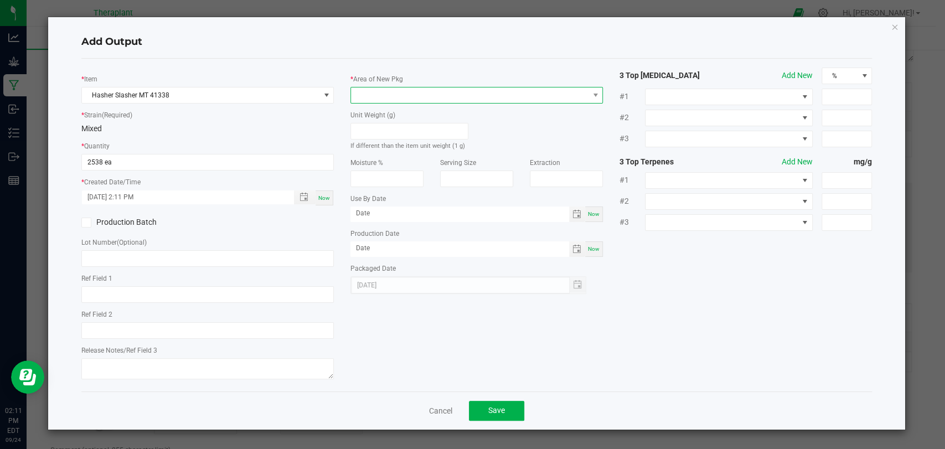
click at [376, 98] on span at bounding box center [470, 95] width 238 height 16
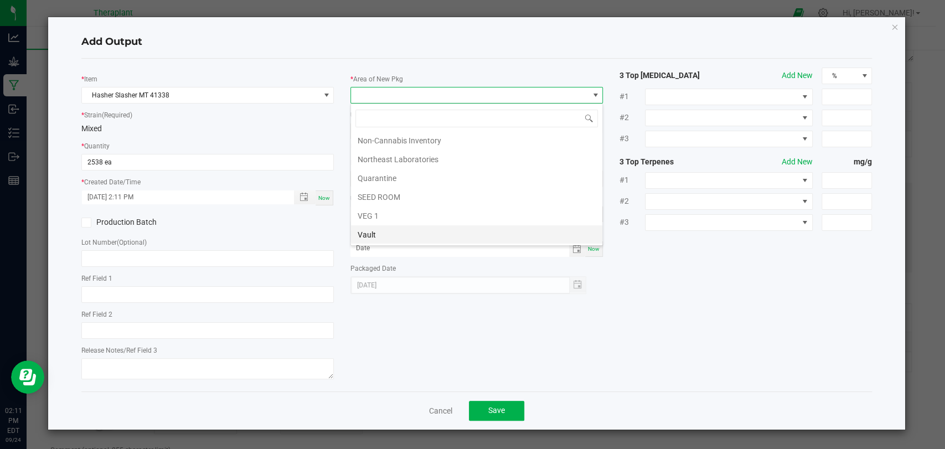
scroll to position [207, 0]
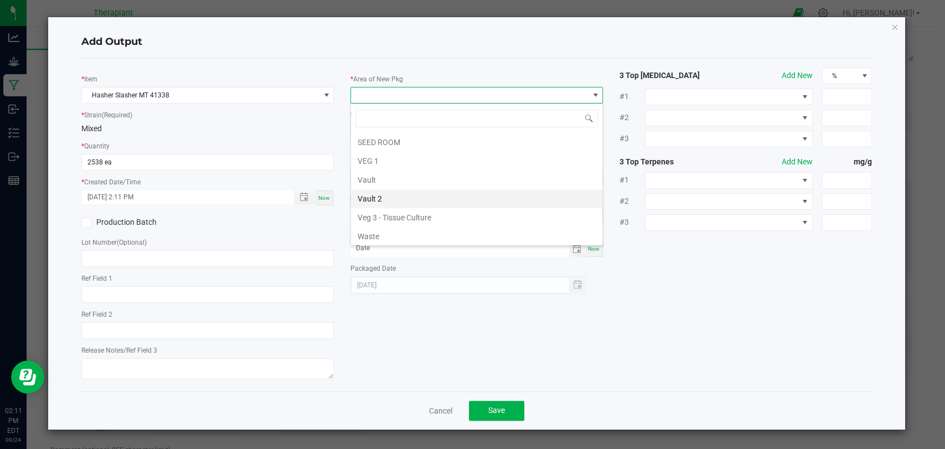
click at [378, 195] on li "Vault 2" at bounding box center [476, 198] width 251 height 19
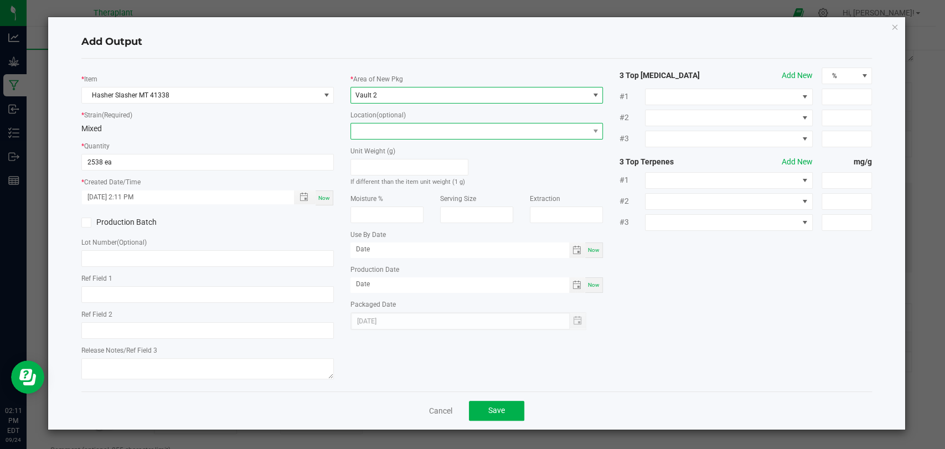
click at [386, 128] on span at bounding box center [470, 131] width 238 height 16
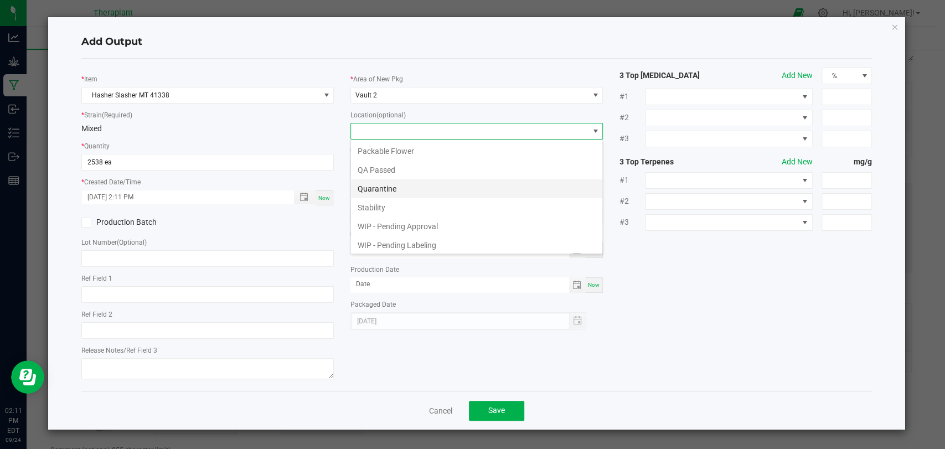
scroll to position [58, 0]
click at [394, 208] on li "WIP - Pending Approval" at bounding box center [476, 206] width 251 height 19
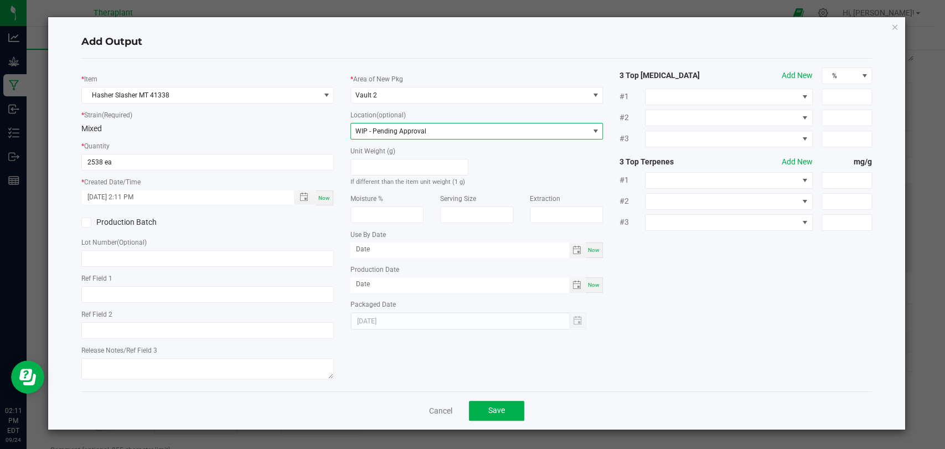
click at [495, 397] on div "Cancel Save" at bounding box center [476, 411] width 791 height 38
click at [495, 404] on button "Save" at bounding box center [496, 411] width 55 height 20
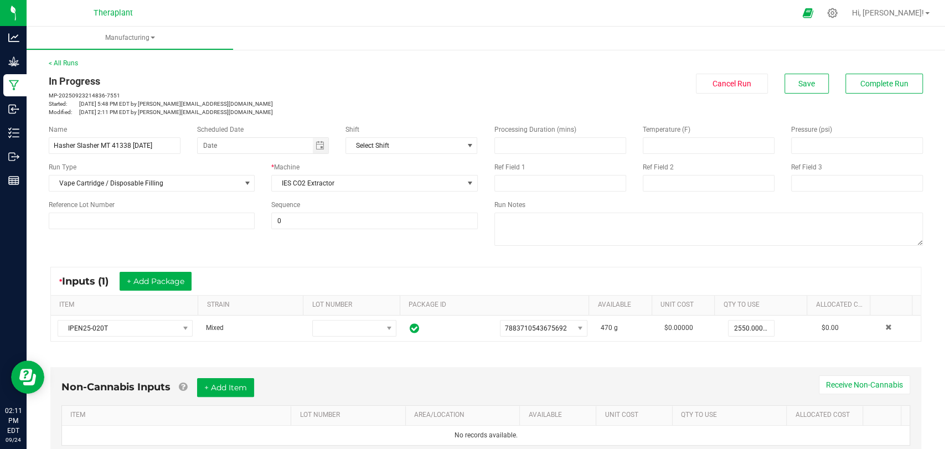
scroll to position [241, 0]
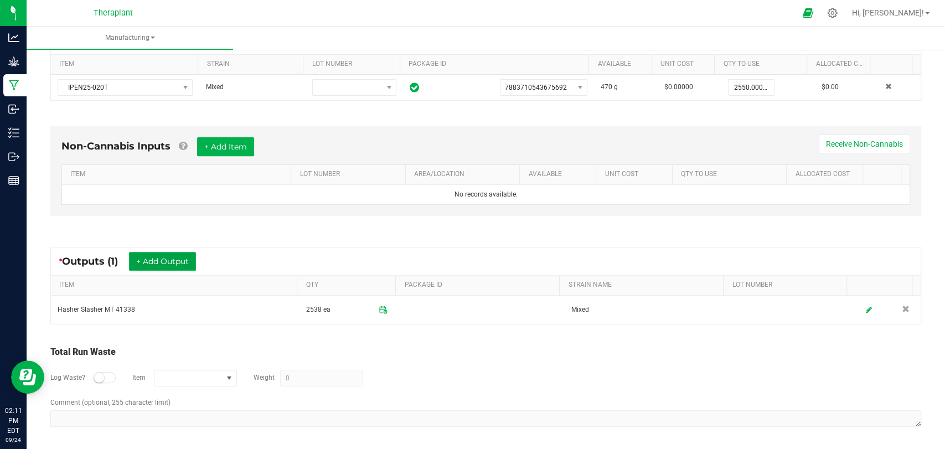
click at [174, 260] on button "+ Add Output" at bounding box center [162, 261] width 67 height 19
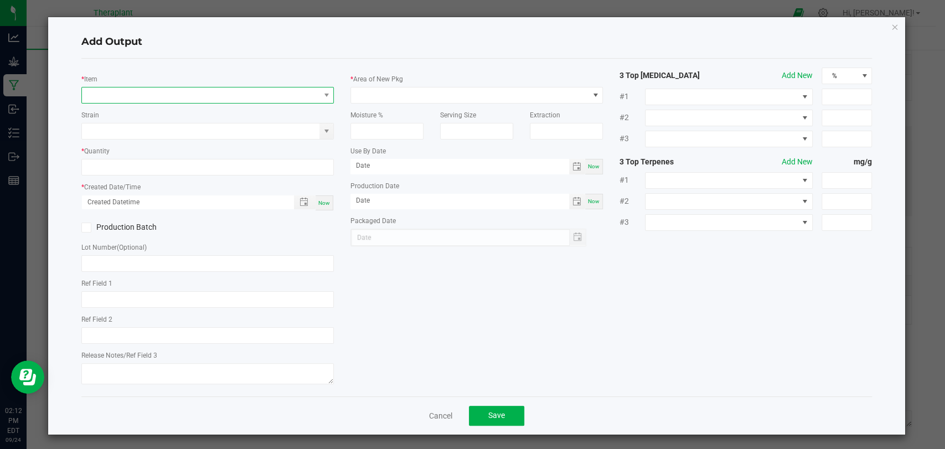
click at [194, 97] on span "NO DATA FOUND" at bounding box center [201, 95] width 238 height 16
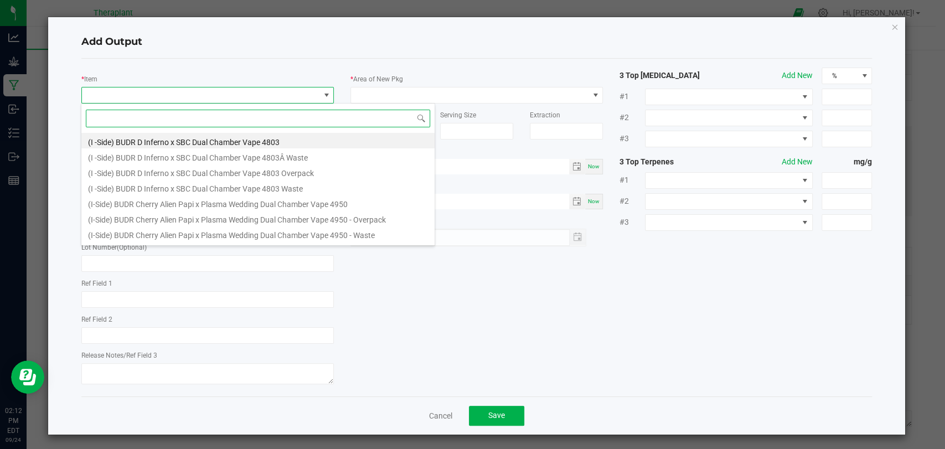
scroll to position [16, 249]
type input "41338"
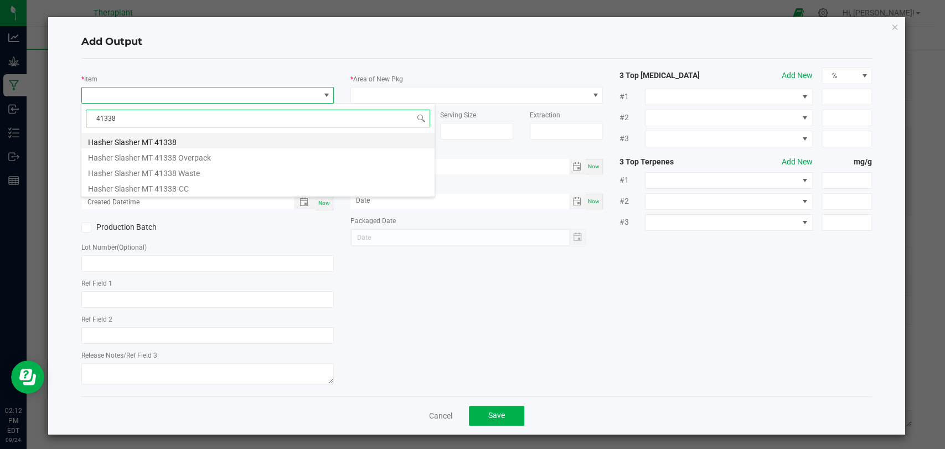
click at [186, 143] on li "Hasher Slasher MT 41338" at bounding box center [257, 141] width 353 height 16
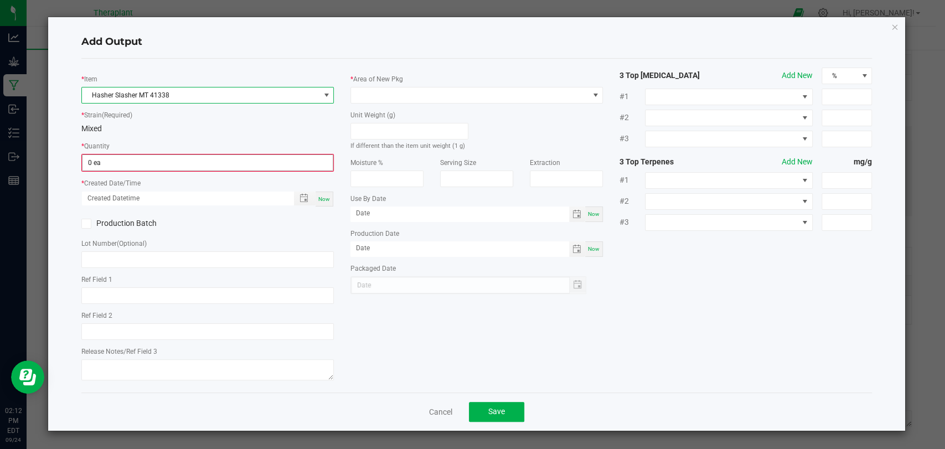
click at [181, 159] on input "0 ea" at bounding box center [208, 163] width 250 height 16
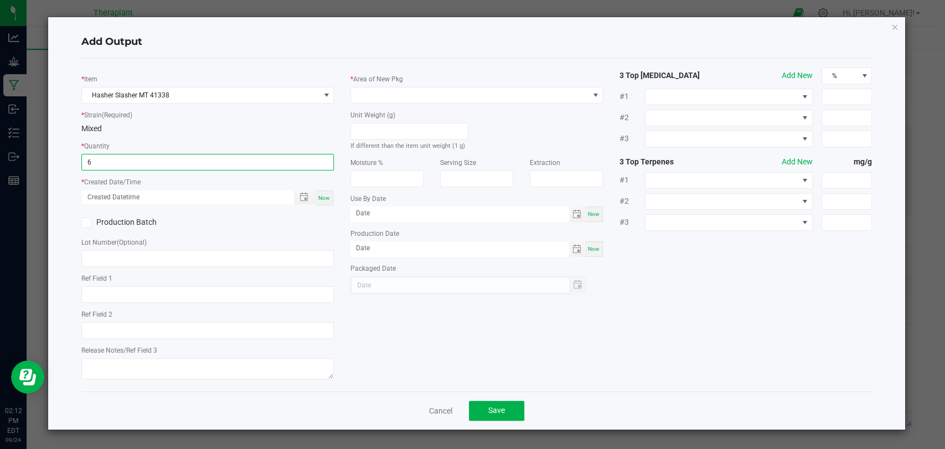
click at [319, 195] on span "Now" at bounding box center [324, 198] width 12 height 6
type input "6 ea"
type input "[DATE] 2:12 PM"
type input "[DATE]"
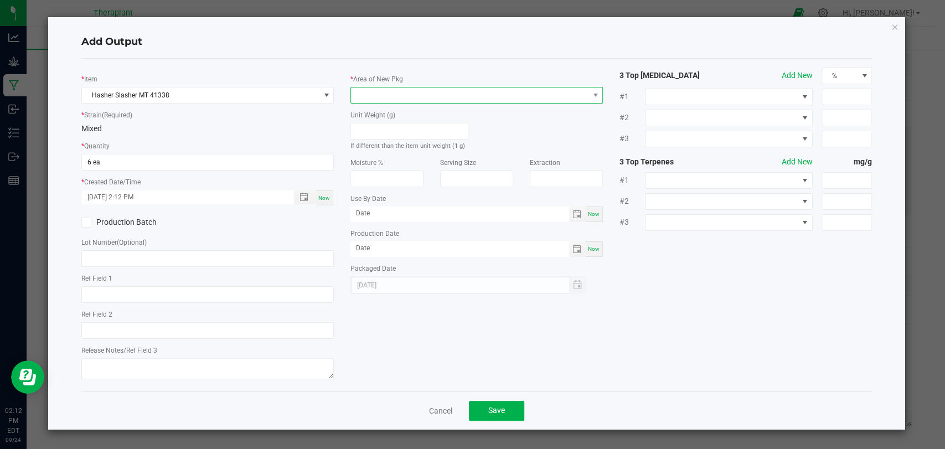
click at [372, 99] on span at bounding box center [470, 95] width 238 height 16
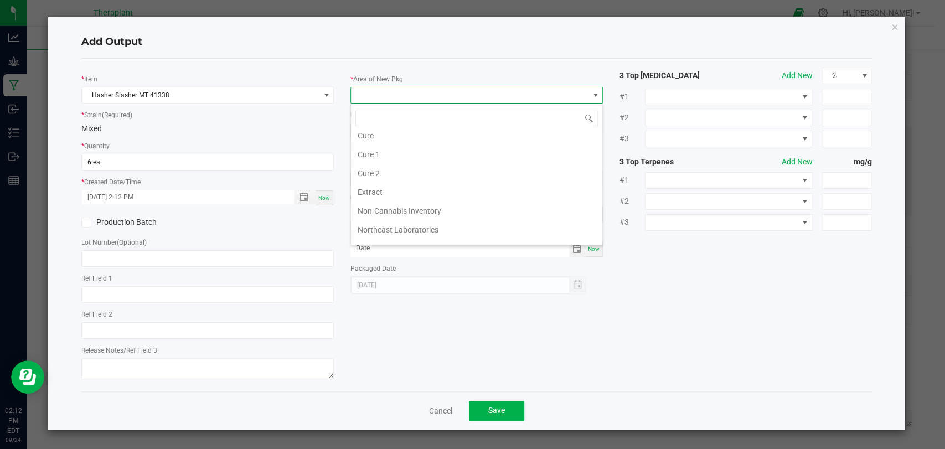
scroll to position [207, 0]
click at [387, 195] on li "Vault 2" at bounding box center [476, 198] width 251 height 19
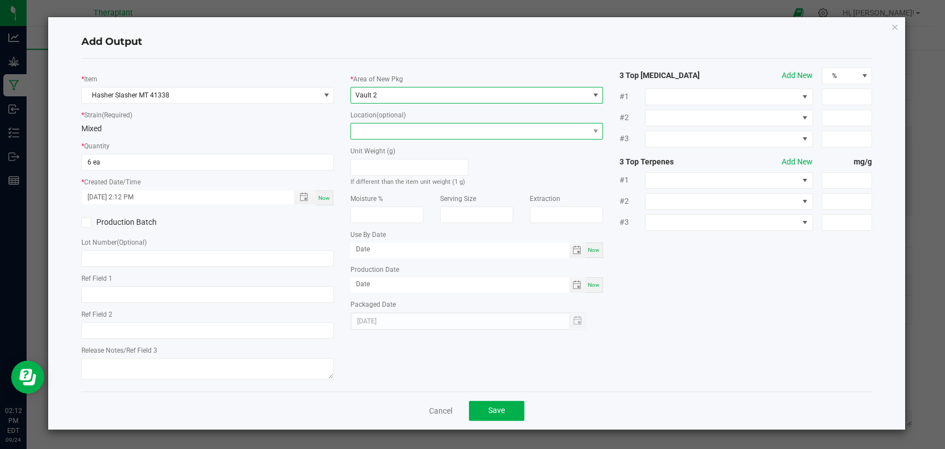
click at [393, 136] on span at bounding box center [470, 131] width 238 height 16
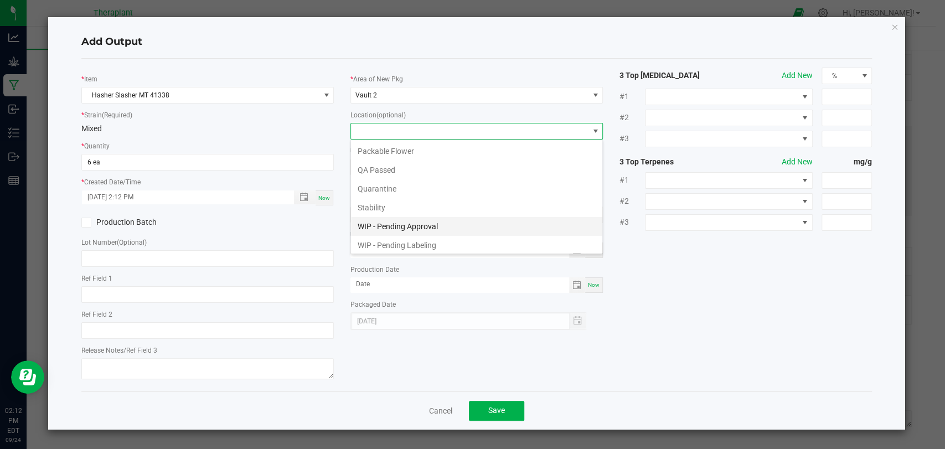
scroll to position [58, 0]
click at [375, 190] on li "Stability" at bounding box center [476, 187] width 251 height 19
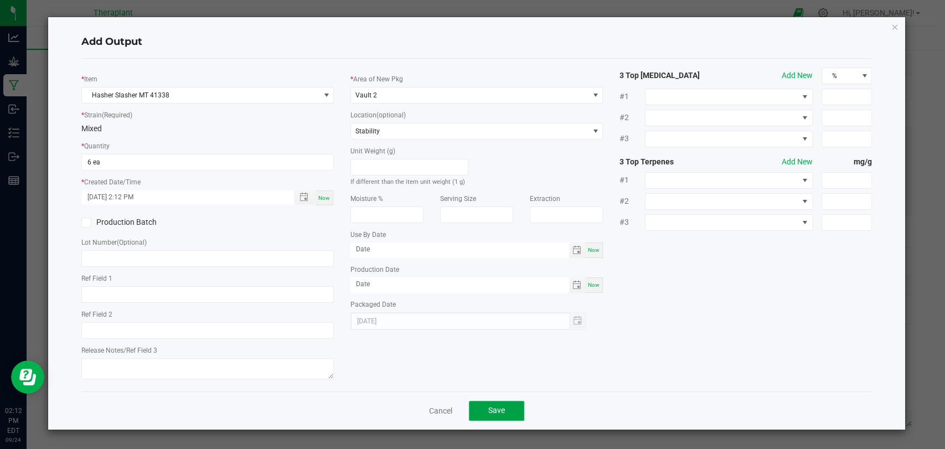
click at [487, 403] on button "Save" at bounding box center [496, 411] width 55 height 20
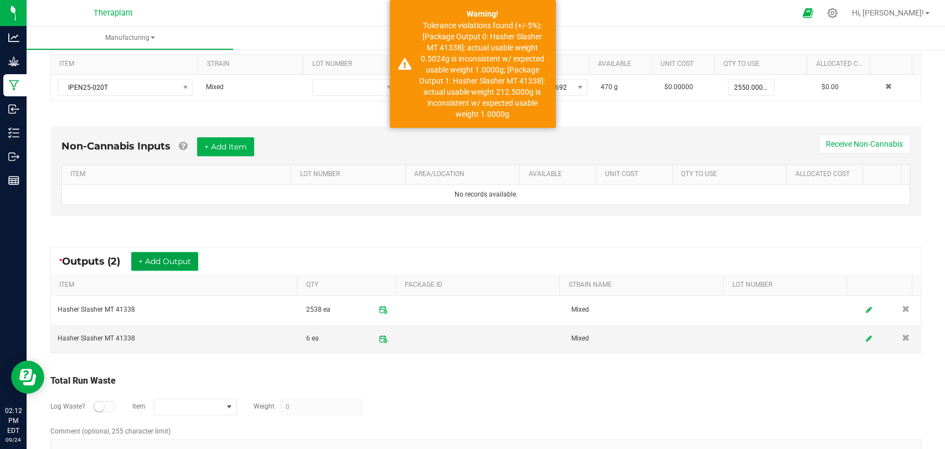
click at [173, 267] on button "+ Add Output" at bounding box center [164, 261] width 67 height 19
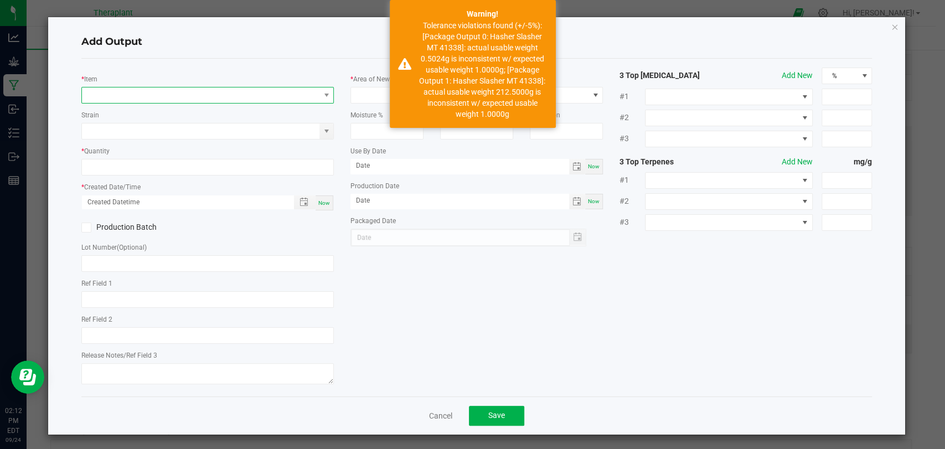
click at [193, 97] on span "NO DATA FOUND" at bounding box center [201, 95] width 238 height 16
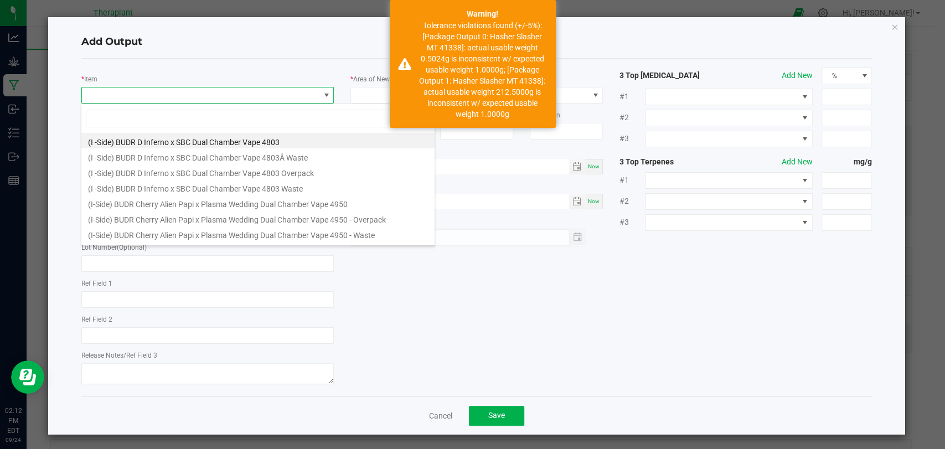
scroll to position [16, 249]
type input "41338"
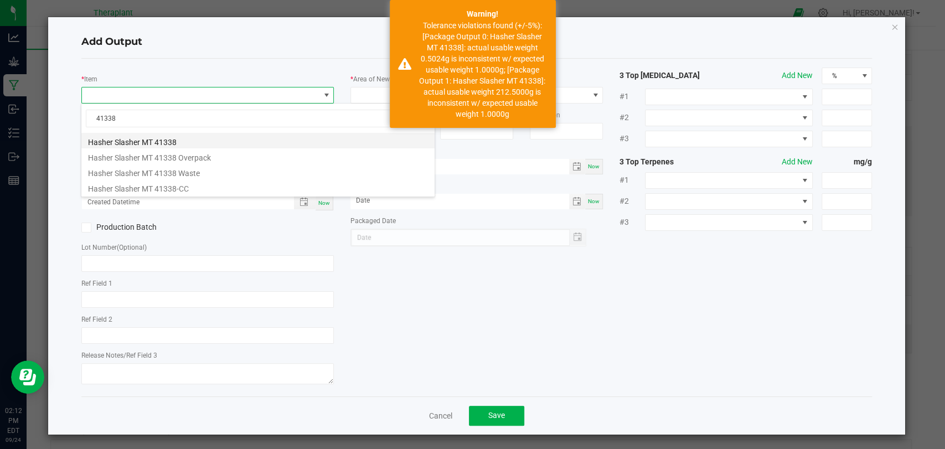
click at [176, 136] on li "Hasher Slasher MT 41338" at bounding box center [257, 141] width 353 height 16
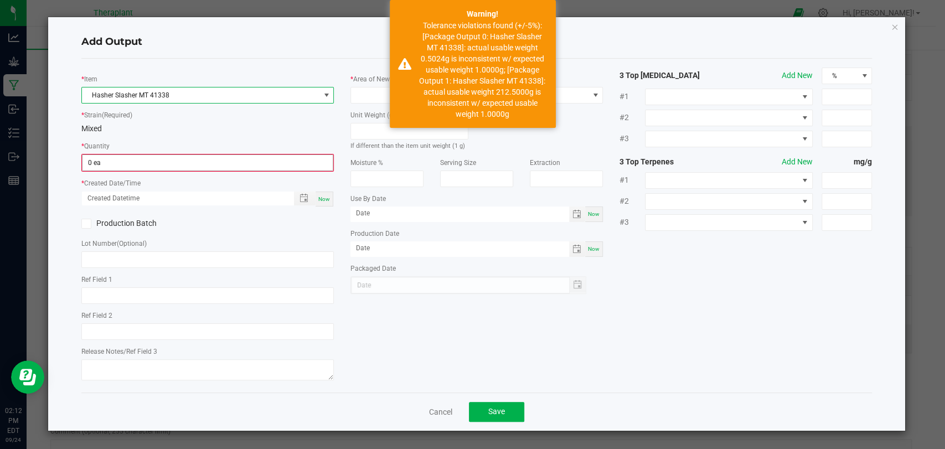
click at [167, 151] on div "* Quantity 0 ea" at bounding box center [207, 156] width 253 height 32
click at [163, 164] on input "0" at bounding box center [208, 163] width 250 height 16
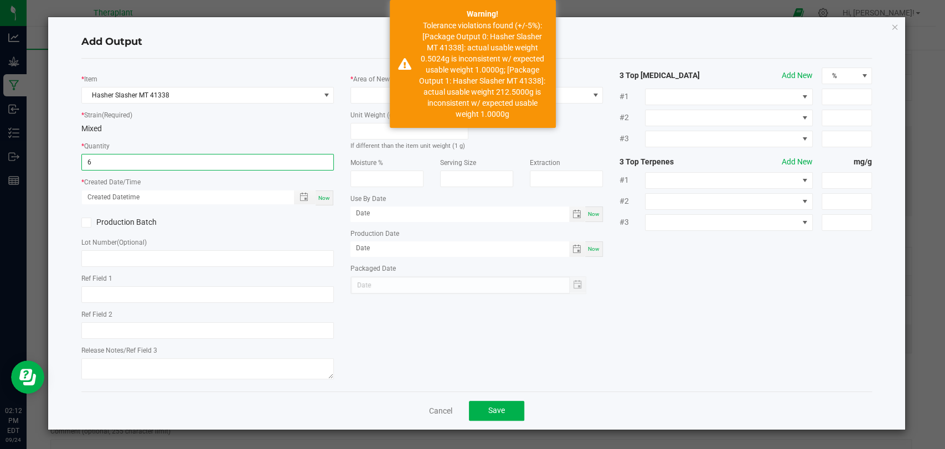
type input "6 ea"
click at [322, 198] on span "Now" at bounding box center [324, 198] width 12 height 6
type input "[DATE] 2:12 PM"
type input "[DATE]"
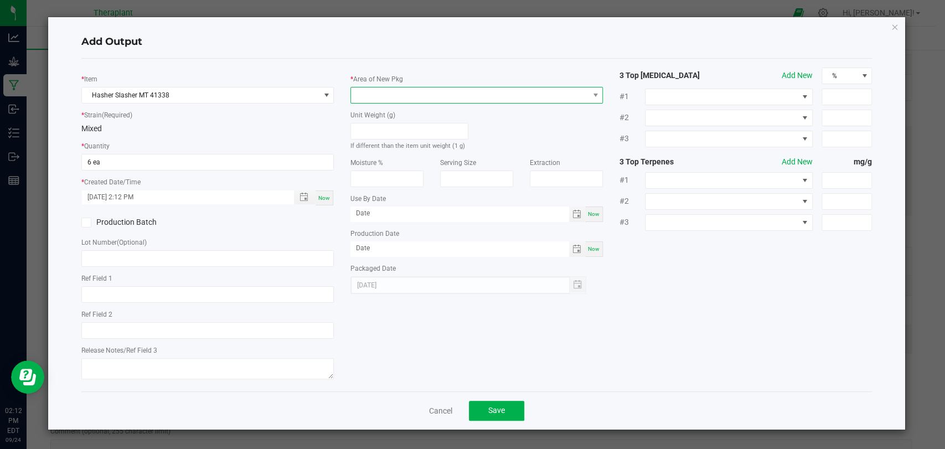
click at [372, 93] on span at bounding box center [470, 95] width 238 height 16
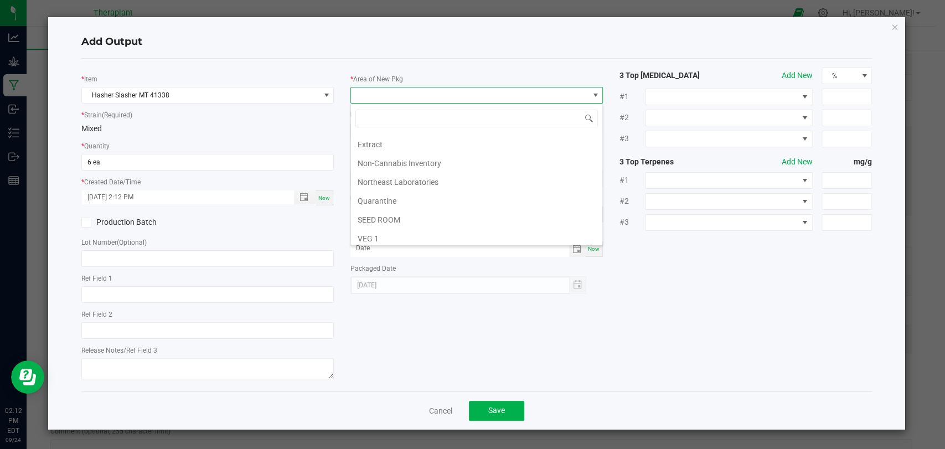
scroll to position [207, 0]
click at [374, 200] on li "Vault 2" at bounding box center [476, 198] width 251 height 19
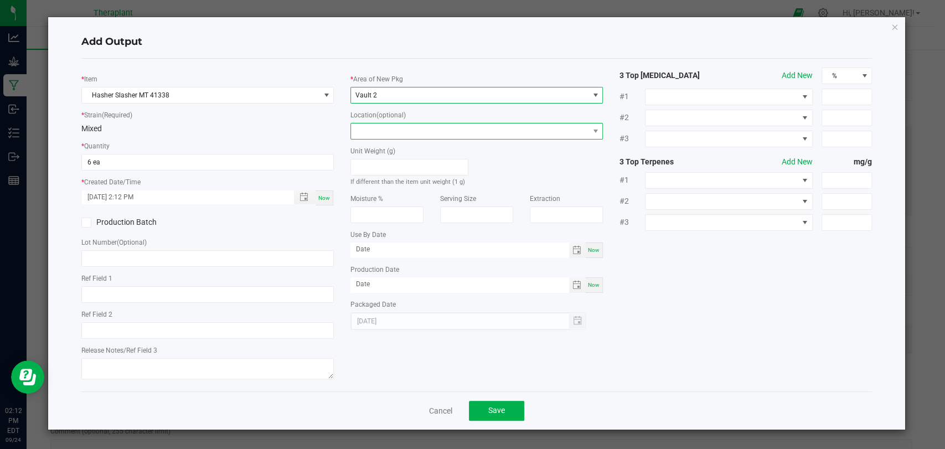
click at [383, 130] on span at bounding box center [470, 131] width 238 height 16
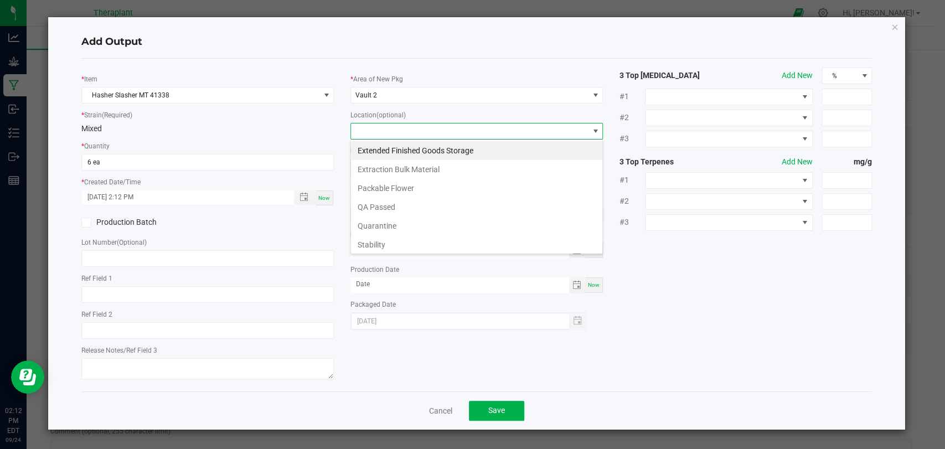
scroll to position [58, 0]
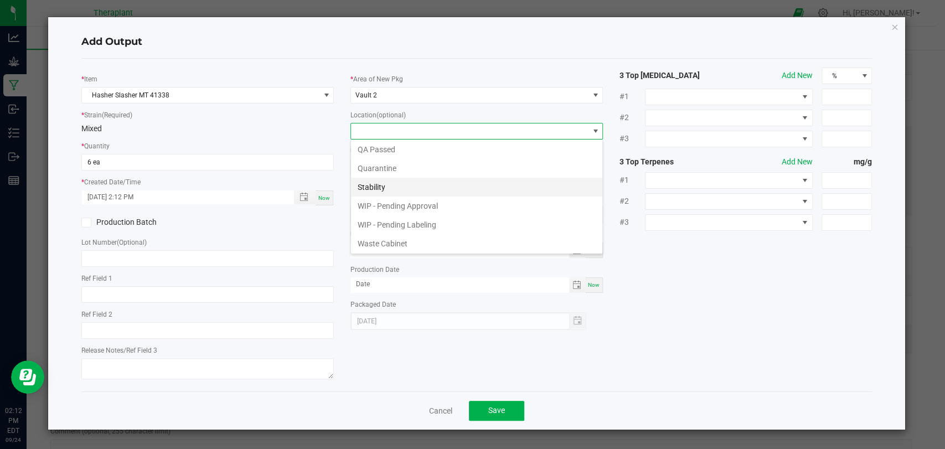
click at [380, 192] on li "Stability" at bounding box center [476, 187] width 251 height 19
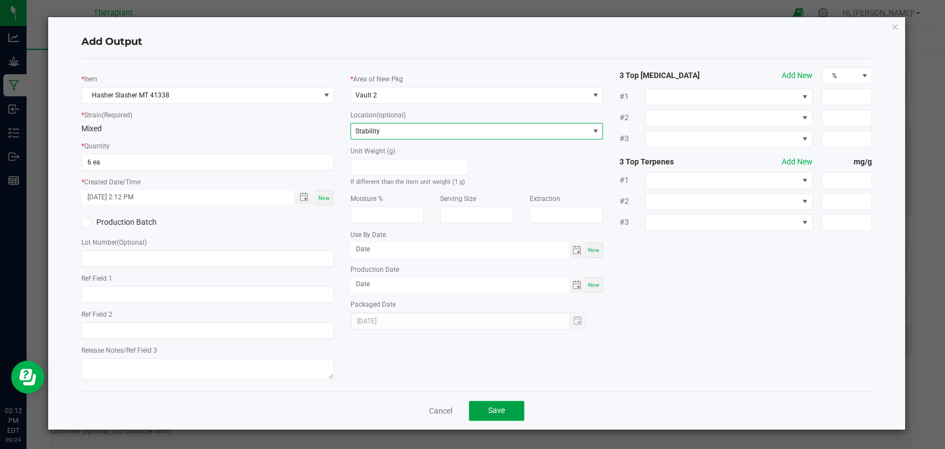
click at [500, 408] on span "Save" at bounding box center [496, 410] width 17 height 9
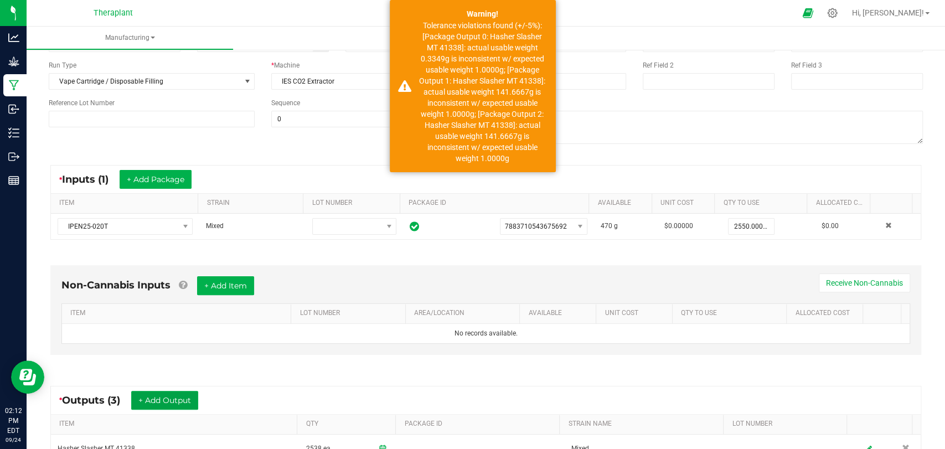
scroll to position [0, 0]
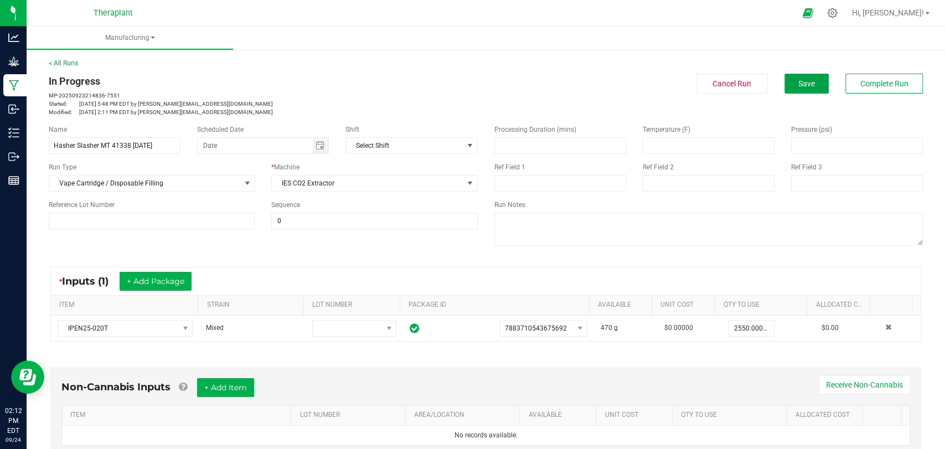
click at [785, 90] on button "Save" at bounding box center [807, 84] width 44 height 20
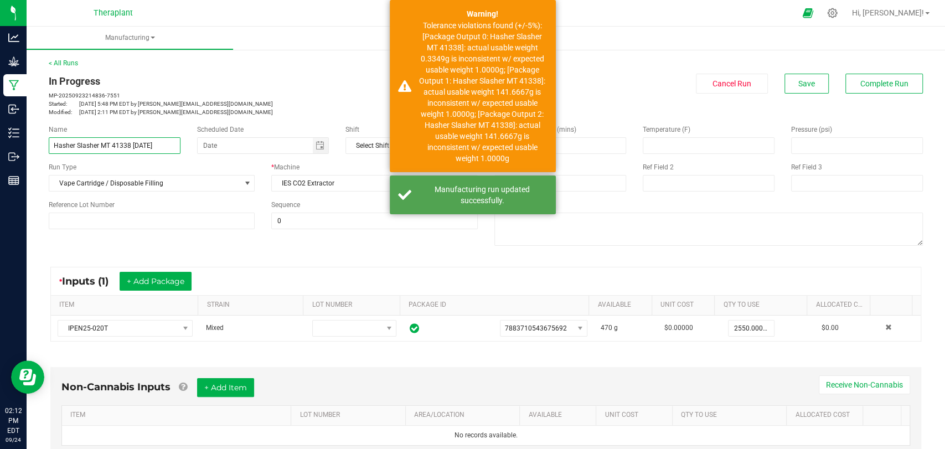
drag, startPoint x: 164, startPoint y: 145, endPoint x: 61, endPoint y: 145, distance: 103.0
click at [32, 147] on div "< All Runs In Progress MP-20250923214836-7551 Started: [DATE] 5:48 PM EDT by [P…" at bounding box center [486, 398] width 919 height 702
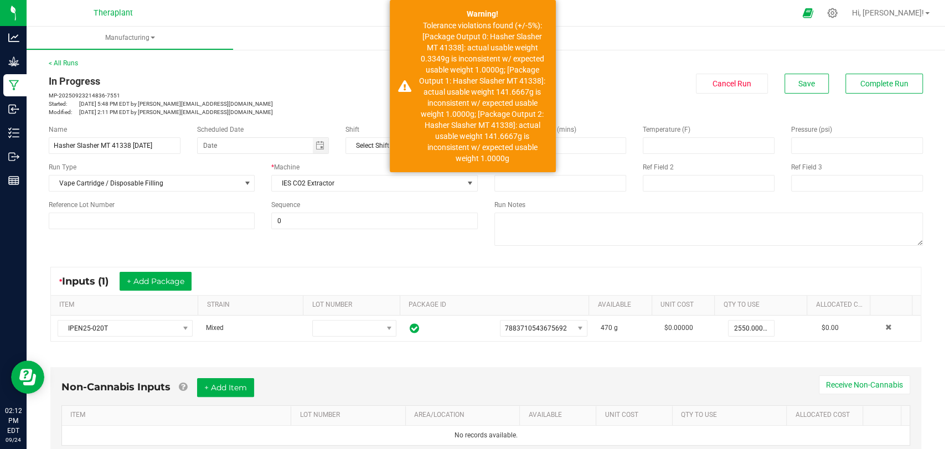
click at [223, 90] on div "In Progress MP-20250923214836-7551 Started: [DATE] 5:48 PM EDT by [PERSON_NAME]…" at bounding box center [263, 95] width 429 height 43
click at [861, 79] on span "Complete Run" at bounding box center [885, 83] width 48 height 9
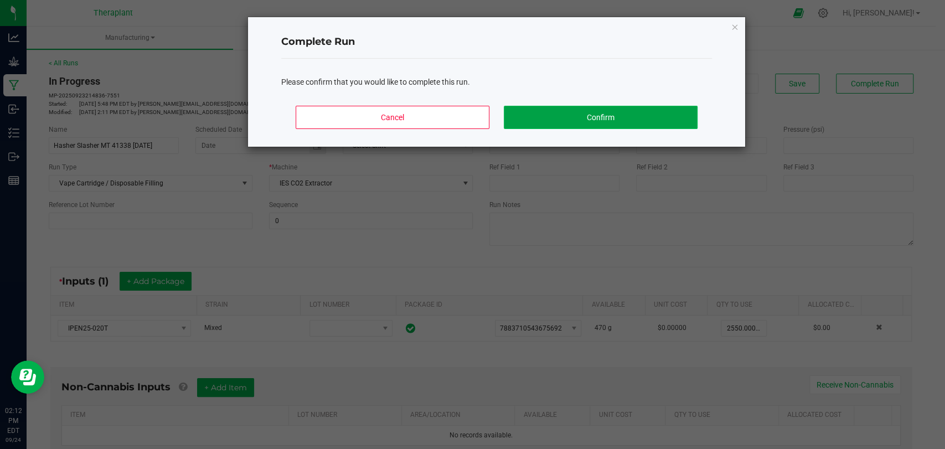
click at [661, 114] on button "Confirm" at bounding box center [601, 117] width 194 height 23
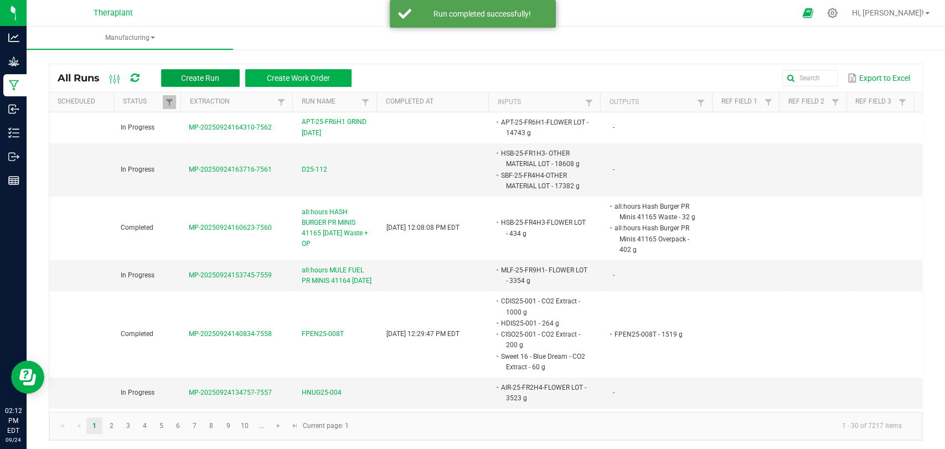
click at [207, 76] on span "Create Run" at bounding box center [200, 78] width 38 height 9
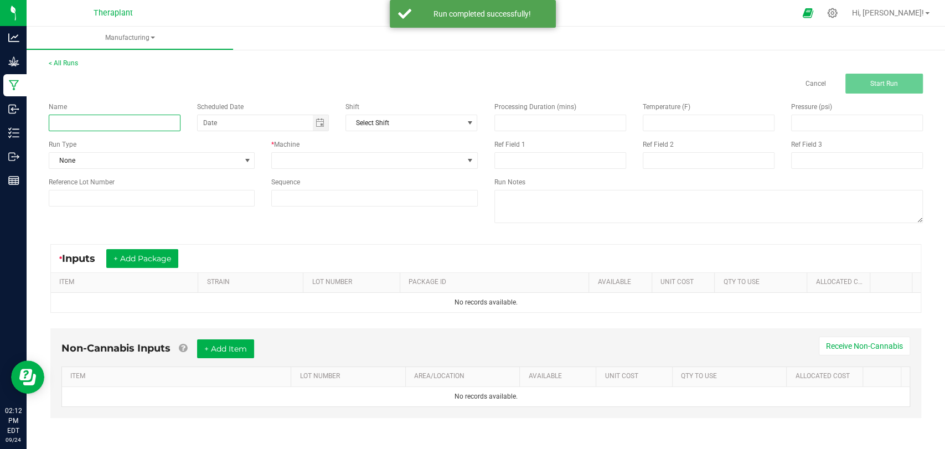
click at [155, 125] on input at bounding box center [115, 123] width 132 height 17
paste input "Hasher Slasher MT 41338 [DATE]"
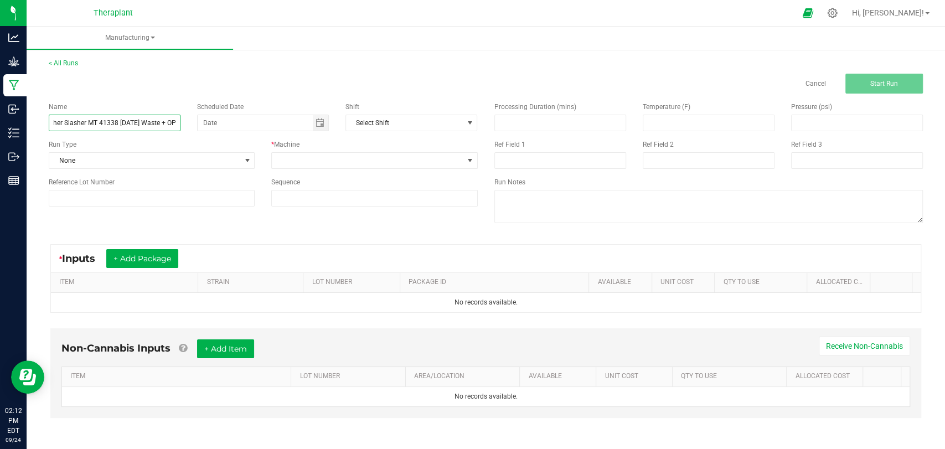
scroll to position [0, 21]
type input "Hasher Slasher MT 41338 [DATE] Waste + OP"
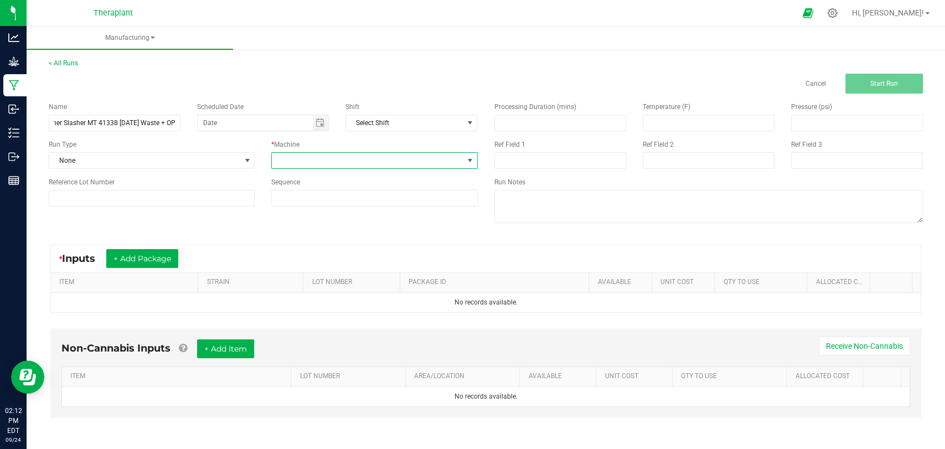
click at [344, 162] on span at bounding box center [367, 161] width 191 height 16
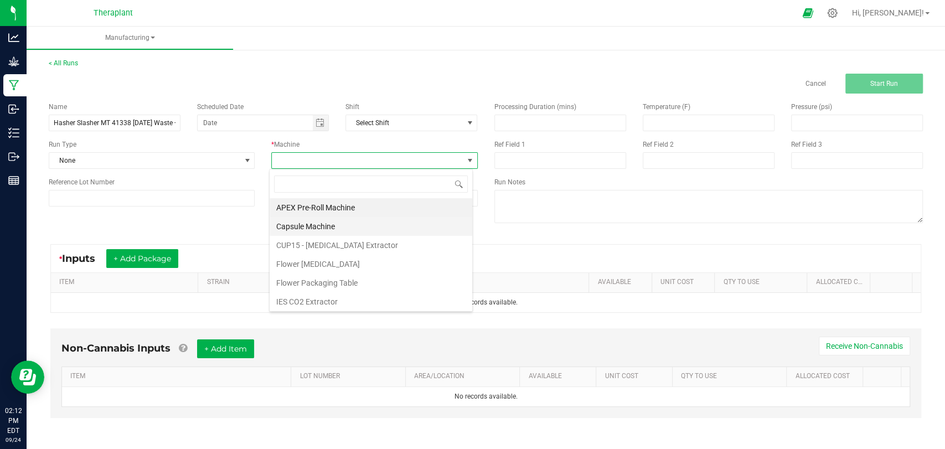
scroll to position [0, 0]
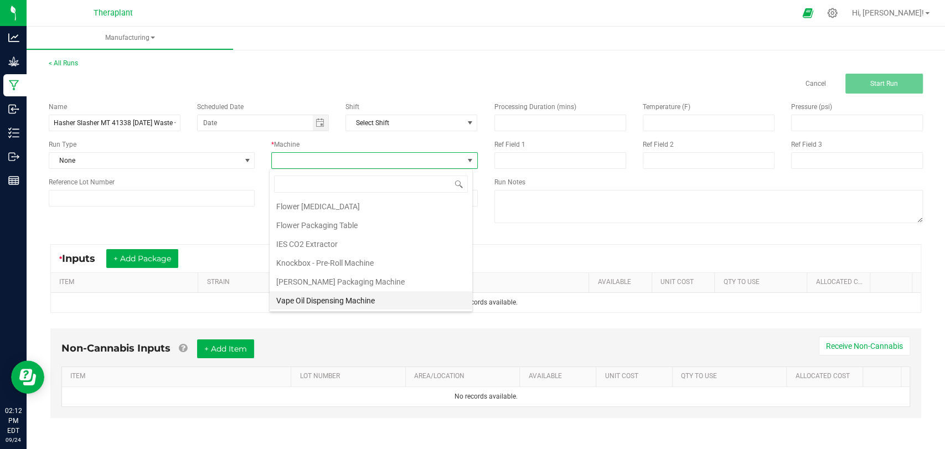
click at [335, 298] on li "Vape Oil Dispensing Machine" at bounding box center [371, 300] width 203 height 19
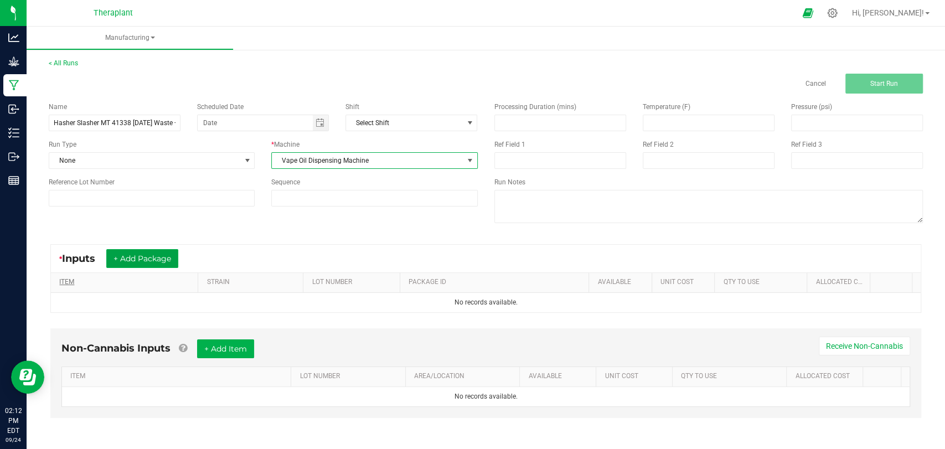
click at [163, 260] on button "+ Add Package" at bounding box center [142, 258] width 72 height 19
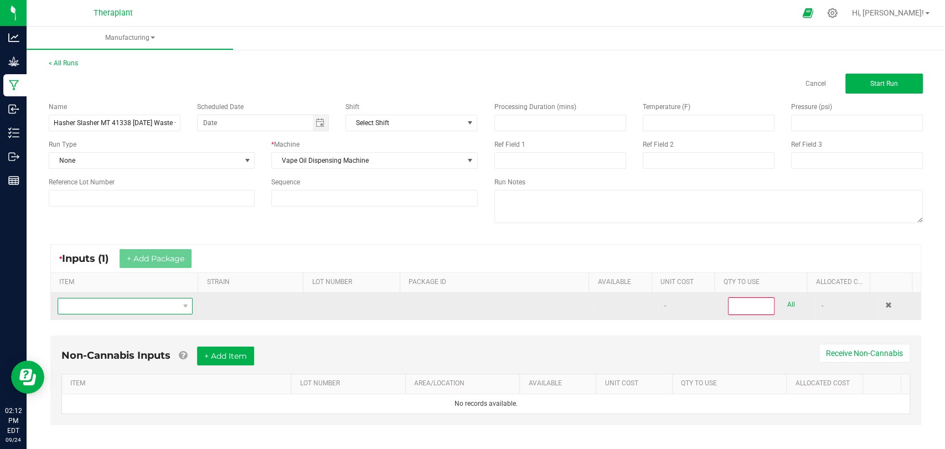
click at [148, 300] on span "NO DATA FOUND" at bounding box center [118, 306] width 120 height 16
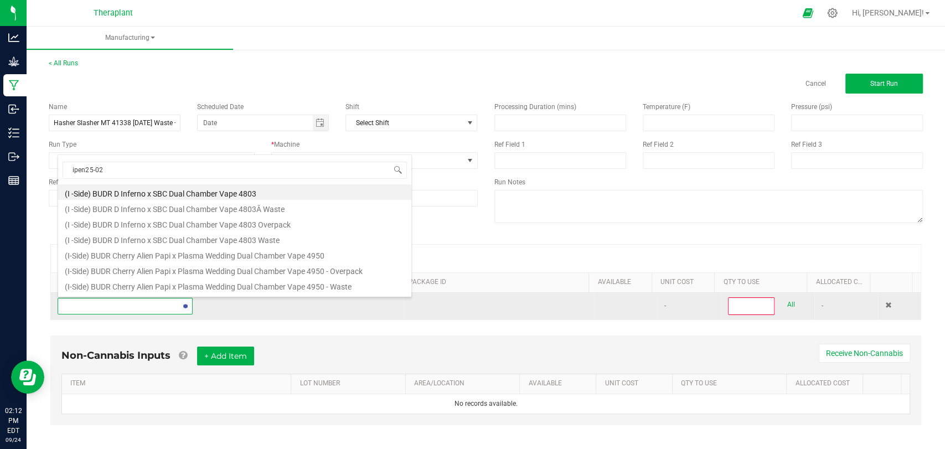
type input "ipen25-020"
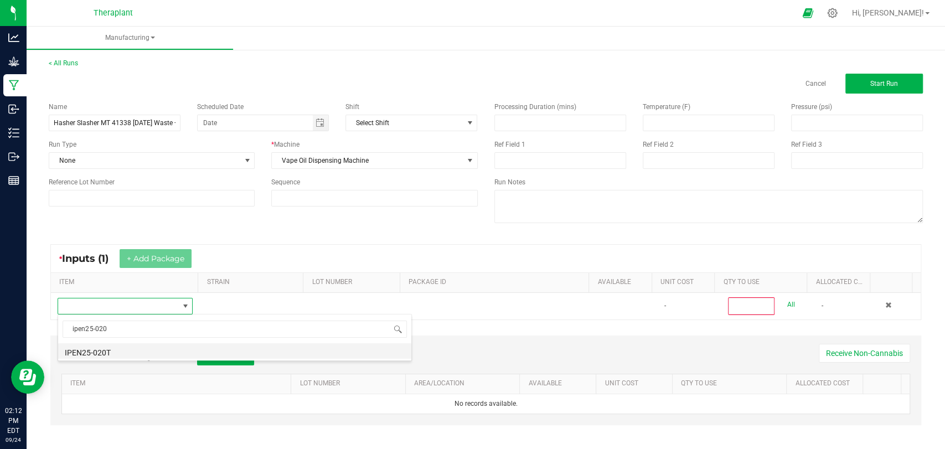
click at [102, 349] on li "IPEN25-020T" at bounding box center [234, 351] width 353 height 16
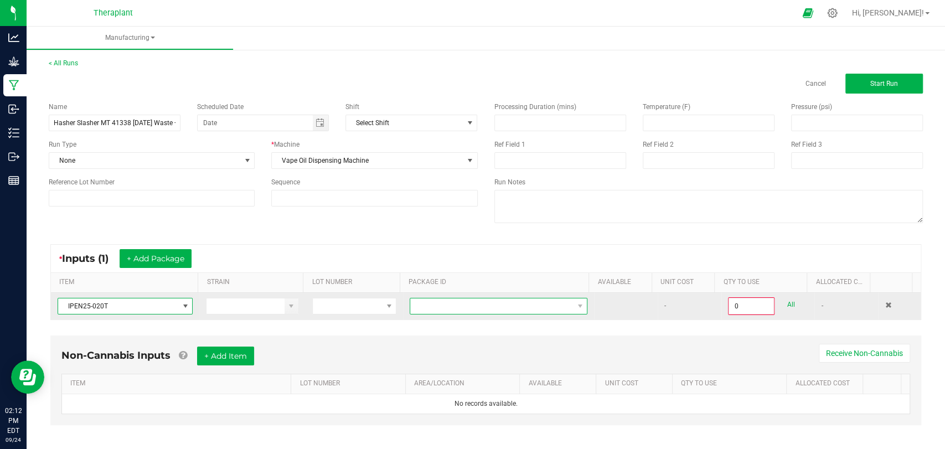
click at [480, 310] on span at bounding box center [491, 306] width 163 height 16
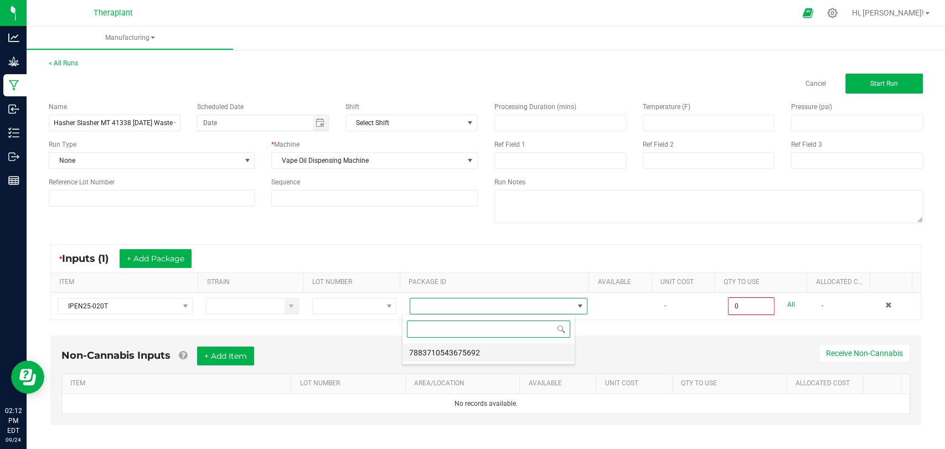
click at [470, 358] on li "7883710543675692" at bounding box center [489, 352] width 172 height 19
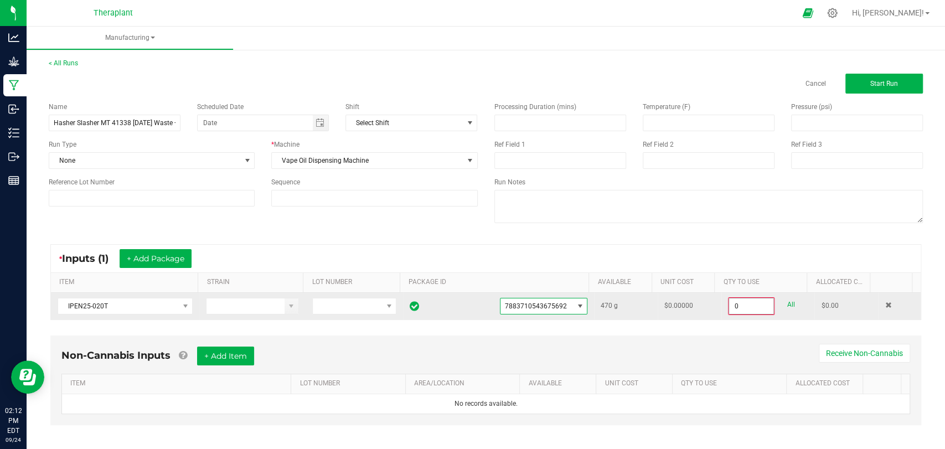
click at [735, 298] on input "0" at bounding box center [751, 306] width 44 height 16
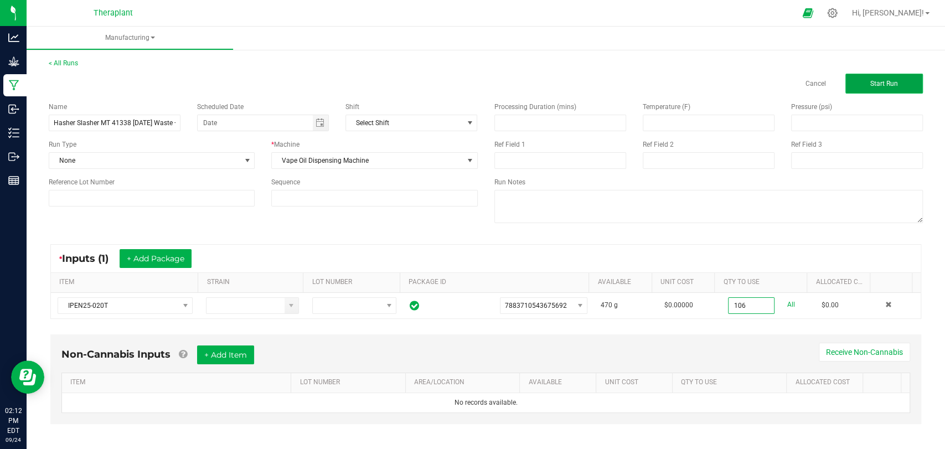
type input "106.0000 g"
click at [879, 84] on span "Start Run" at bounding box center [885, 84] width 28 height 8
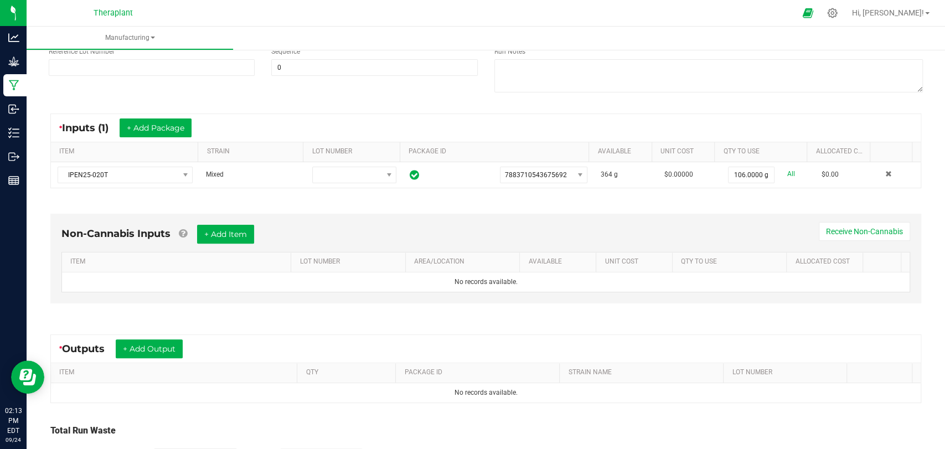
scroll to position [232, 0]
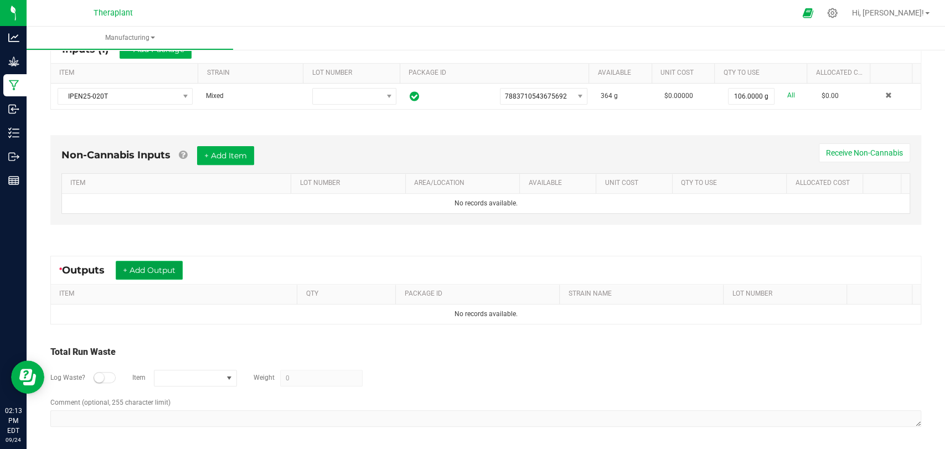
click at [179, 264] on button "+ Add Output" at bounding box center [149, 270] width 67 height 19
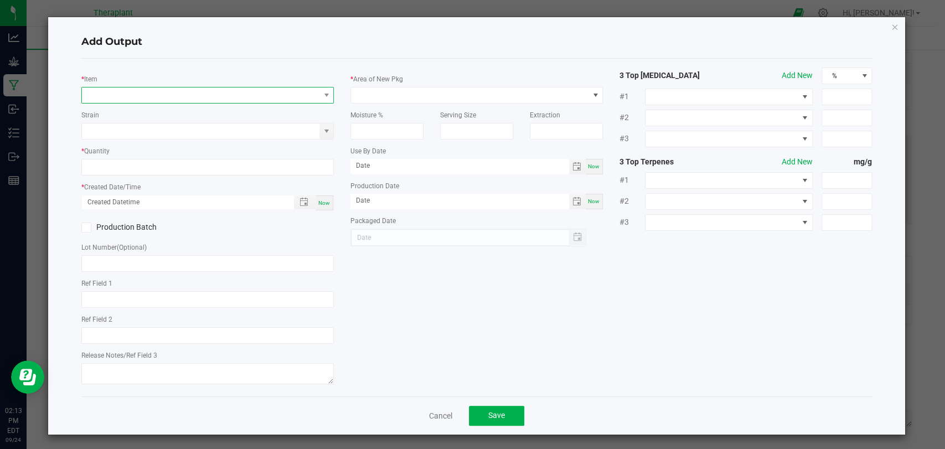
click at [217, 89] on span "NO DATA FOUND" at bounding box center [201, 95] width 238 height 16
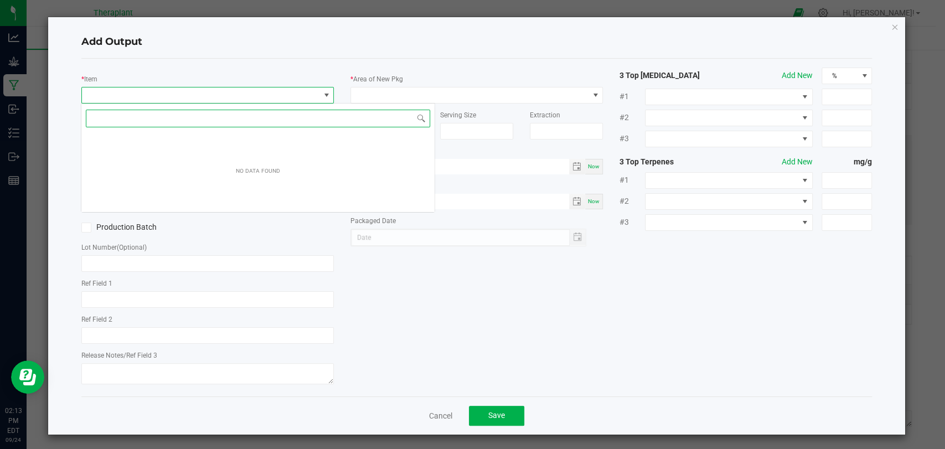
scroll to position [16, 249]
type input "41338"
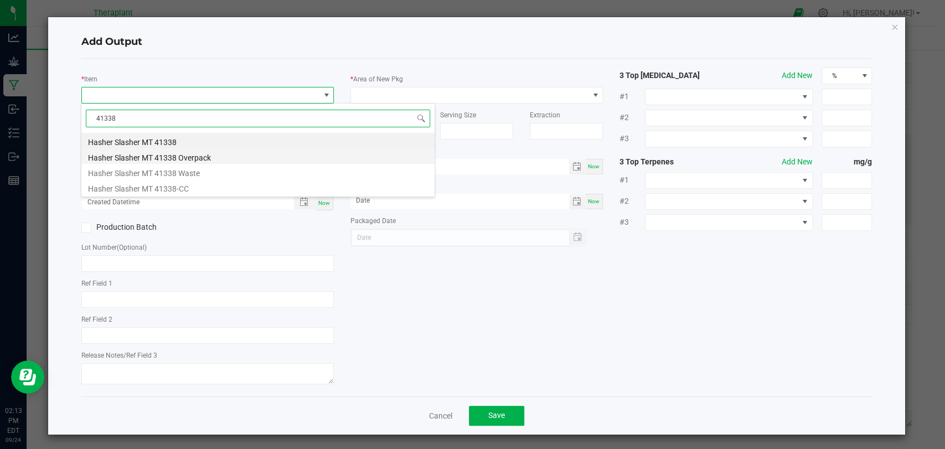
click at [195, 156] on li "Hasher Slasher MT 41338 Overpack" at bounding box center [257, 156] width 353 height 16
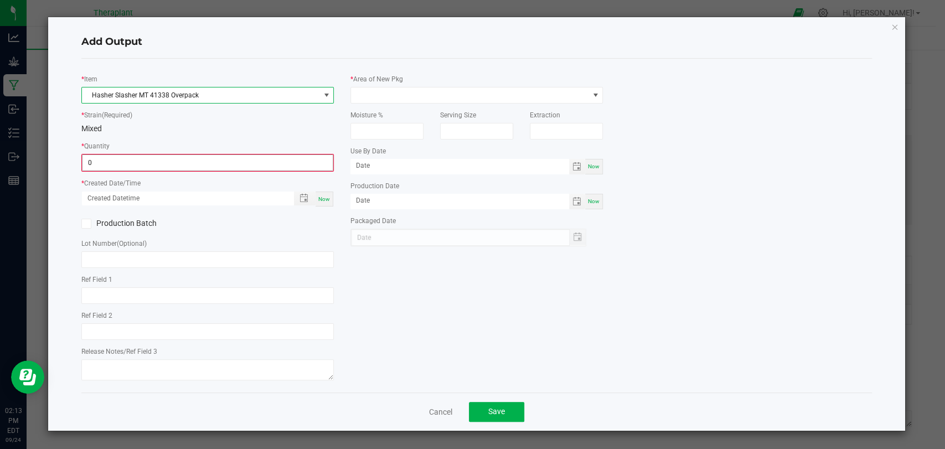
click at [192, 161] on input "0" at bounding box center [208, 163] width 250 height 16
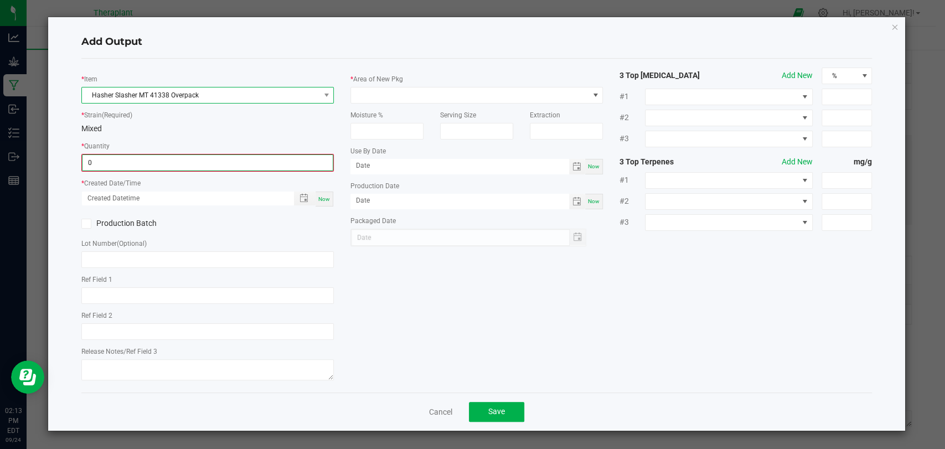
type input "0 ea"
click at [209, 96] on span "Hasher Slasher MT 41338 Overpack" at bounding box center [201, 95] width 238 height 16
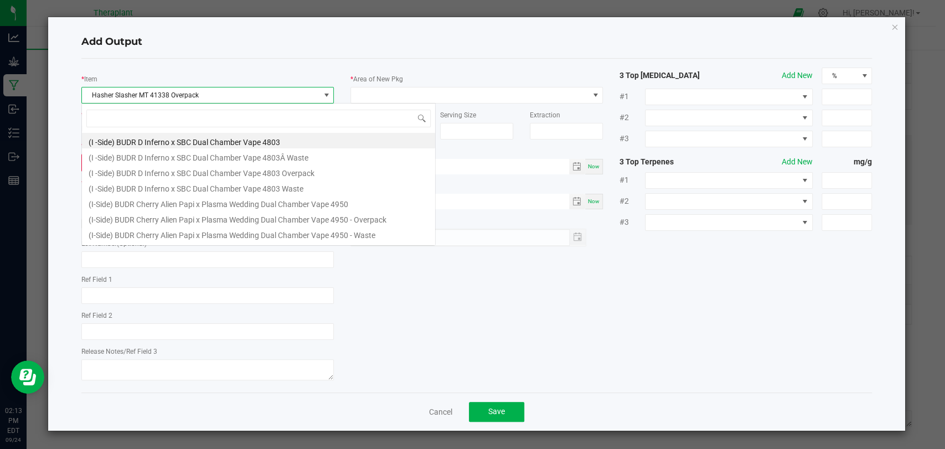
scroll to position [16, 253]
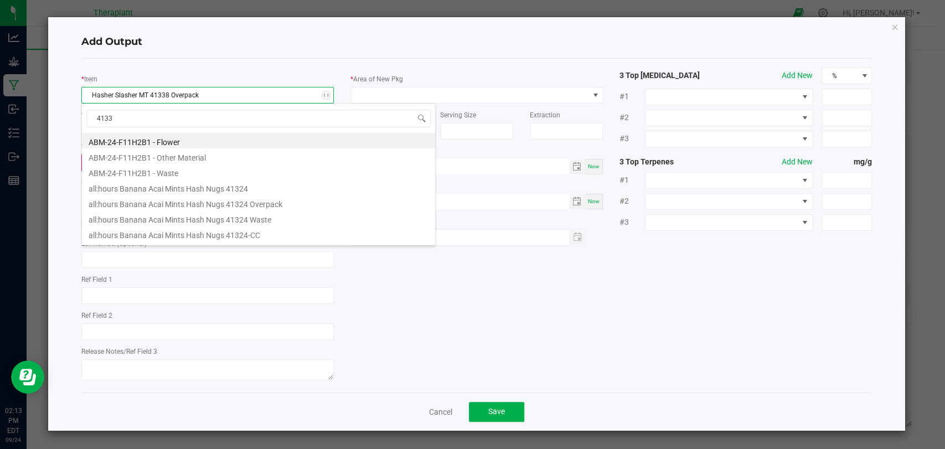
type input "41338"
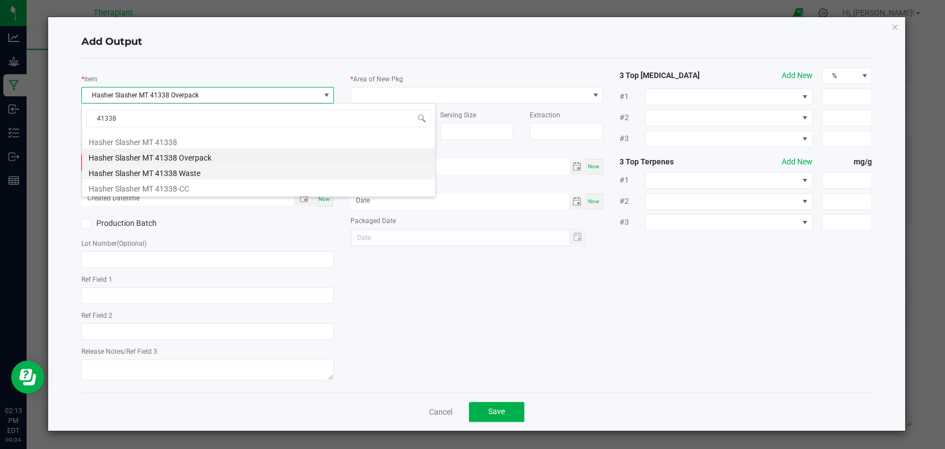
click at [186, 173] on li "Hasher Slasher MT 41338 Waste" at bounding box center [258, 172] width 353 height 16
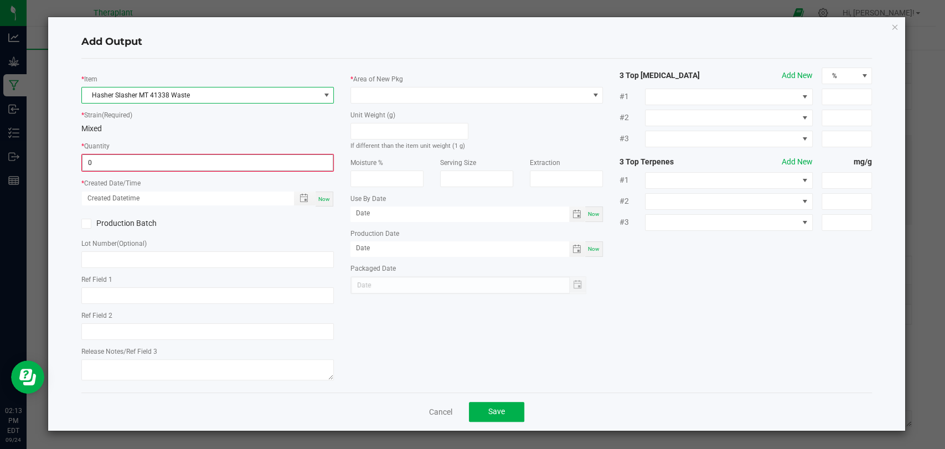
click at [147, 168] on input "0" at bounding box center [208, 163] width 250 height 16
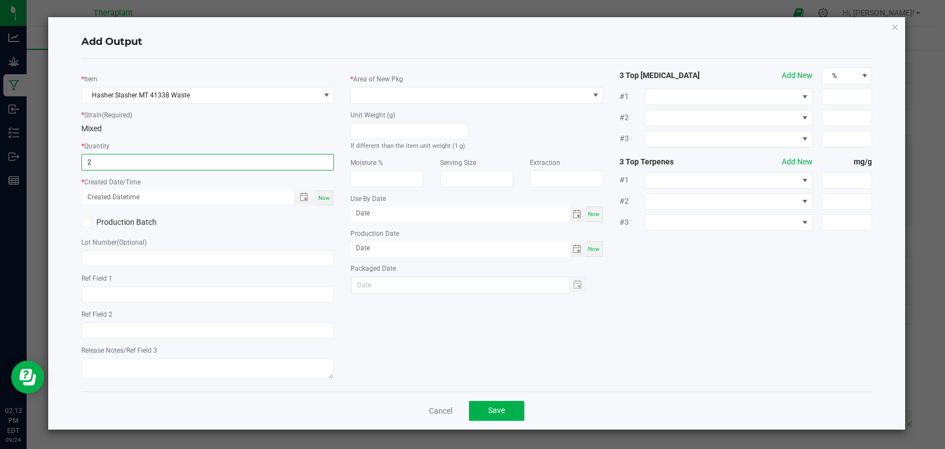
type input "2 ea"
click at [321, 199] on span "Now" at bounding box center [324, 198] width 12 height 6
type input "[DATE] 2:13 PM"
type input "[DATE]"
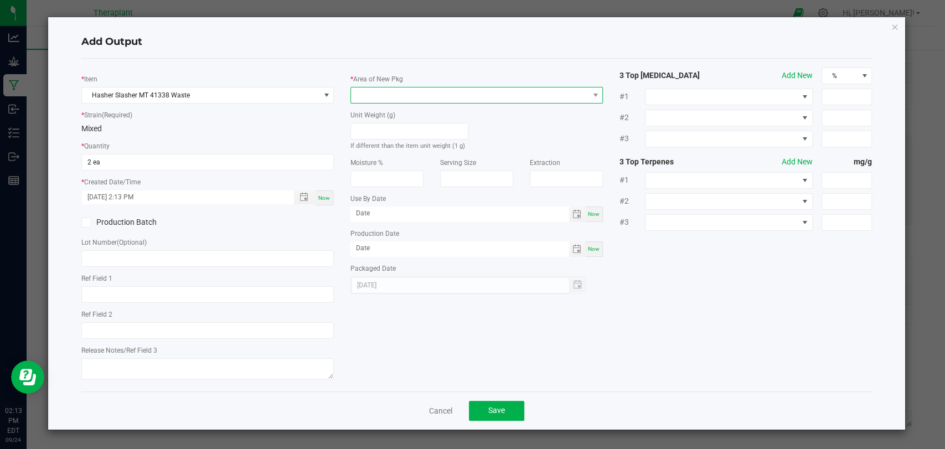
click at [390, 94] on span at bounding box center [470, 95] width 238 height 16
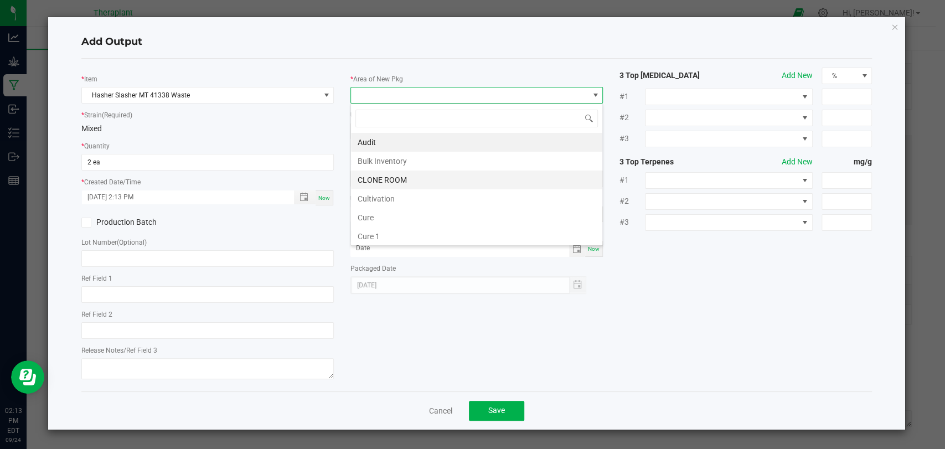
scroll to position [207, 0]
click at [373, 193] on li "Vault 2" at bounding box center [476, 198] width 251 height 19
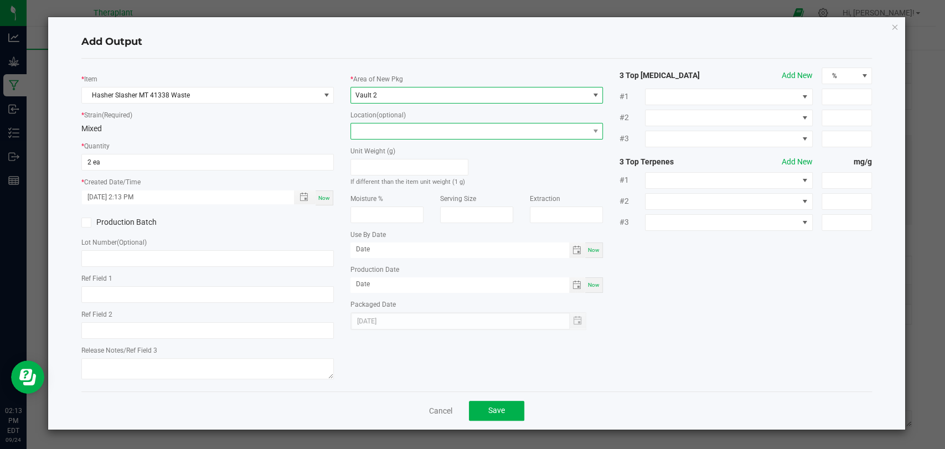
click at [380, 126] on span at bounding box center [470, 131] width 238 height 16
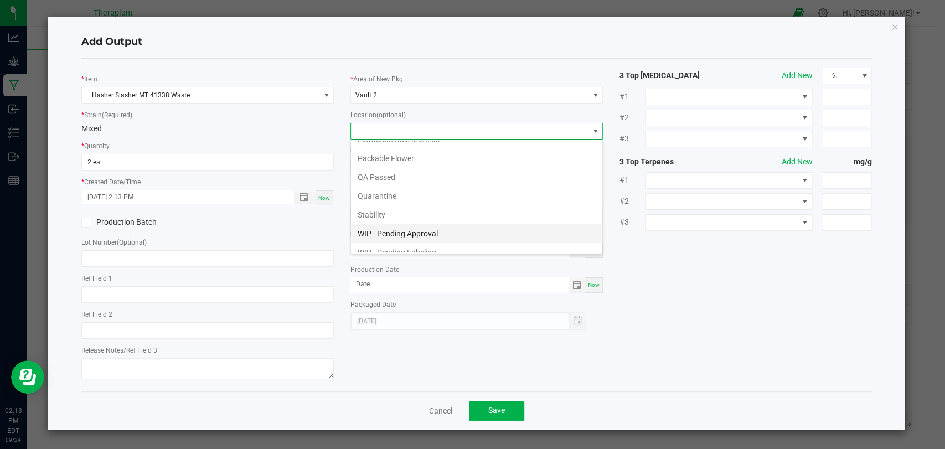
scroll to position [58, 0]
click at [384, 238] on li "Waste Cabinet" at bounding box center [476, 243] width 251 height 19
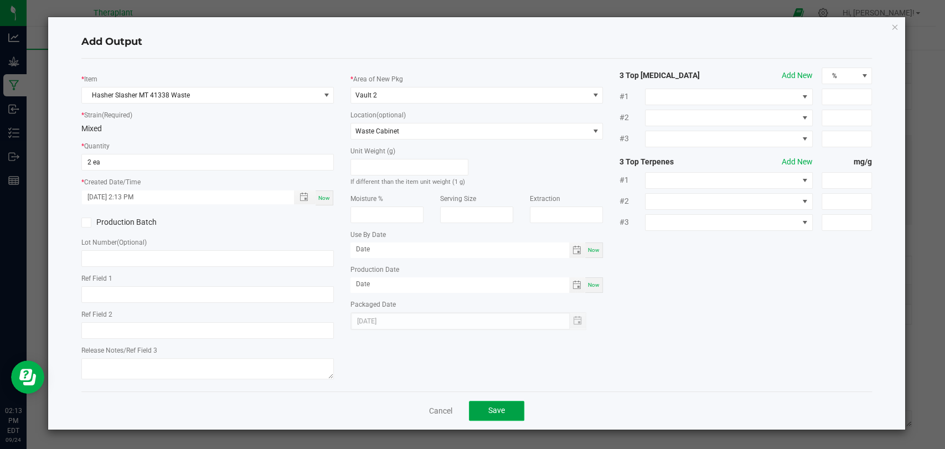
click at [490, 404] on button "Save" at bounding box center [496, 411] width 55 height 20
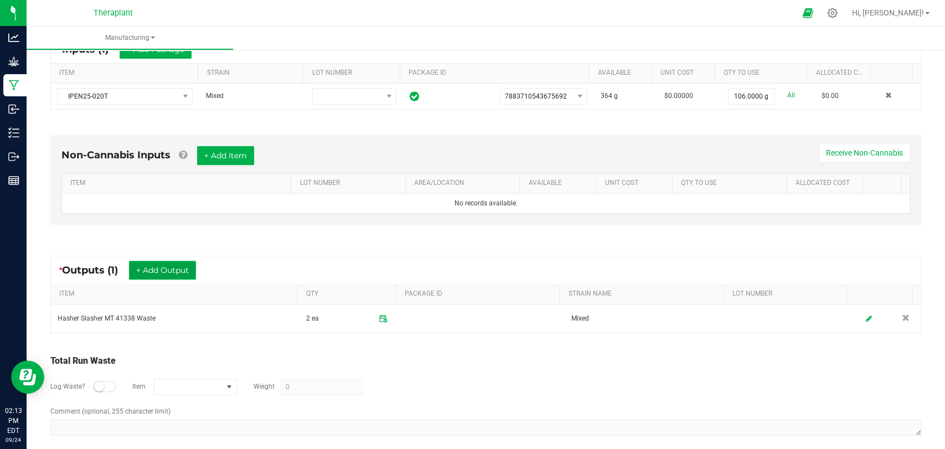
click at [167, 266] on button "+ Add Output" at bounding box center [162, 270] width 67 height 19
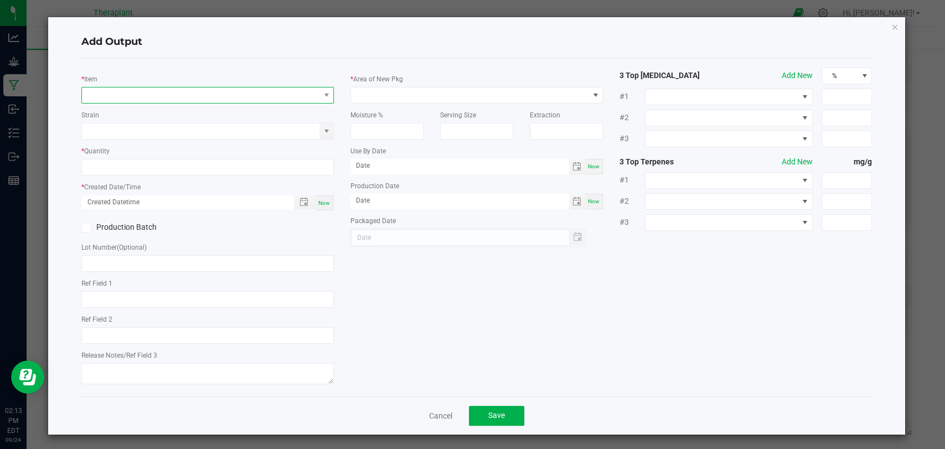
click at [190, 97] on span "NO DATA FOUND" at bounding box center [201, 95] width 238 height 16
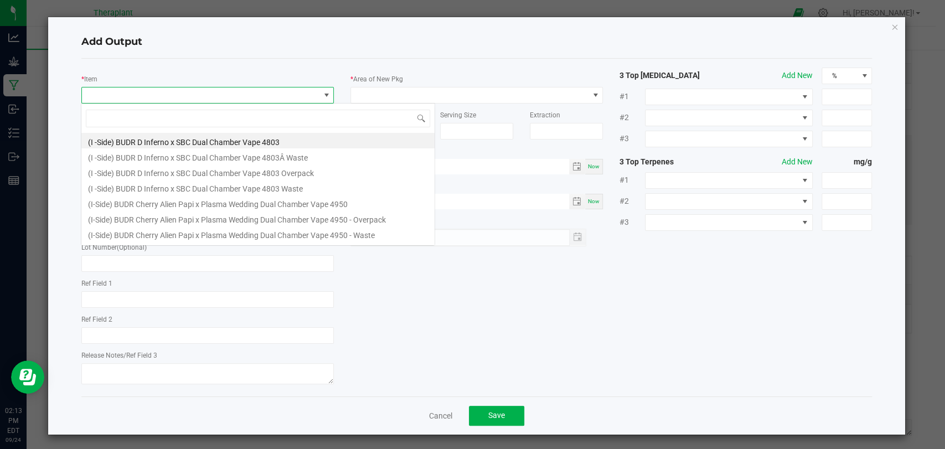
scroll to position [16, 249]
type input "41338"
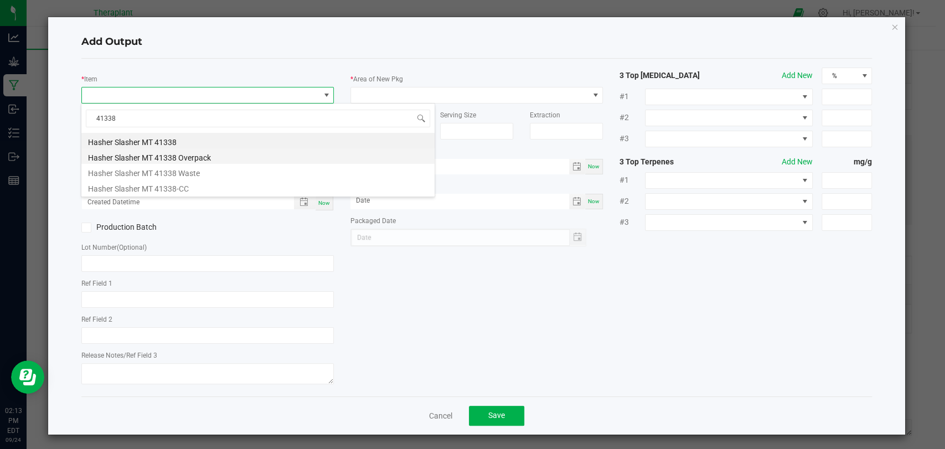
click at [182, 162] on li "Hasher Slasher MT 41338 Overpack" at bounding box center [257, 156] width 353 height 16
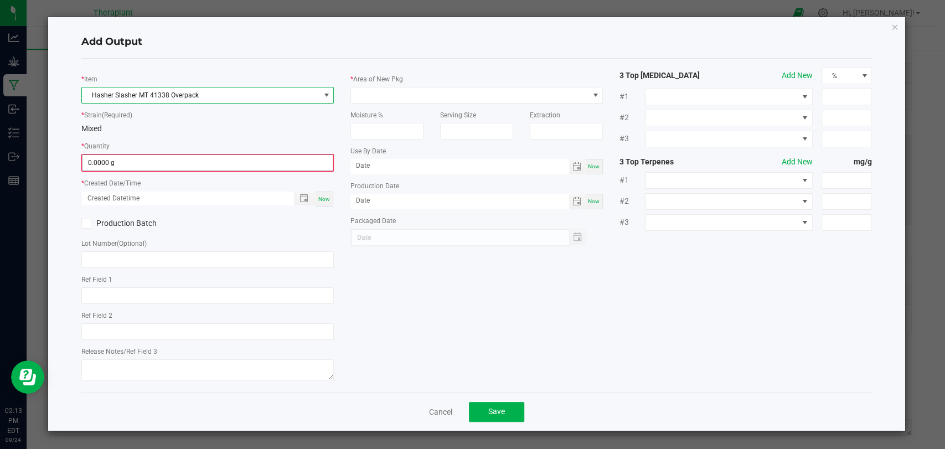
click at [168, 162] on input "0.0000 g" at bounding box center [208, 163] width 250 height 16
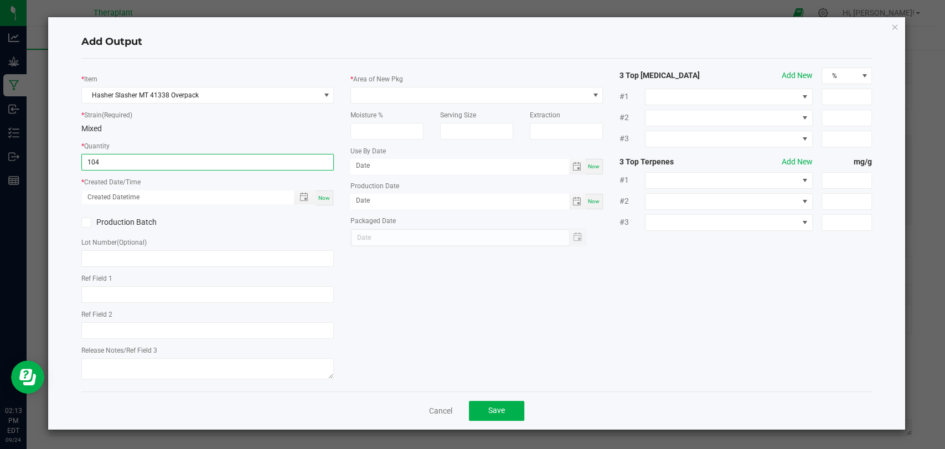
type input "104.0000 g"
click at [323, 196] on span "Now" at bounding box center [324, 198] width 12 height 6
type input "[DATE] 2:13 PM"
type input "[DATE]"
drag, startPoint x: 403, startPoint y: 85, endPoint x: 400, endPoint y: 101, distance: 16.4
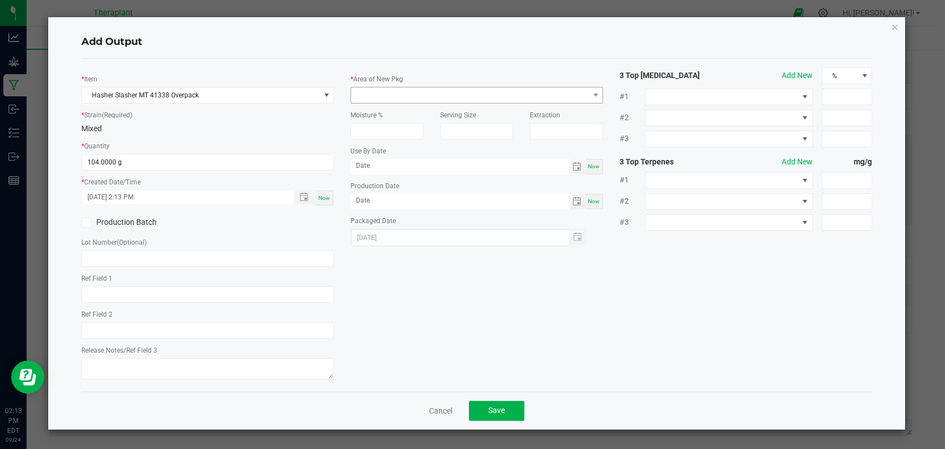
click at [404, 86] on div "* Area of New Pkg" at bounding box center [477, 88] width 253 height 30
click at [404, 91] on span at bounding box center [470, 95] width 238 height 16
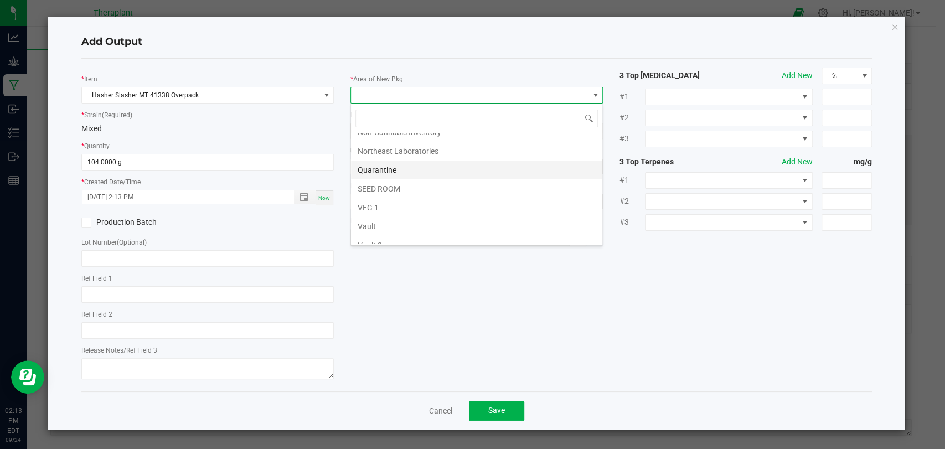
scroll to position [207, 0]
click at [380, 233] on li "Waste" at bounding box center [476, 236] width 251 height 19
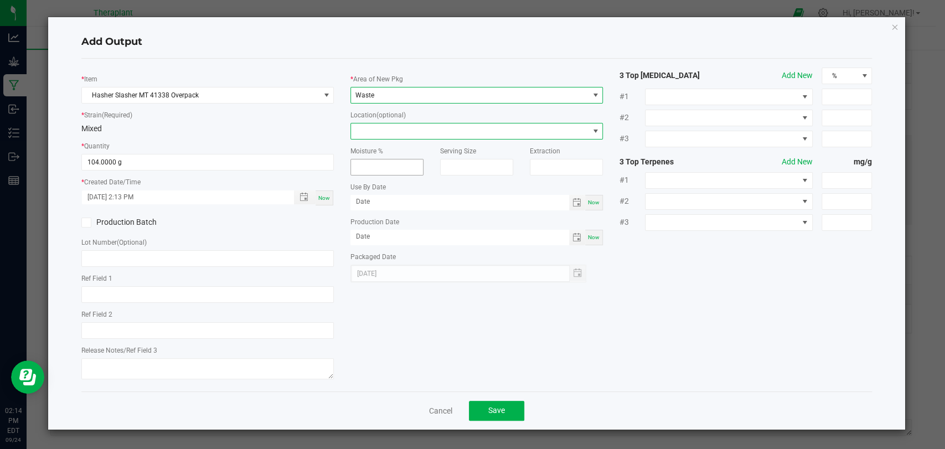
click at [391, 135] on span at bounding box center [470, 131] width 238 height 16
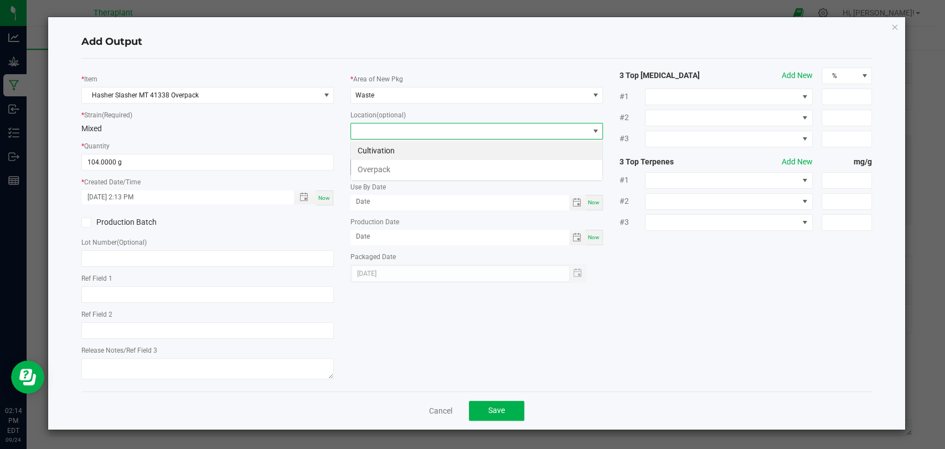
scroll to position [16, 253]
click at [381, 167] on li "Overpack" at bounding box center [476, 169] width 251 height 19
click at [492, 416] on button "Save" at bounding box center [496, 411] width 55 height 20
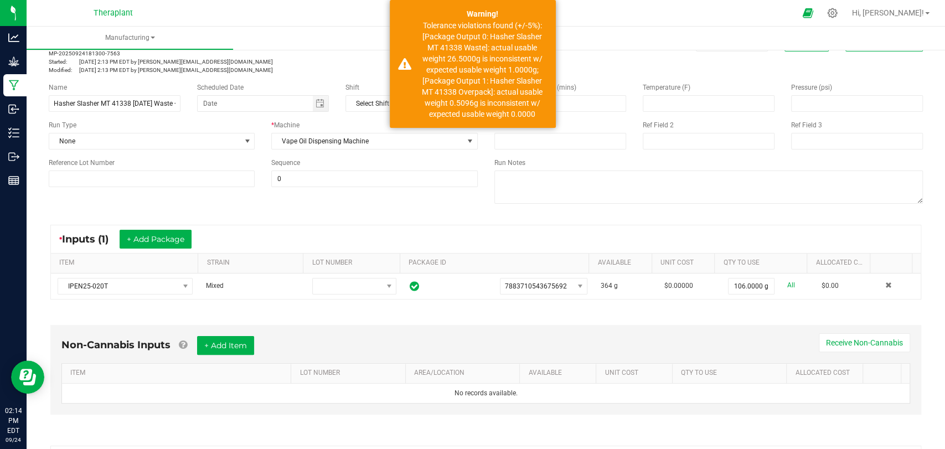
scroll to position [0, 0]
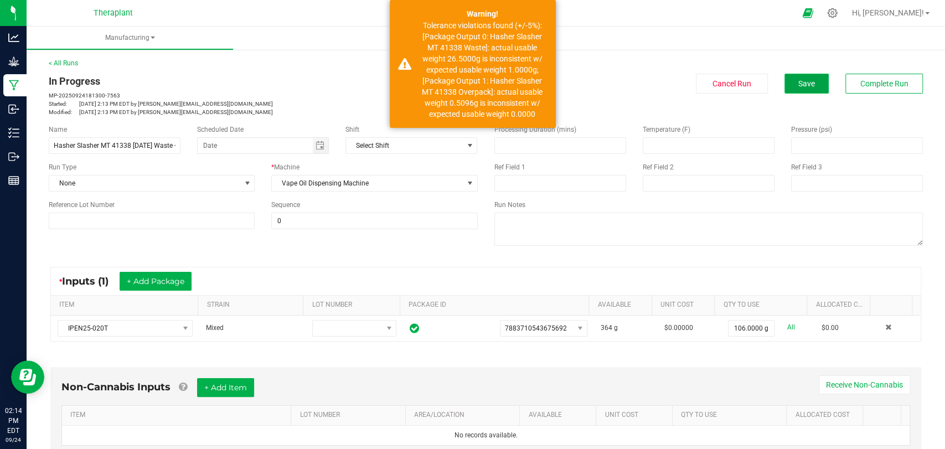
click at [799, 83] on span "Save" at bounding box center [807, 83] width 17 height 9
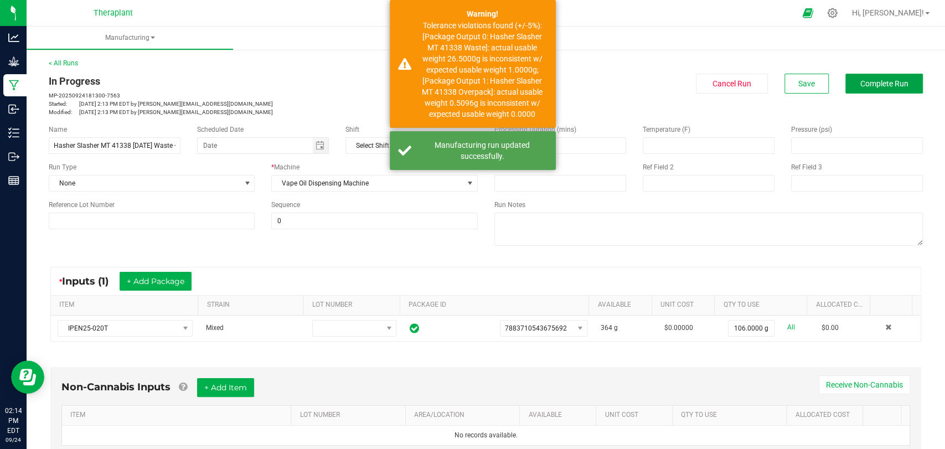
click at [861, 81] on span "Complete Run" at bounding box center [885, 83] width 48 height 9
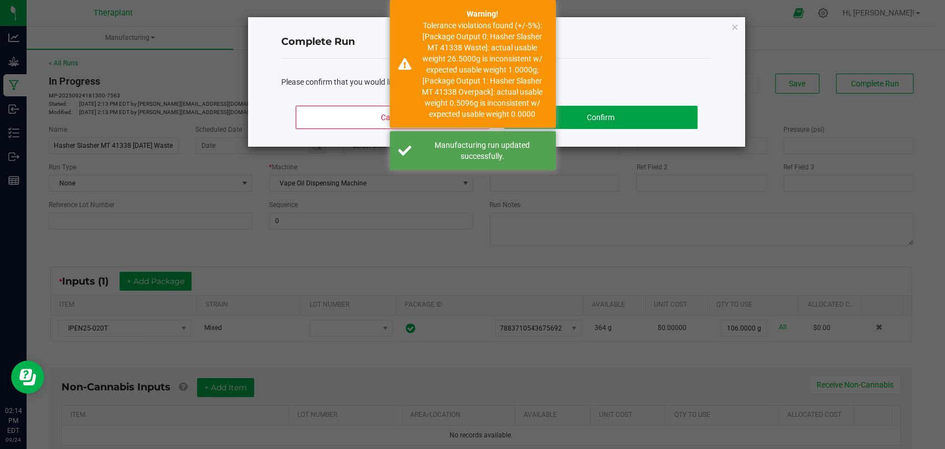
click at [669, 112] on button "Confirm" at bounding box center [601, 117] width 194 height 23
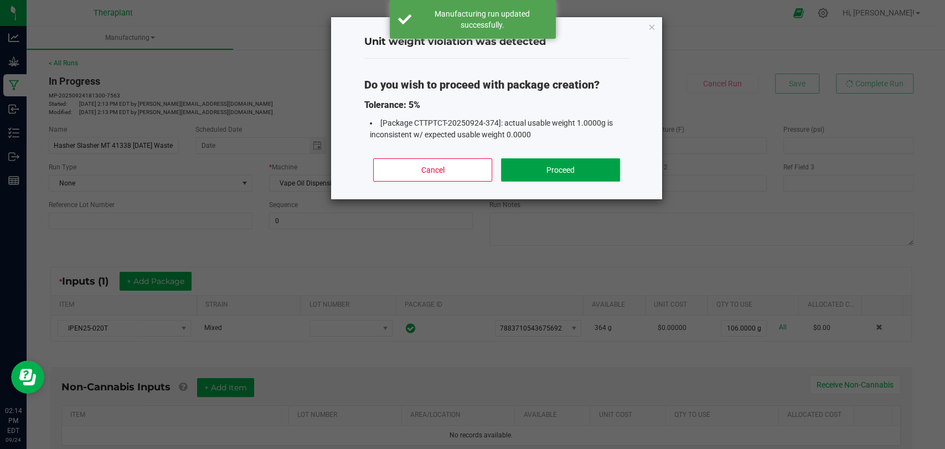
click at [550, 164] on button "Proceed" at bounding box center [560, 169] width 119 height 23
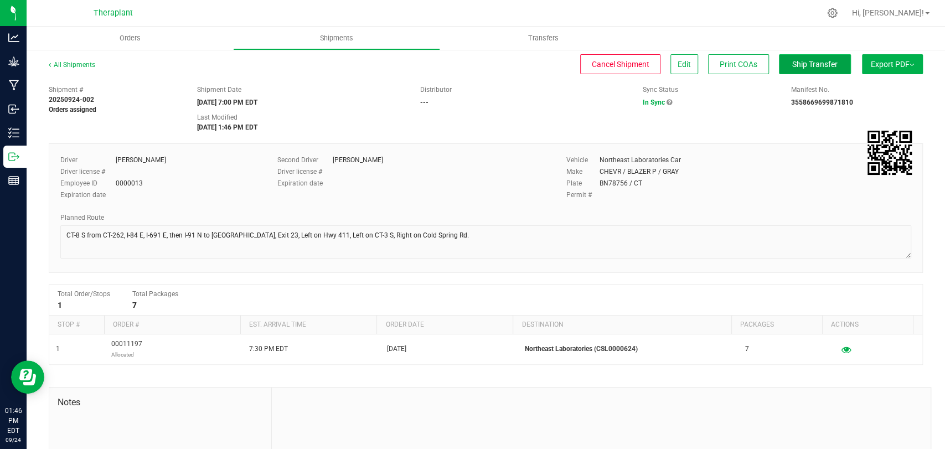
click at [795, 68] on span "Ship Transfer" at bounding box center [814, 64] width 45 height 9
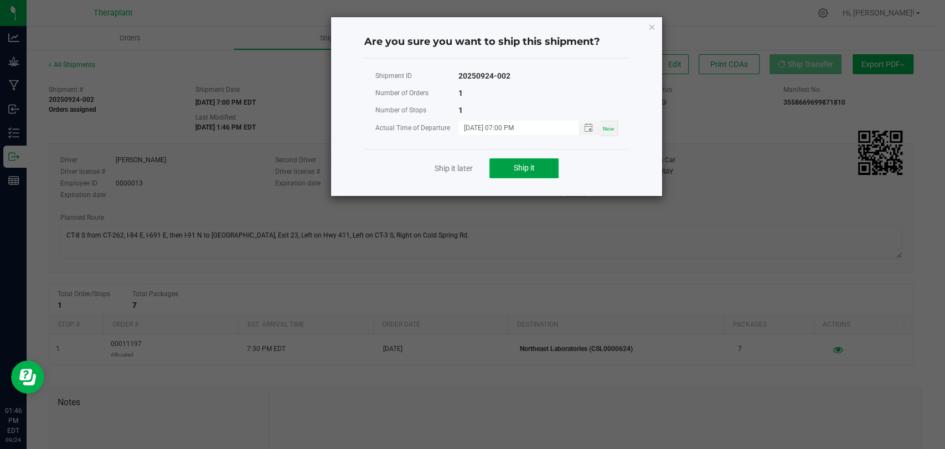
click at [545, 168] on button "Ship it" at bounding box center [524, 168] width 69 height 20
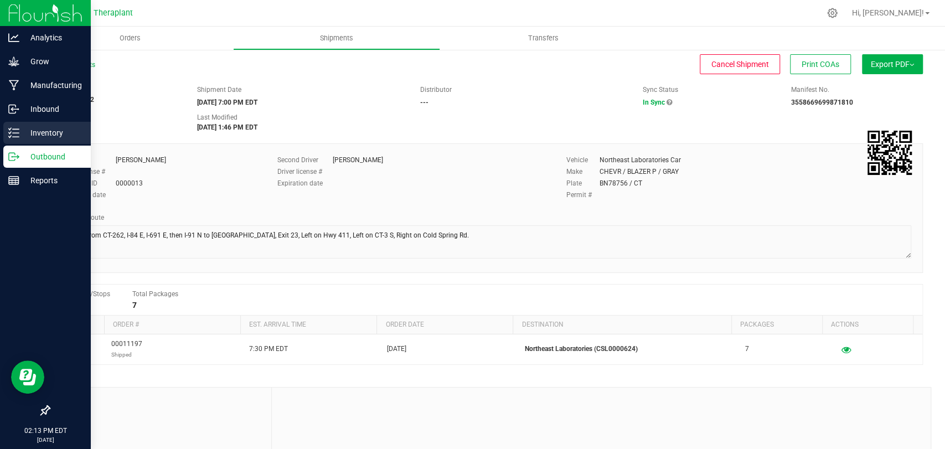
click at [18, 132] on icon at bounding box center [13, 132] width 11 height 11
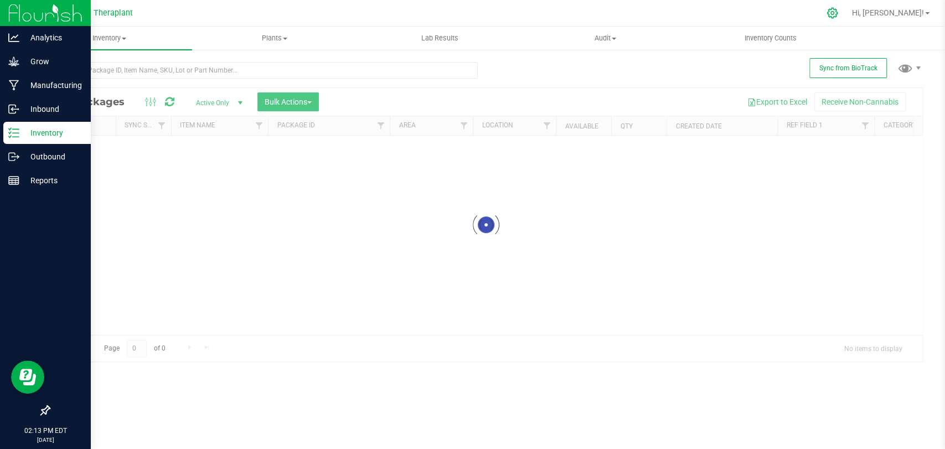
click at [841, 13] on div at bounding box center [833, 13] width 16 height 12
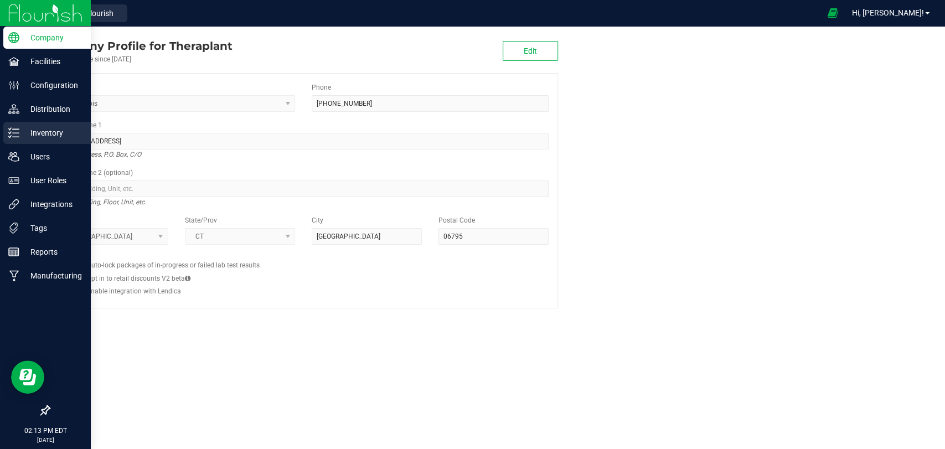
click at [20, 137] on p "Inventory" at bounding box center [52, 132] width 66 height 13
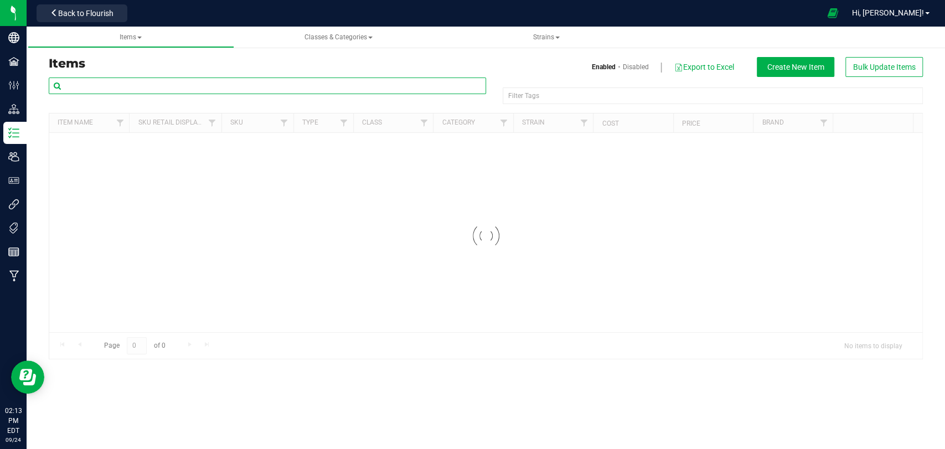
click at [149, 85] on input "text" at bounding box center [267, 86] width 437 height 17
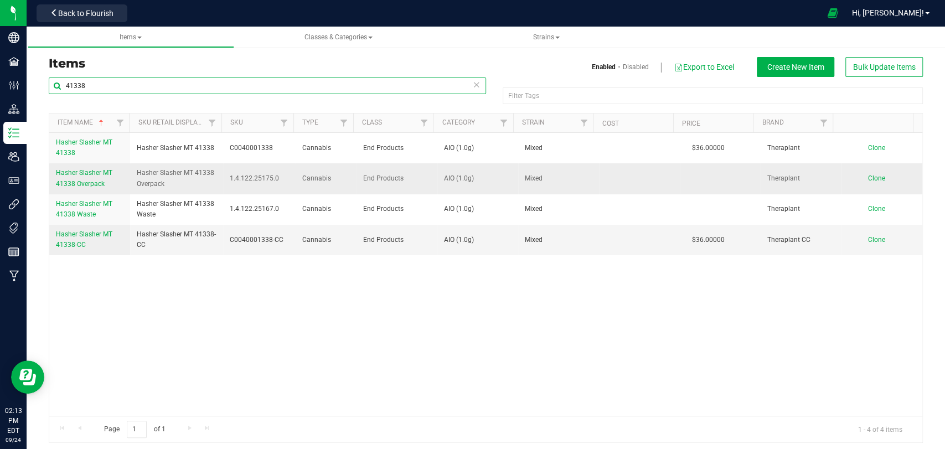
type input "41338"
click at [81, 180] on span "Hasher Slasher MT 41338 Overpack" at bounding box center [84, 178] width 56 height 18
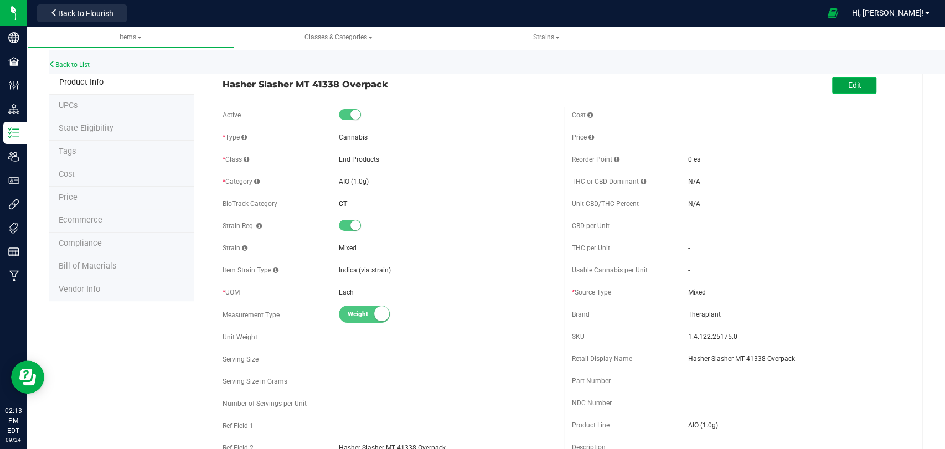
click at [848, 84] on span "Edit" at bounding box center [854, 85] width 13 height 9
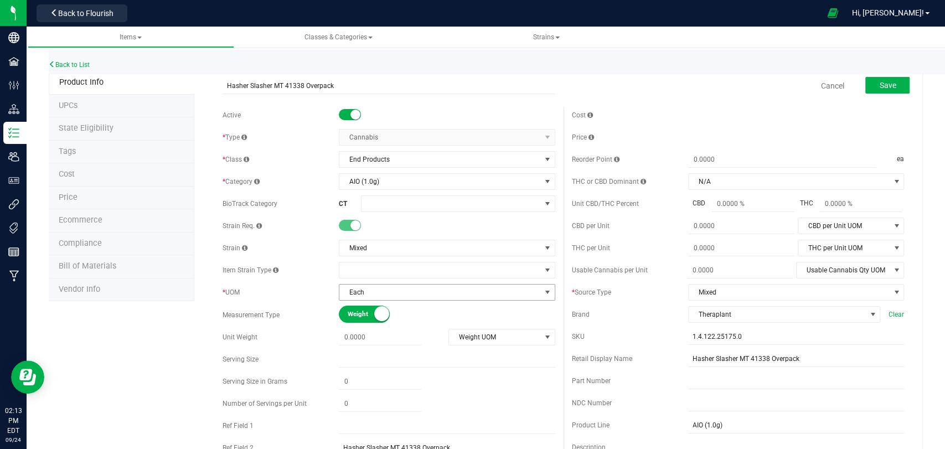
click at [406, 289] on span "Each" at bounding box center [439, 293] width 201 height 16
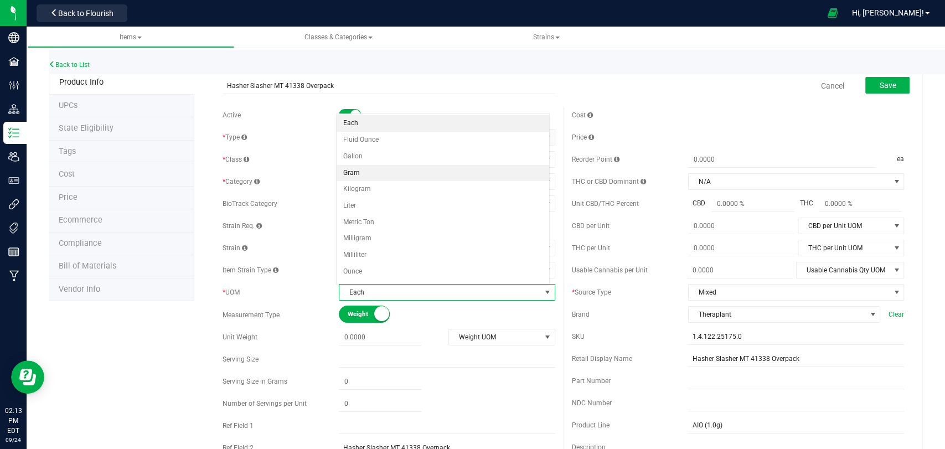
click at [357, 174] on li "Gram" at bounding box center [443, 173] width 213 height 17
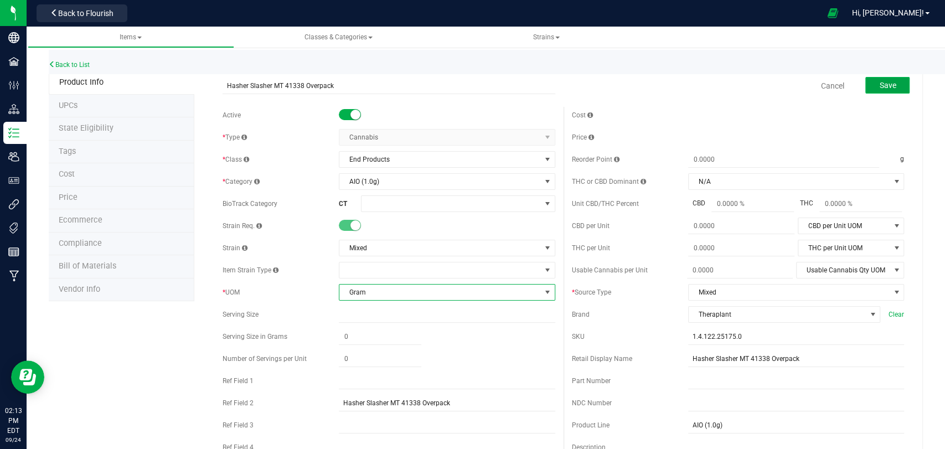
click at [886, 86] on span "Save" at bounding box center [887, 85] width 17 height 9
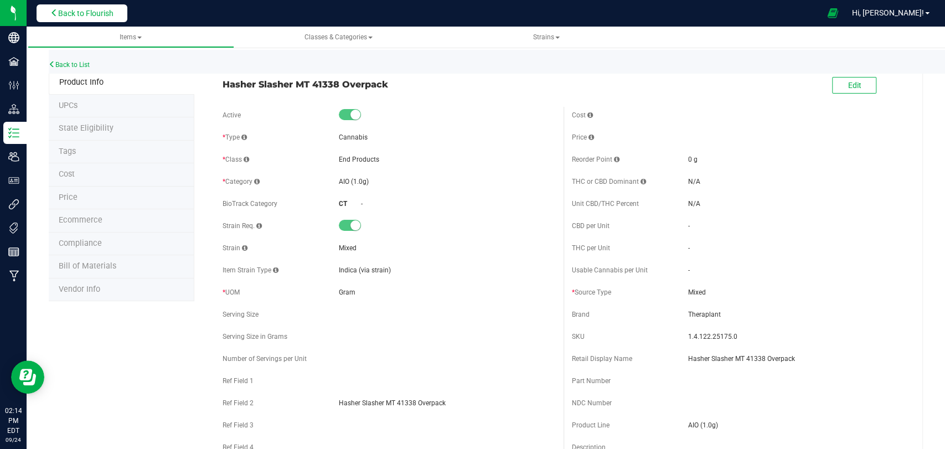
click at [116, 17] on button "Back to Flourish" at bounding box center [82, 13] width 91 height 18
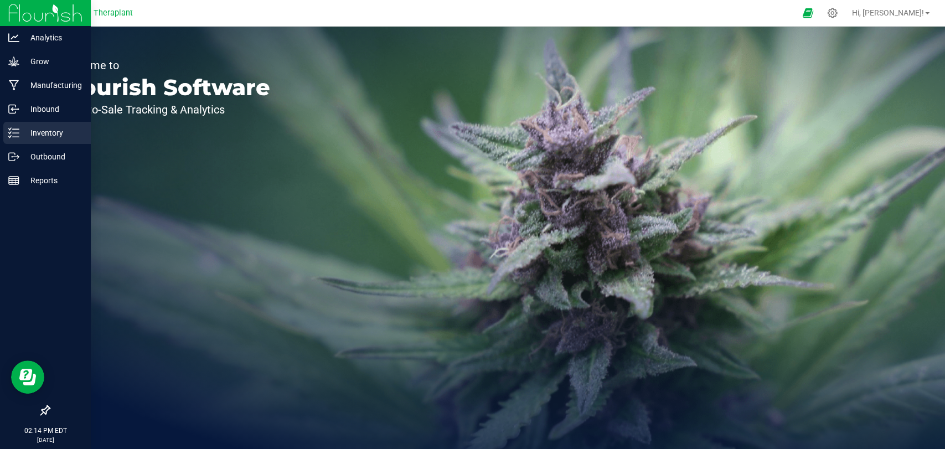
click at [13, 134] on icon at bounding box center [13, 132] width 11 height 11
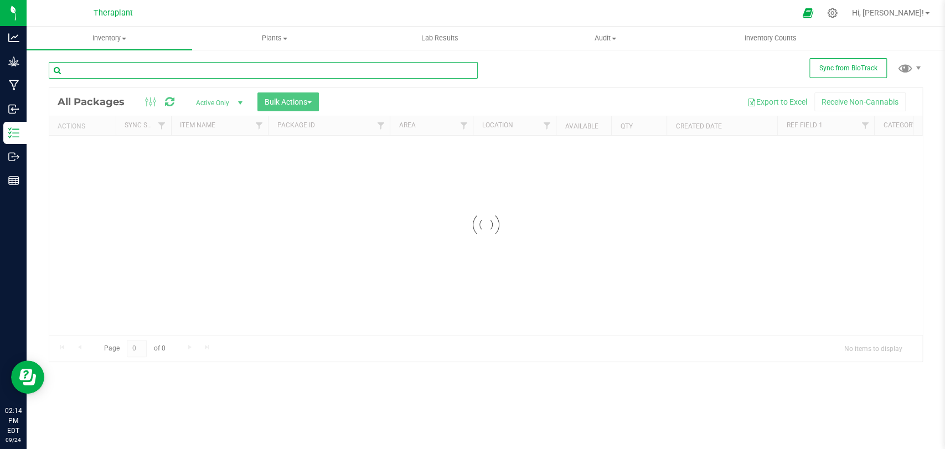
click at [190, 73] on input "text" at bounding box center [263, 70] width 429 height 17
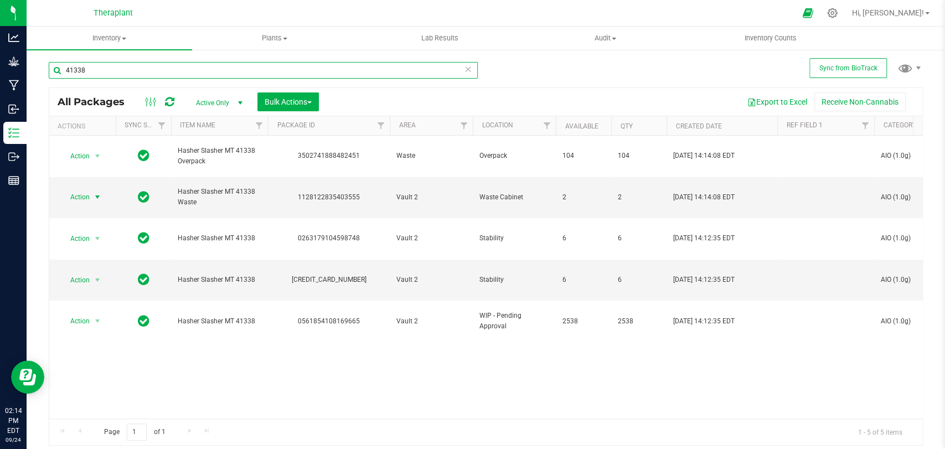
type input "41338"
click at [90, 189] on span "Action" at bounding box center [75, 197] width 30 height 16
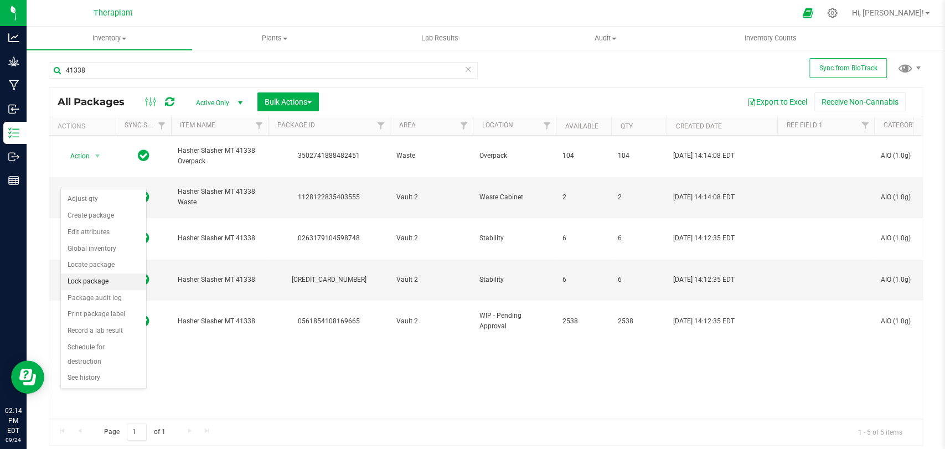
click at [80, 279] on li "Lock package" at bounding box center [103, 282] width 85 height 17
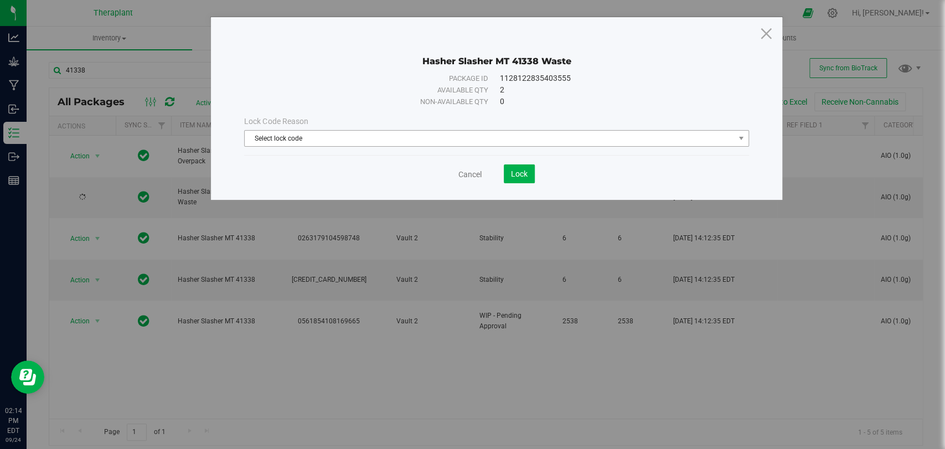
click at [394, 141] on span "Select lock code" at bounding box center [490, 139] width 490 height 16
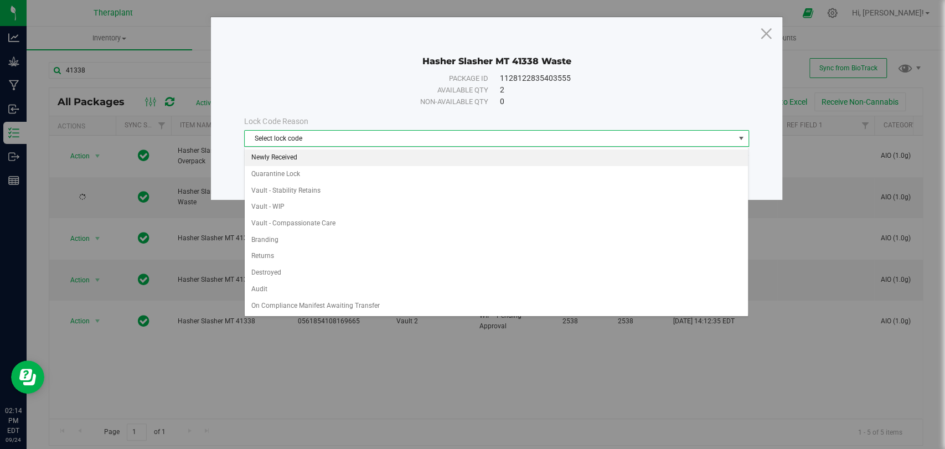
click at [291, 155] on li "Newly Received" at bounding box center [496, 158] width 503 height 17
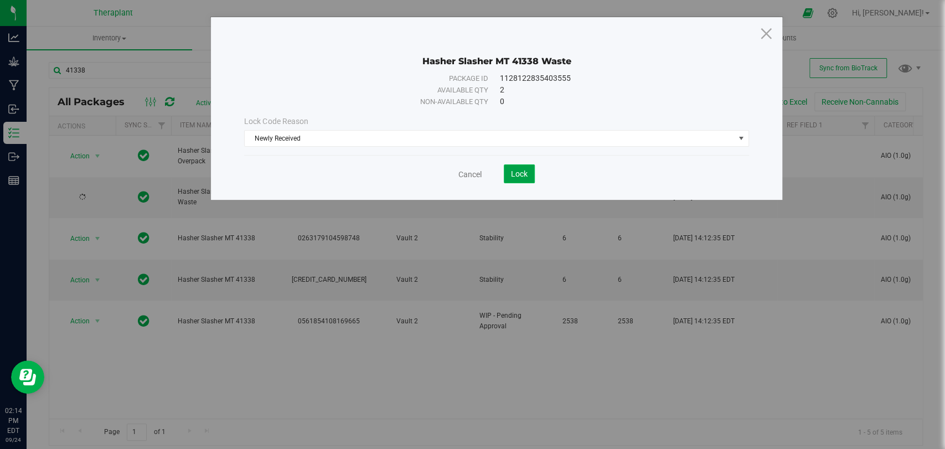
click at [526, 179] on button "Lock" at bounding box center [519, 173] width 31 height 19
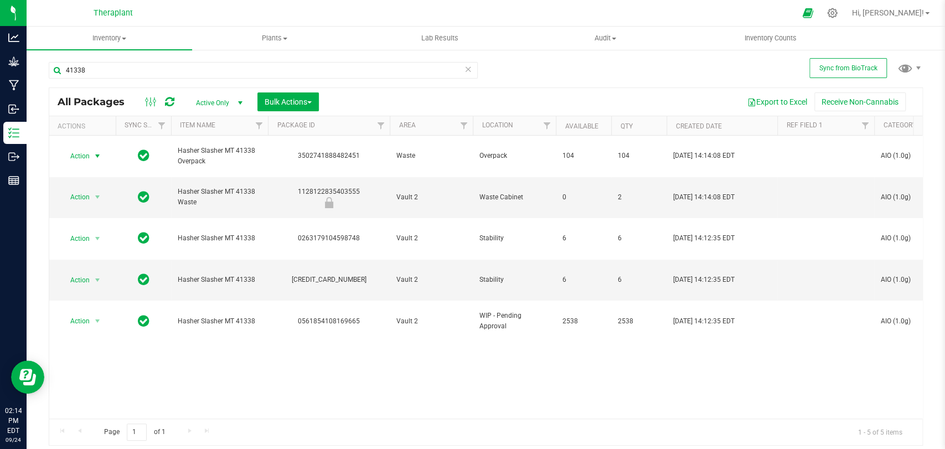
click at [90, 151] on span "Action" at bounding box center [75, 156] width 30 height 16
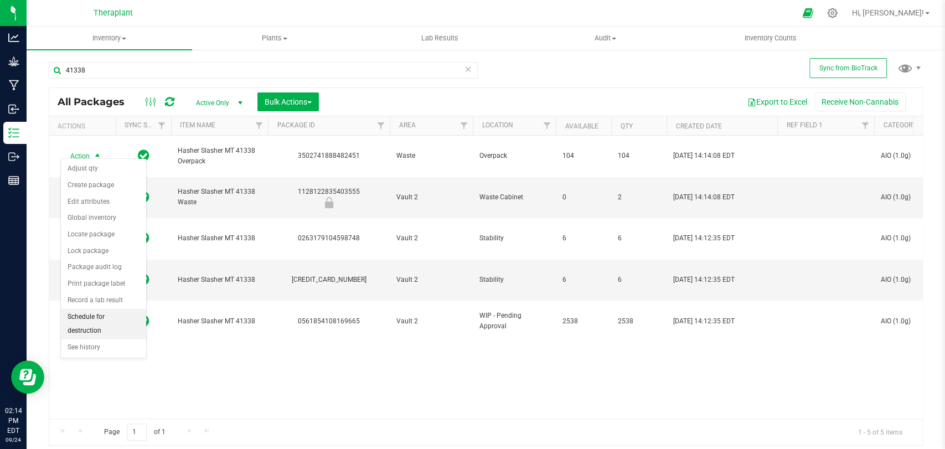
click at [91, 317] on li "Schedule for destruction" at bounding box center [103, 324] width 85 height 30
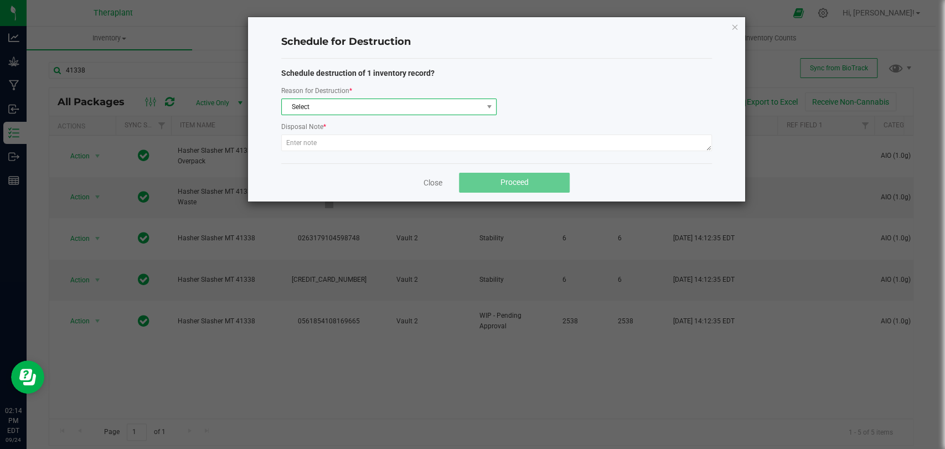
click at [392, 104] on span "Select" at bounding box center [382, 107] width 200 height 16
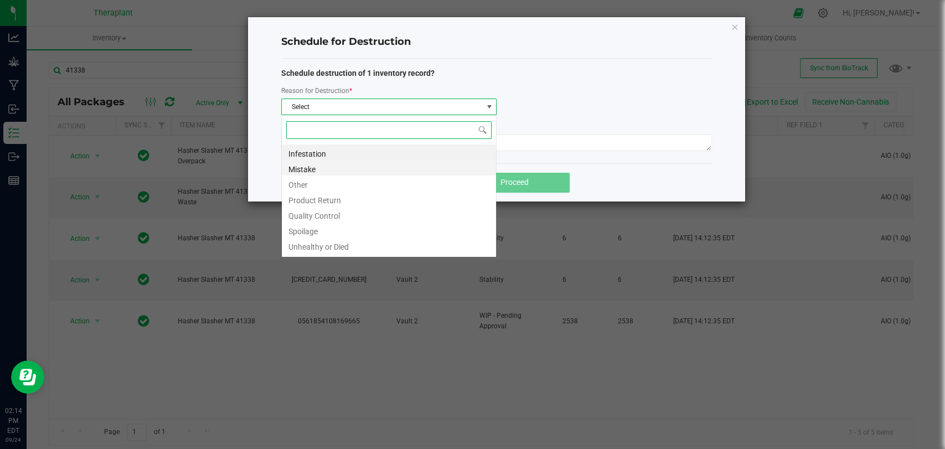
scroll to position [16, 215]
click at [312, 187] on li "Other" at bounding box center [389, 184] width 214 height 16
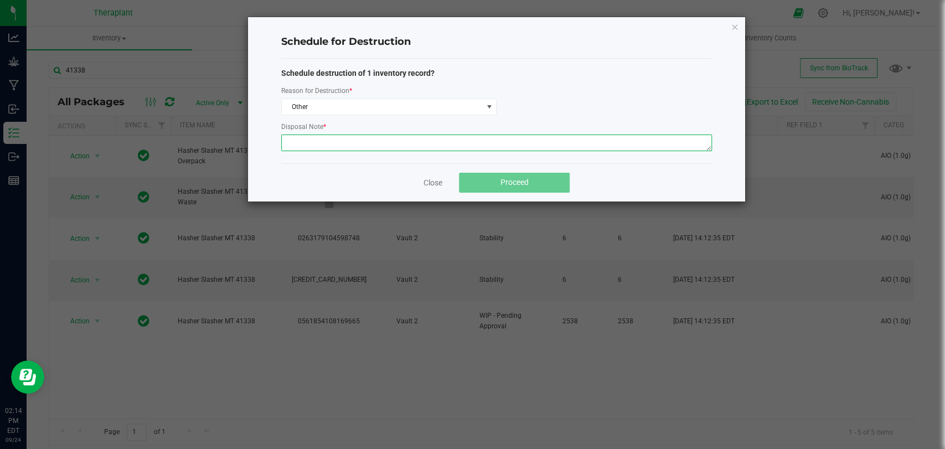
click at [316, 139] on textarea at bounding box center [496, 143] width 431 height 17
type textarea "Digitally destroying overpack from production run of NDC: 41338. -DT"
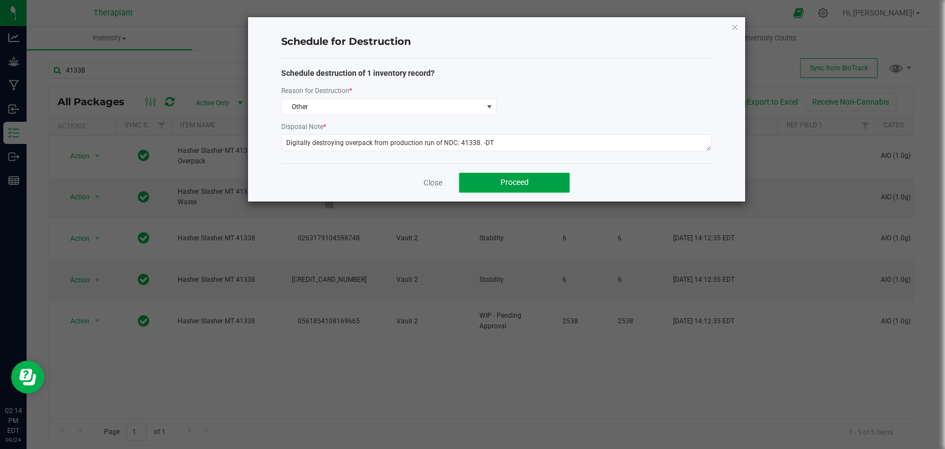
click at [505, 178] on span "Proceed" at bounding box center [515, 182] width 28 height 9
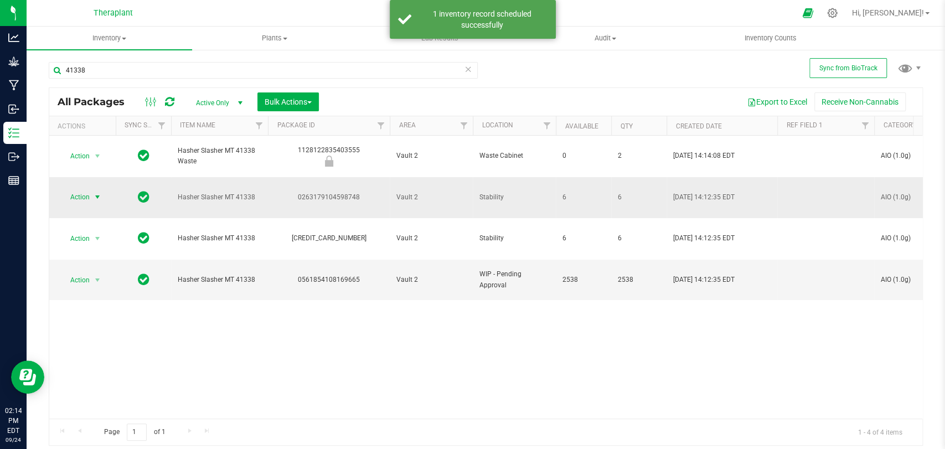
click at [84, 189] on span "Action" at bounding box center [75, 197] width 30 height 16
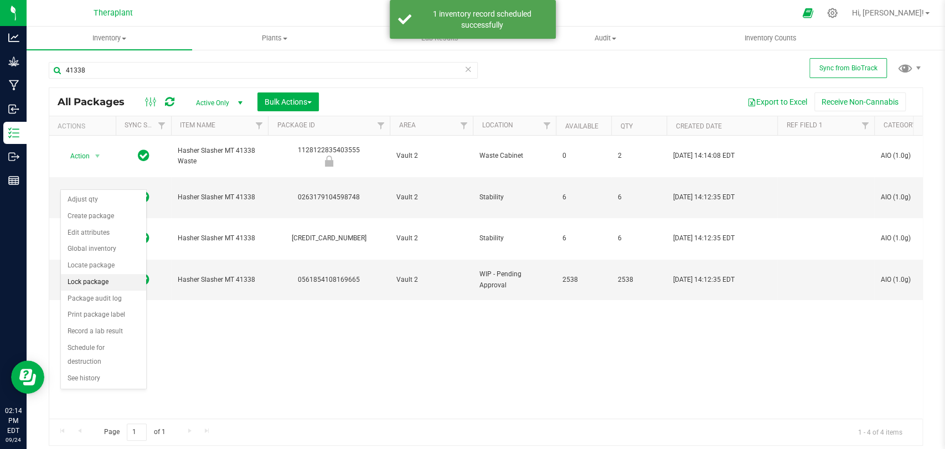
click at [94, 275] on li "Lock package" at bounding box center [103, 282] width 85 height 17
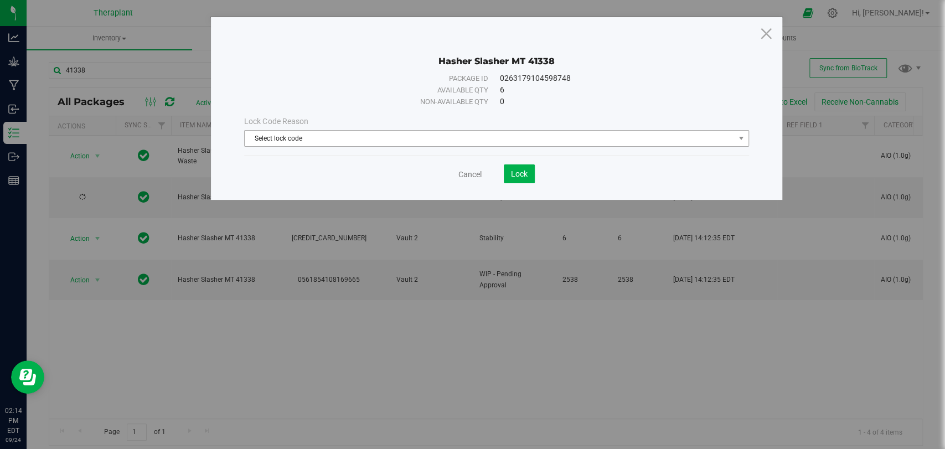
click at [311, 142] on span "Select lock code" at bounding box center [490, 139] width 490 height 16
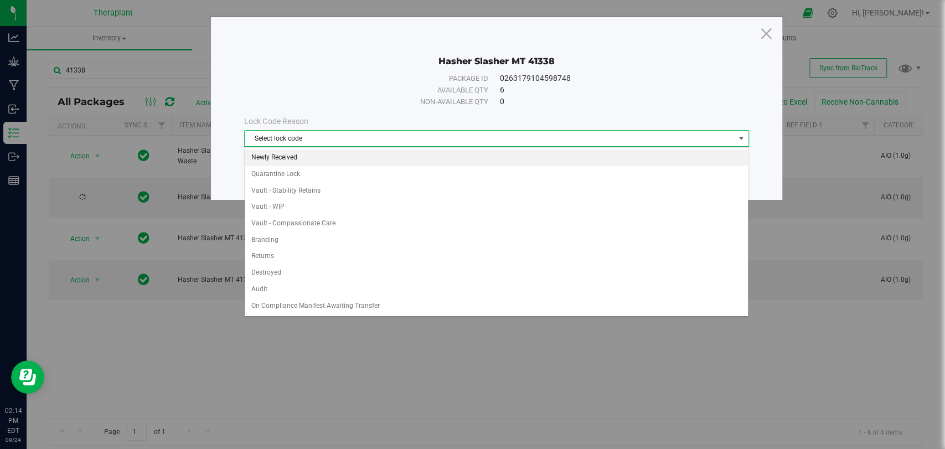
click at [284, 160] on li "Newly Received" at bounding box center [496, 158] width 503 height 17
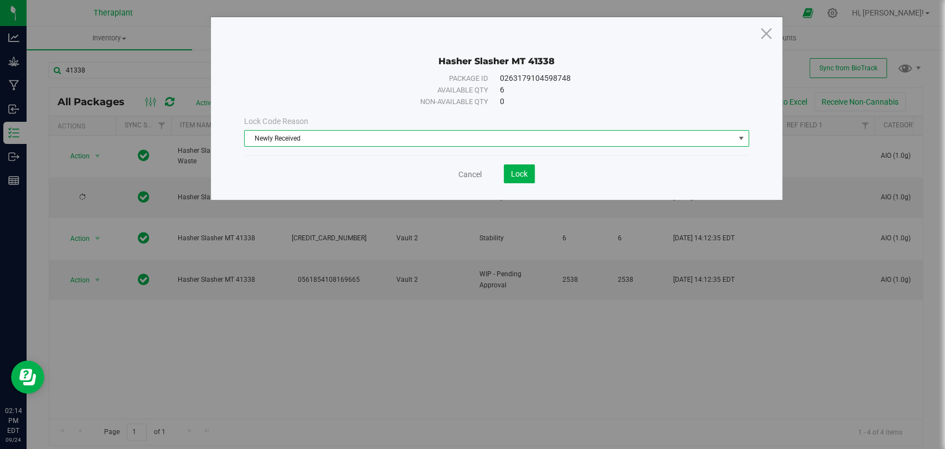
click at [498, 168] on save-button "Lock" at bounding box center [508, 173] width 53 height 19
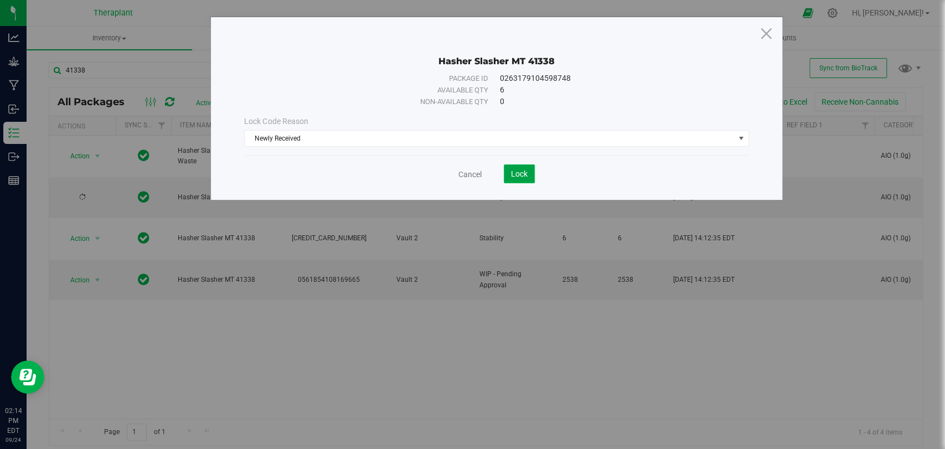
click at [507, 169] on button "Lock" at bounding box center [519, 173] width 31 height 19
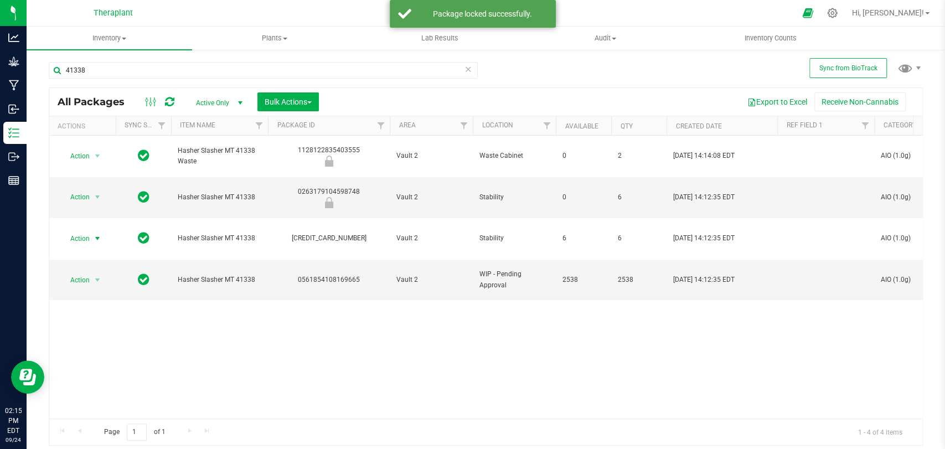
click at [93, 234] on span "select" at bounding box center [97, 238] width 9 height 9
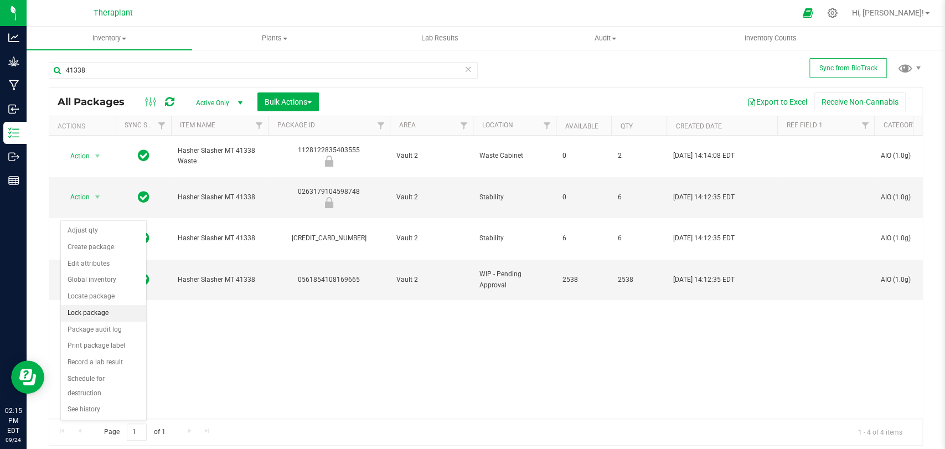
click at [82, 310] on li "Lock package" at bounding box center [103, 313] width 85 height 17
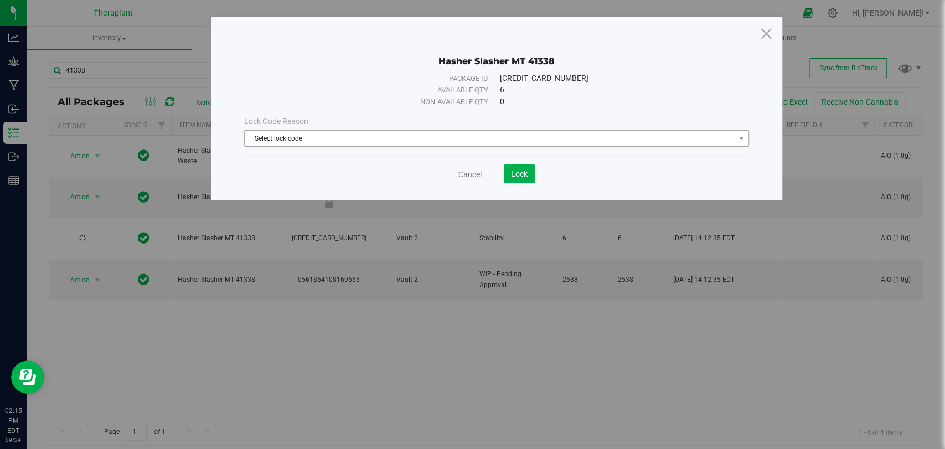
click at [341, 143] on span "Select lock code" at bounding box center [490, 139] width 490 height 16
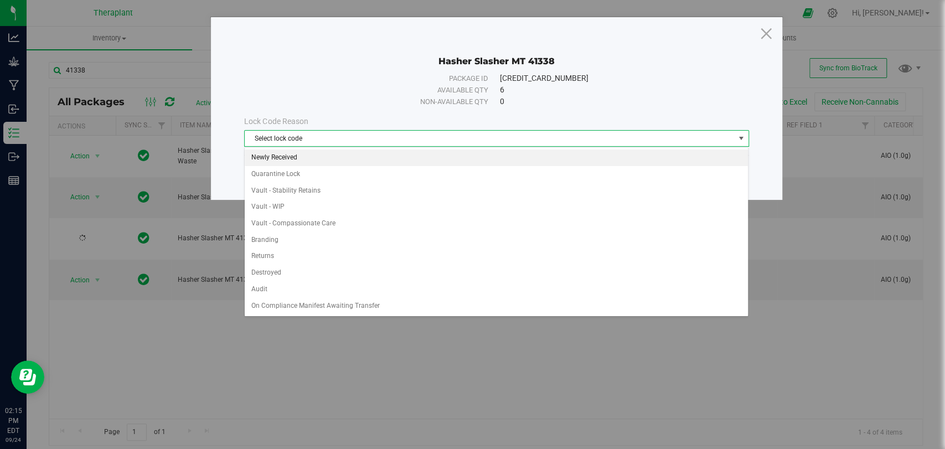
click at [280, 156] on li "Newly Received" at bounding box center [496, 158] width 503 height 17
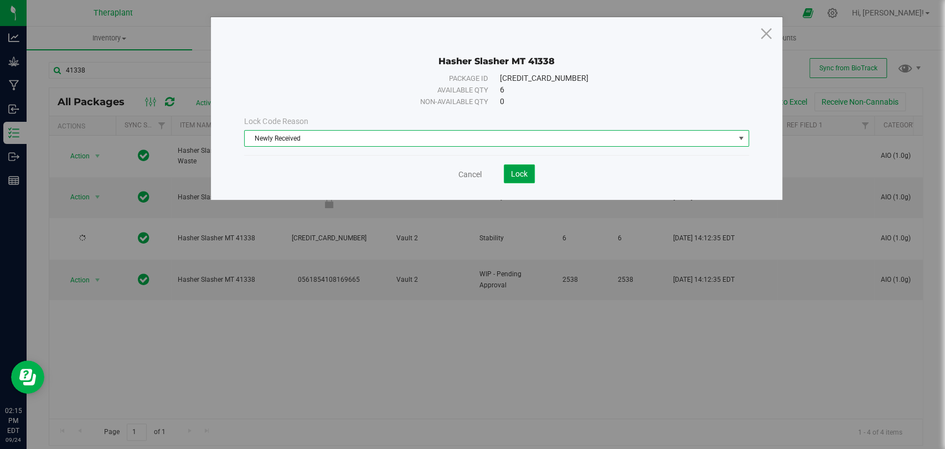
click at [520, 174] on span "Lock" at bounding box center [519, 173] width 17 height 9
